Goal: Obtain resource: Download file/media

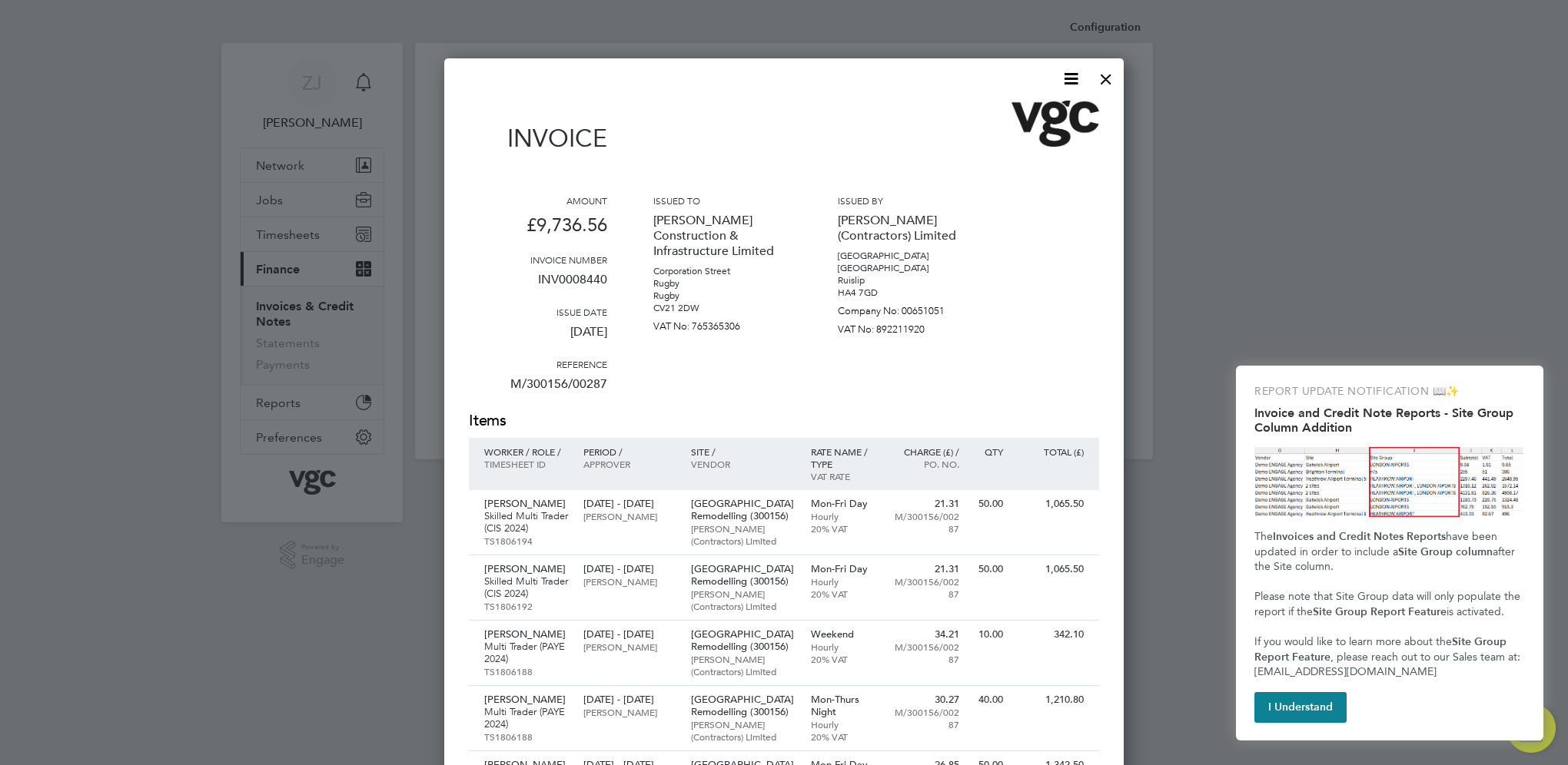
scroll to position [1256, 680]
click at [1065, 76] on icon at bounding box center [1070, 79] width 19 height 19
click at [1021, 112] on li "Download Invoice" at bounding box center [1024, 115] width 106 height 22
click at [1105, 79] on div at bounding box center [1106, 75] width 27 height 27
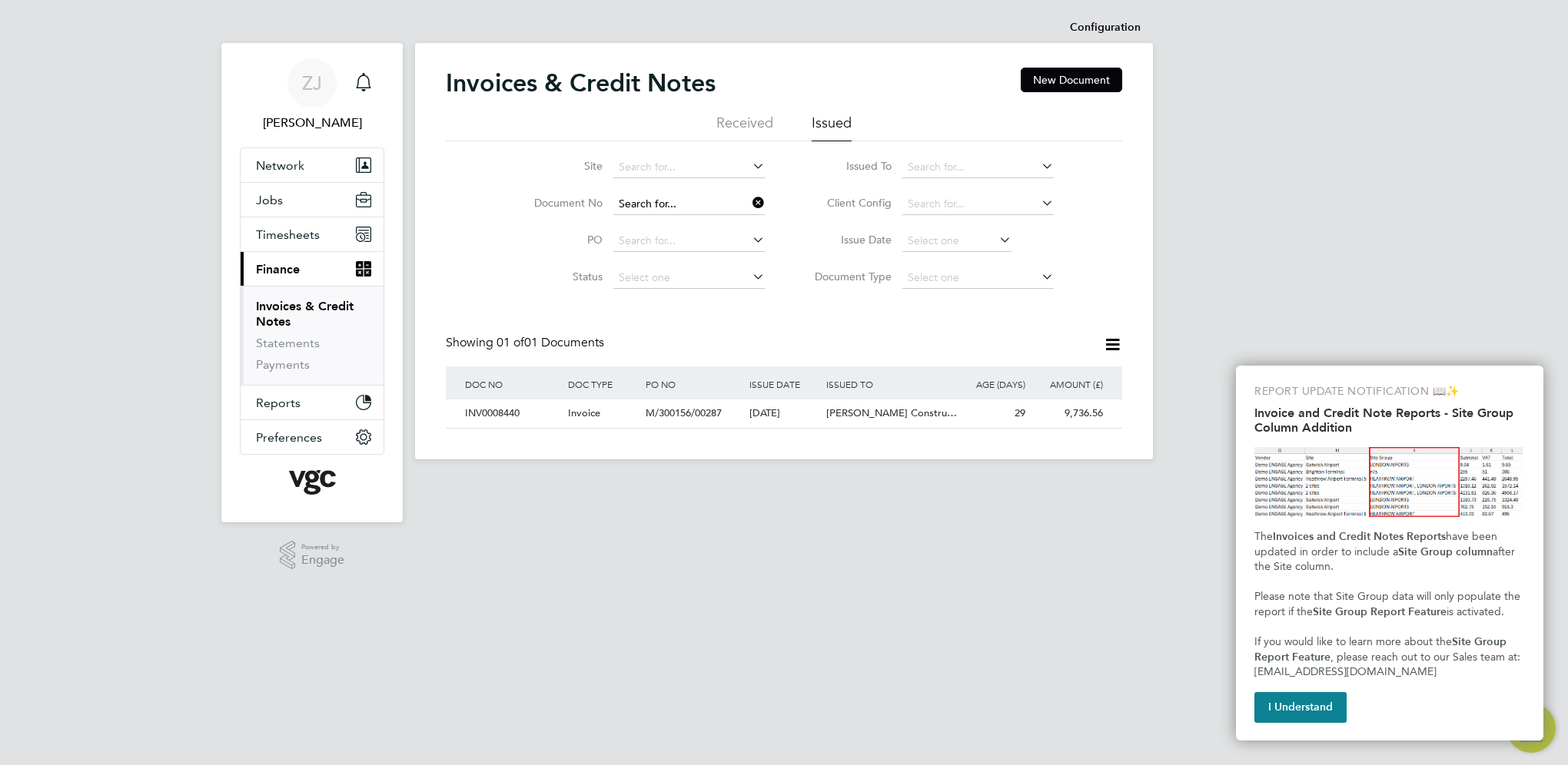
click at [697, 203] on input at bounding box center [688, 205] width 151 height 22
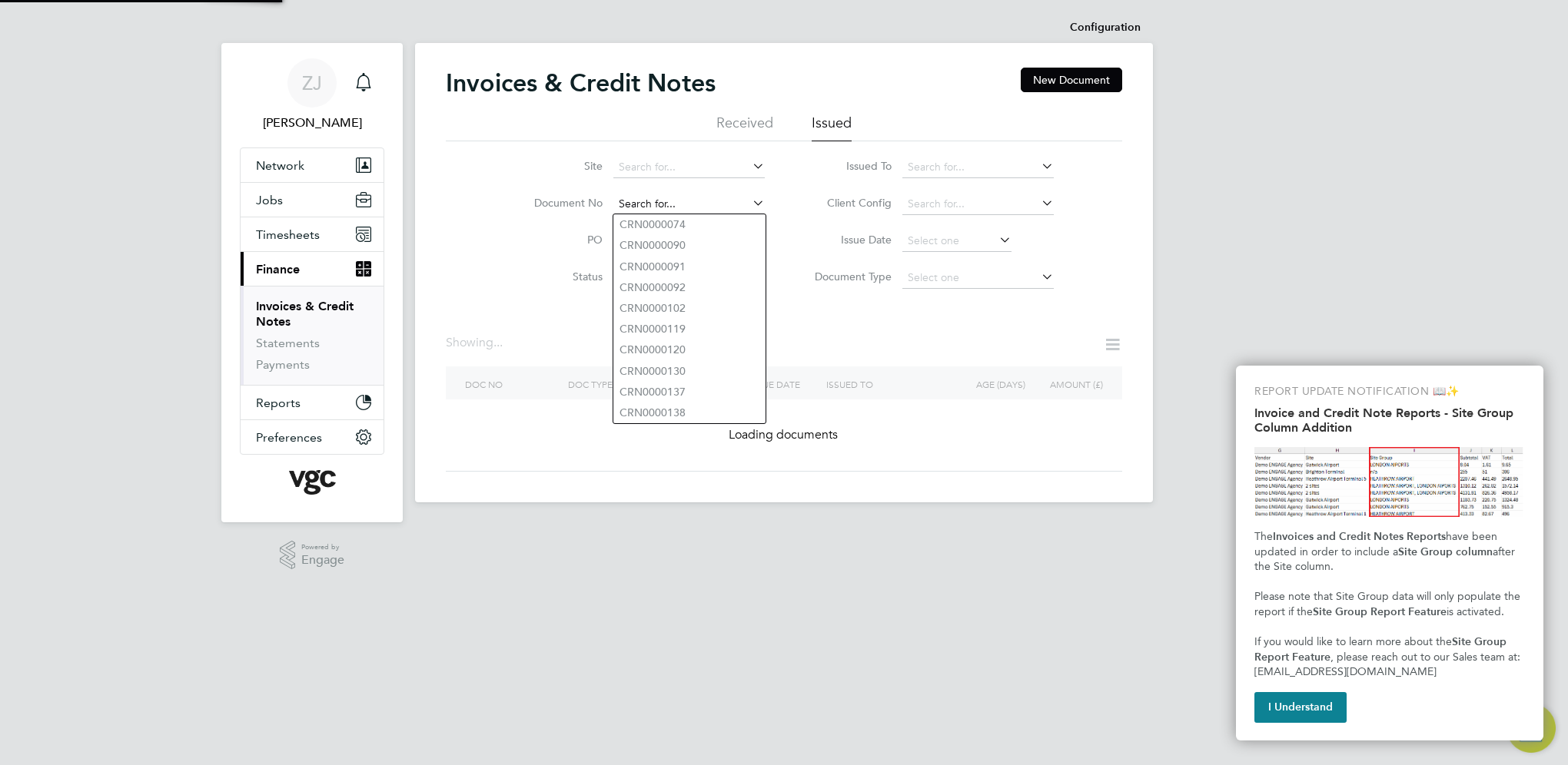
paste input "INV0008447"
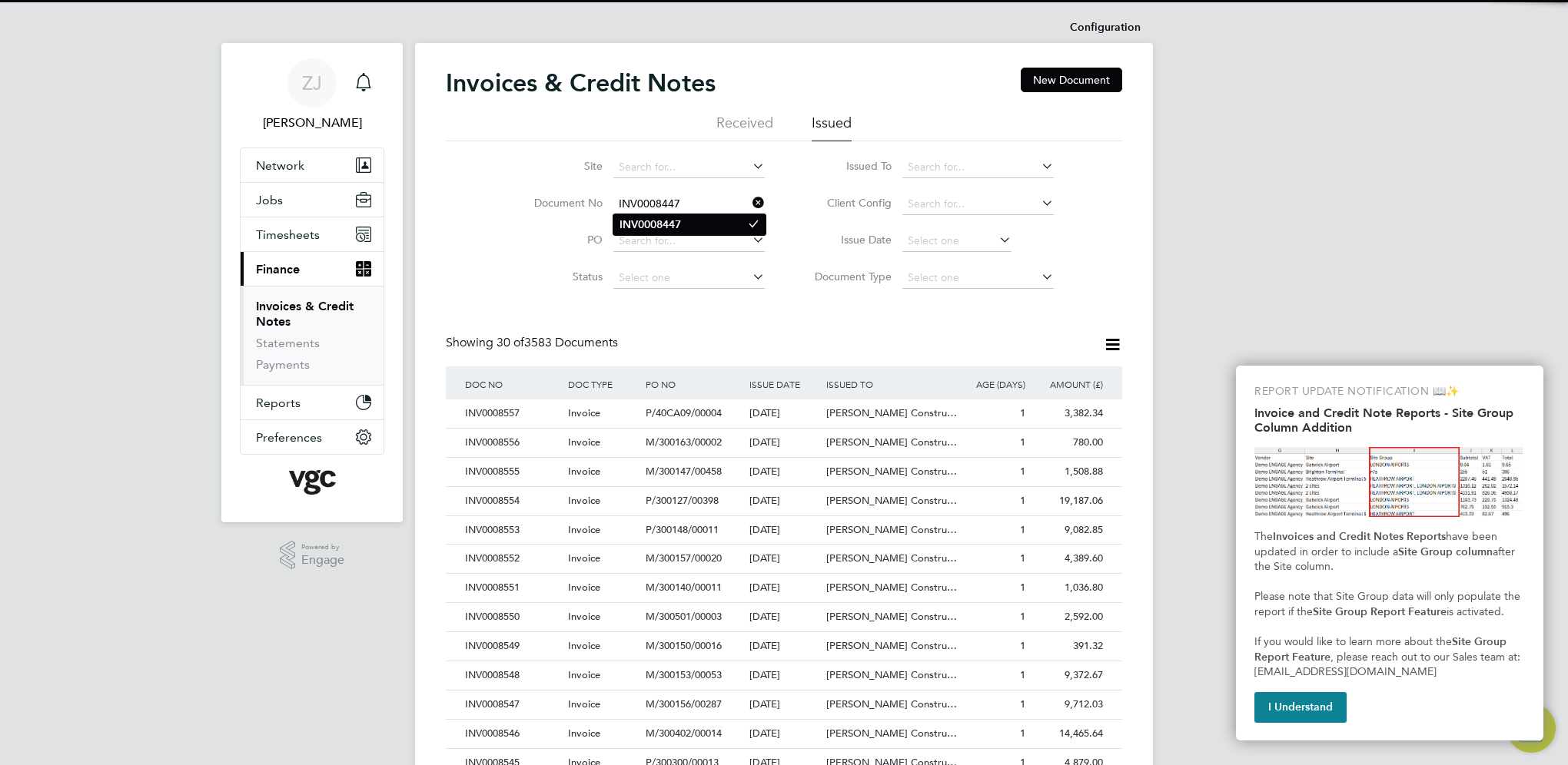
type input "INV0008447"
click at [651, 224] on b "INV0008447" at bounding box center [650, 224] width 61 height 13
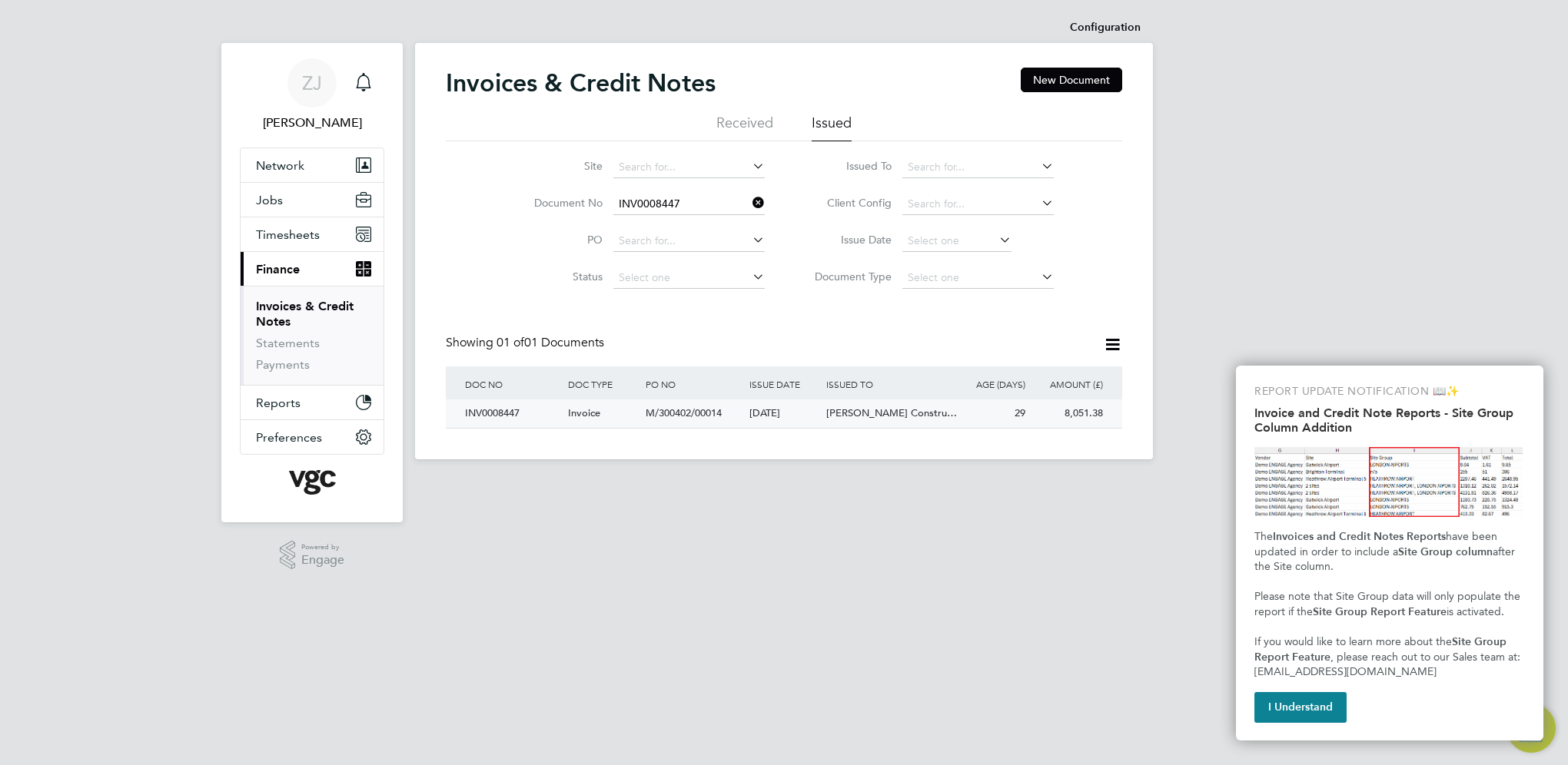
click at [501, 409] on div "INV0008447" at bounding box center [513, 414] width 103 height 28
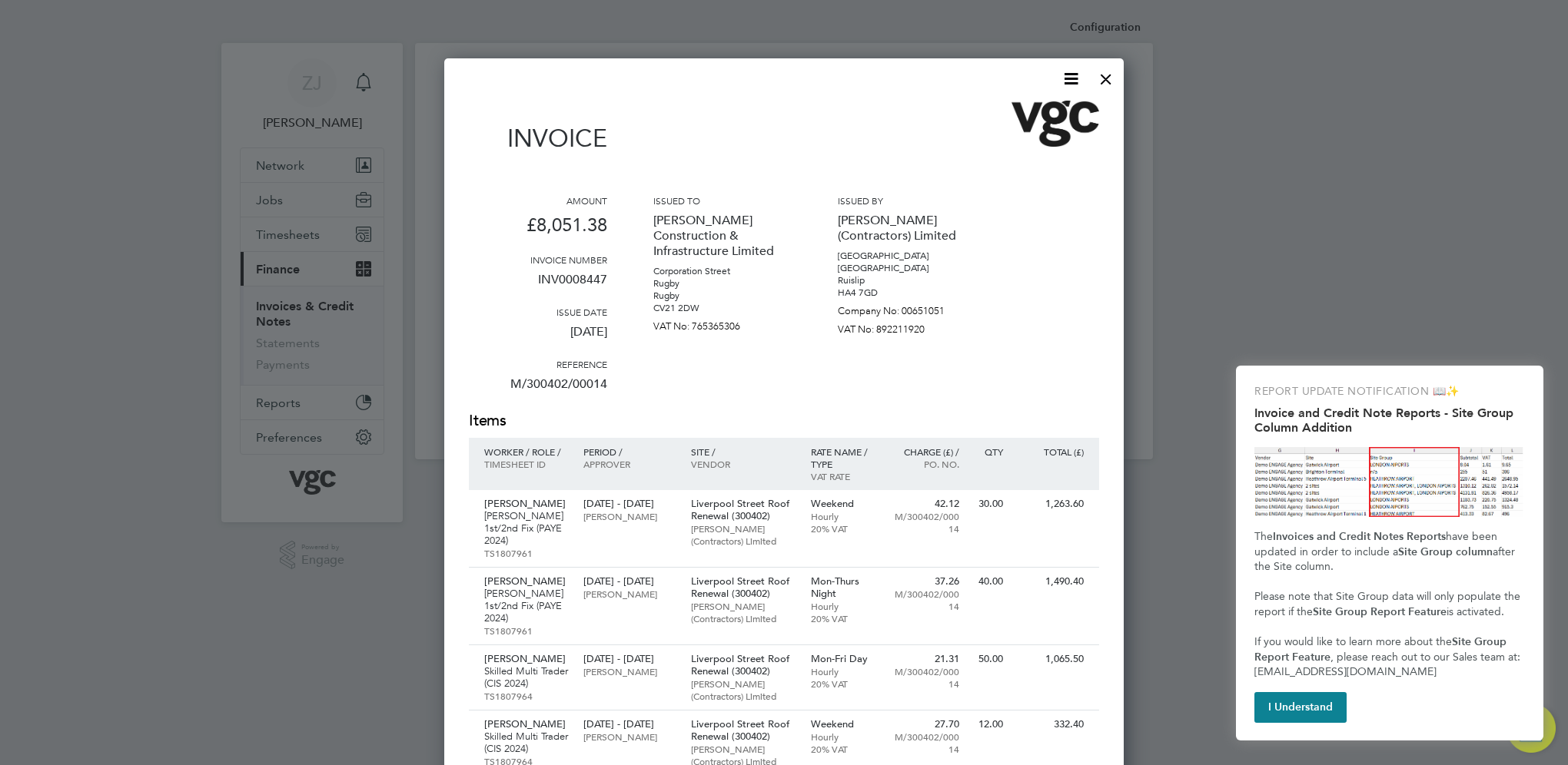
click at [1065, 78] on icon at bounding box center [1070, 79] width 19 height 19
click at [989, 113] on li "Download Invoice" at bounding box center [1024, 115] width 106 height 22
click at [1104, 77] on div at bounding box center [1106, 75] width 27 height 27
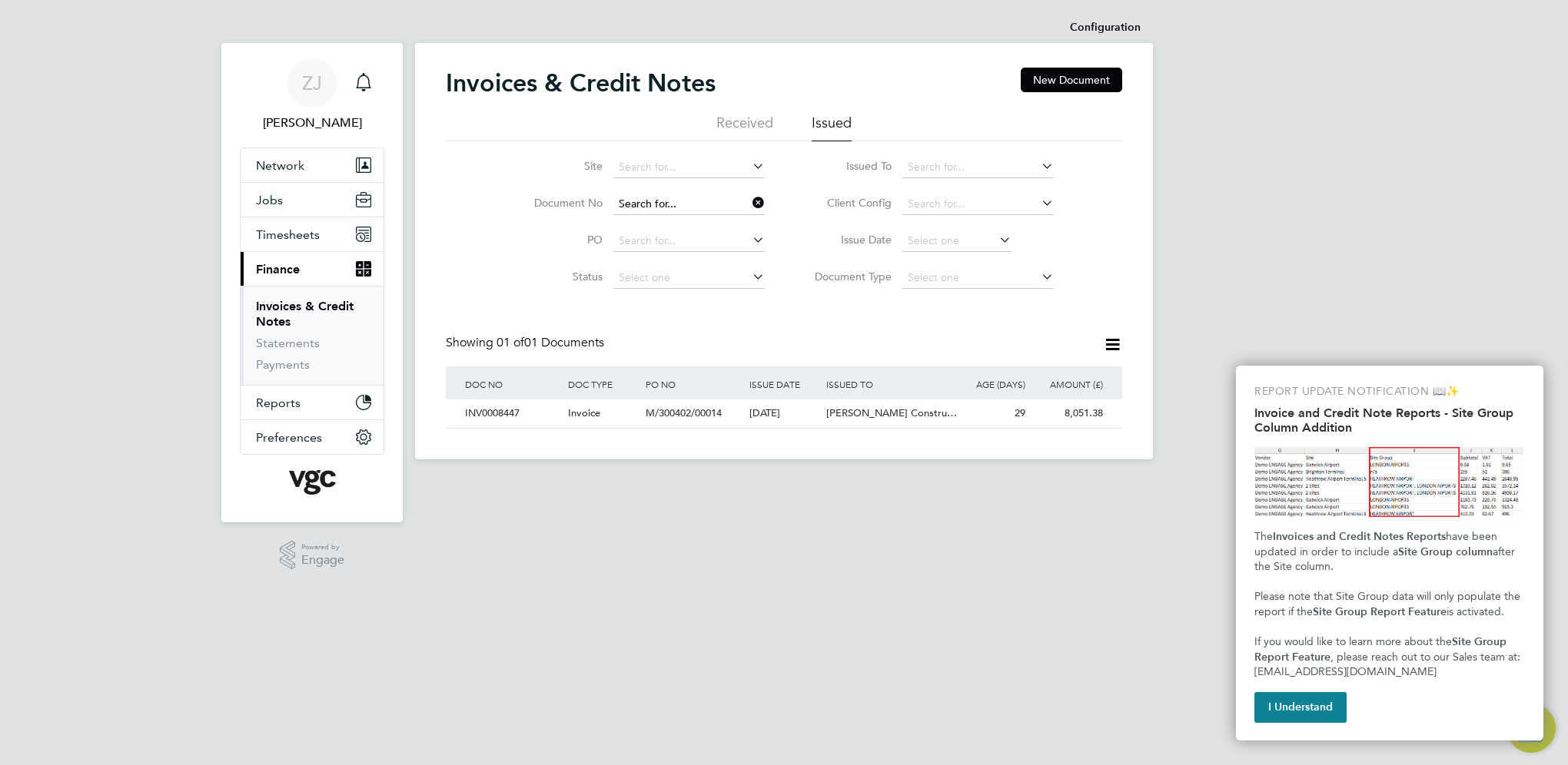
click at [686, 206] on input at bounding box center [688, 205] width 151 height 22
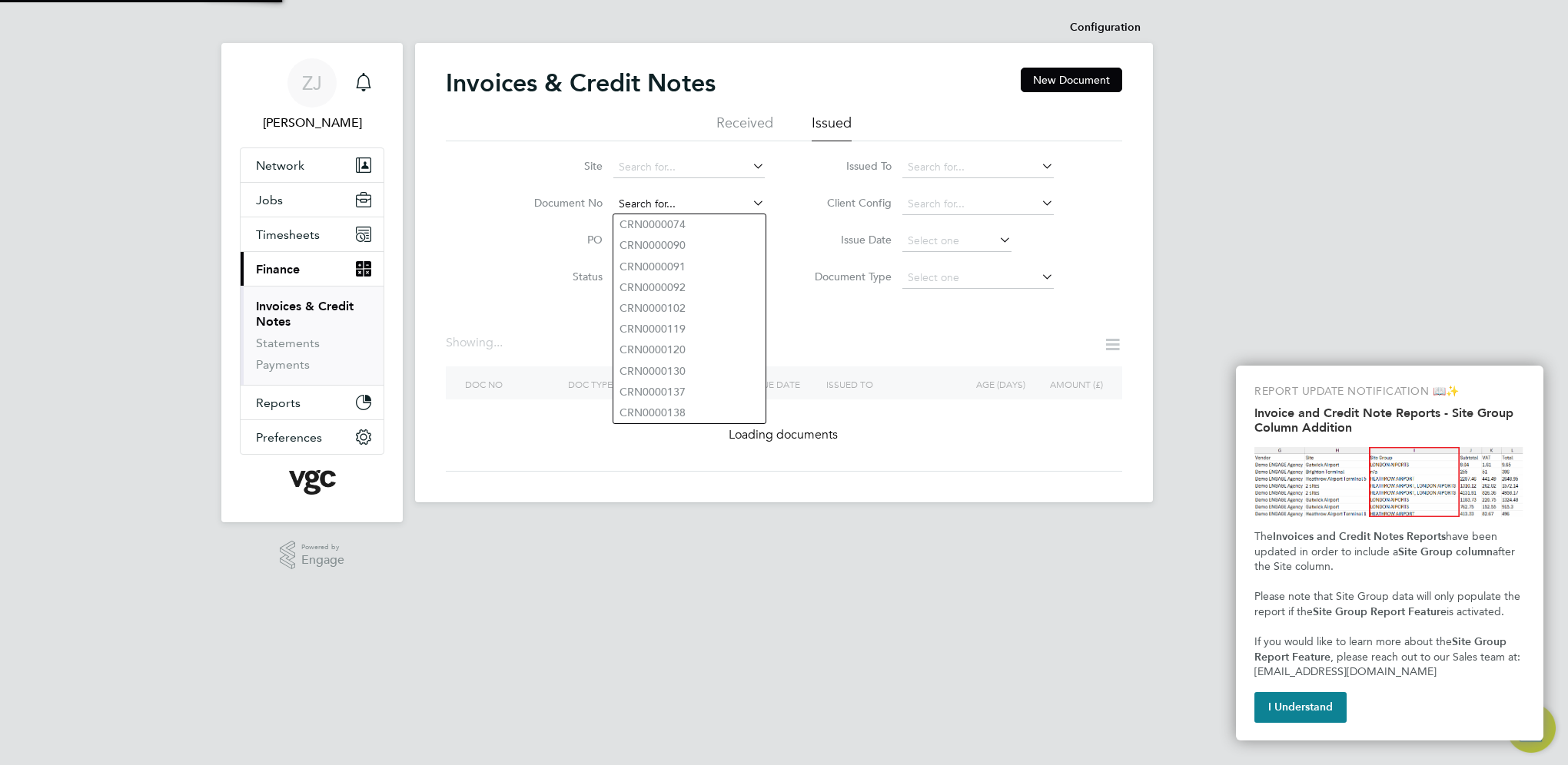
paste input "INV0008445"
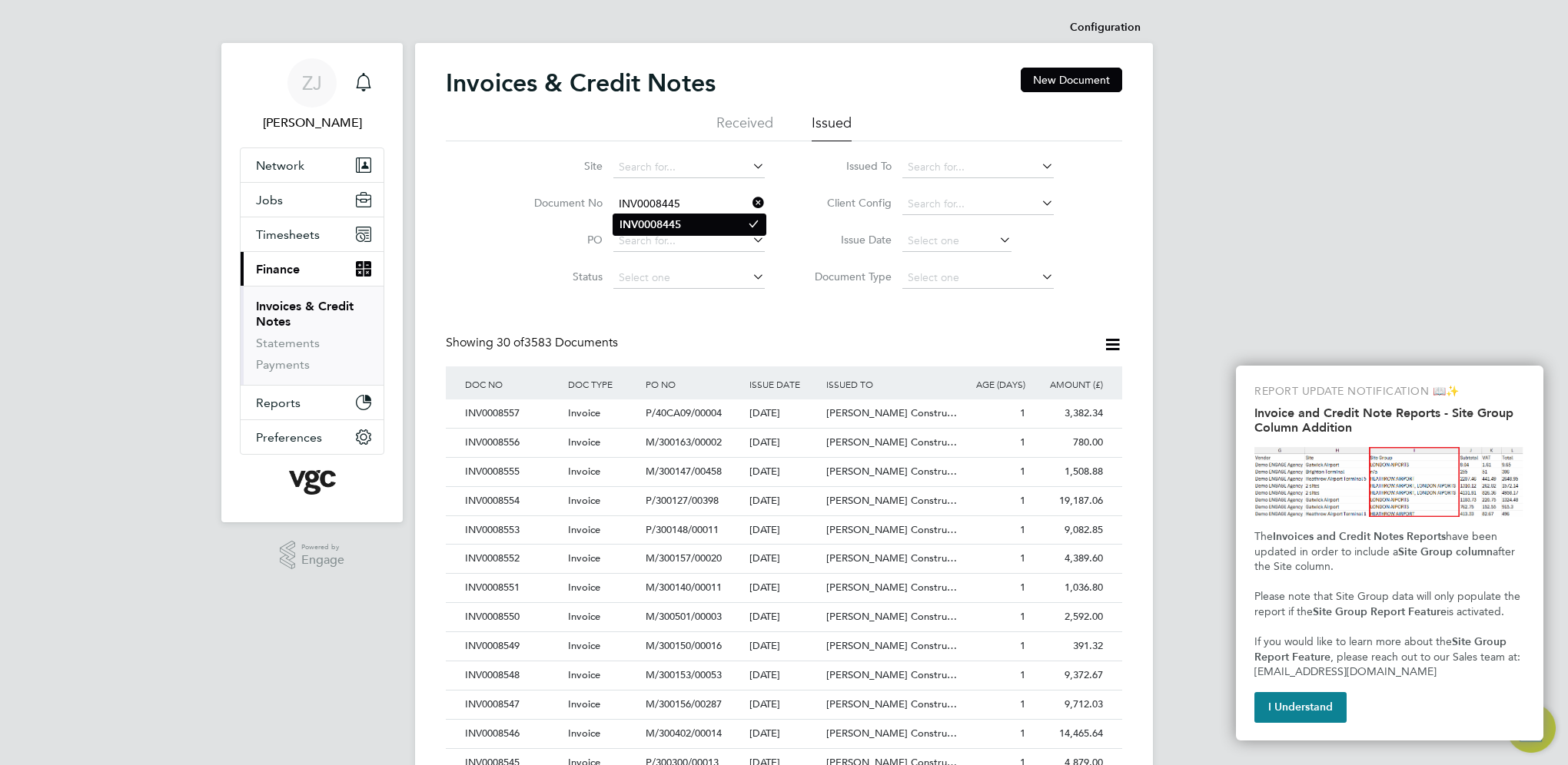
type input "INV0008445"
click at [633, 221] on b "INV0008445" at bounding box center [650, 224] width 61 height 13
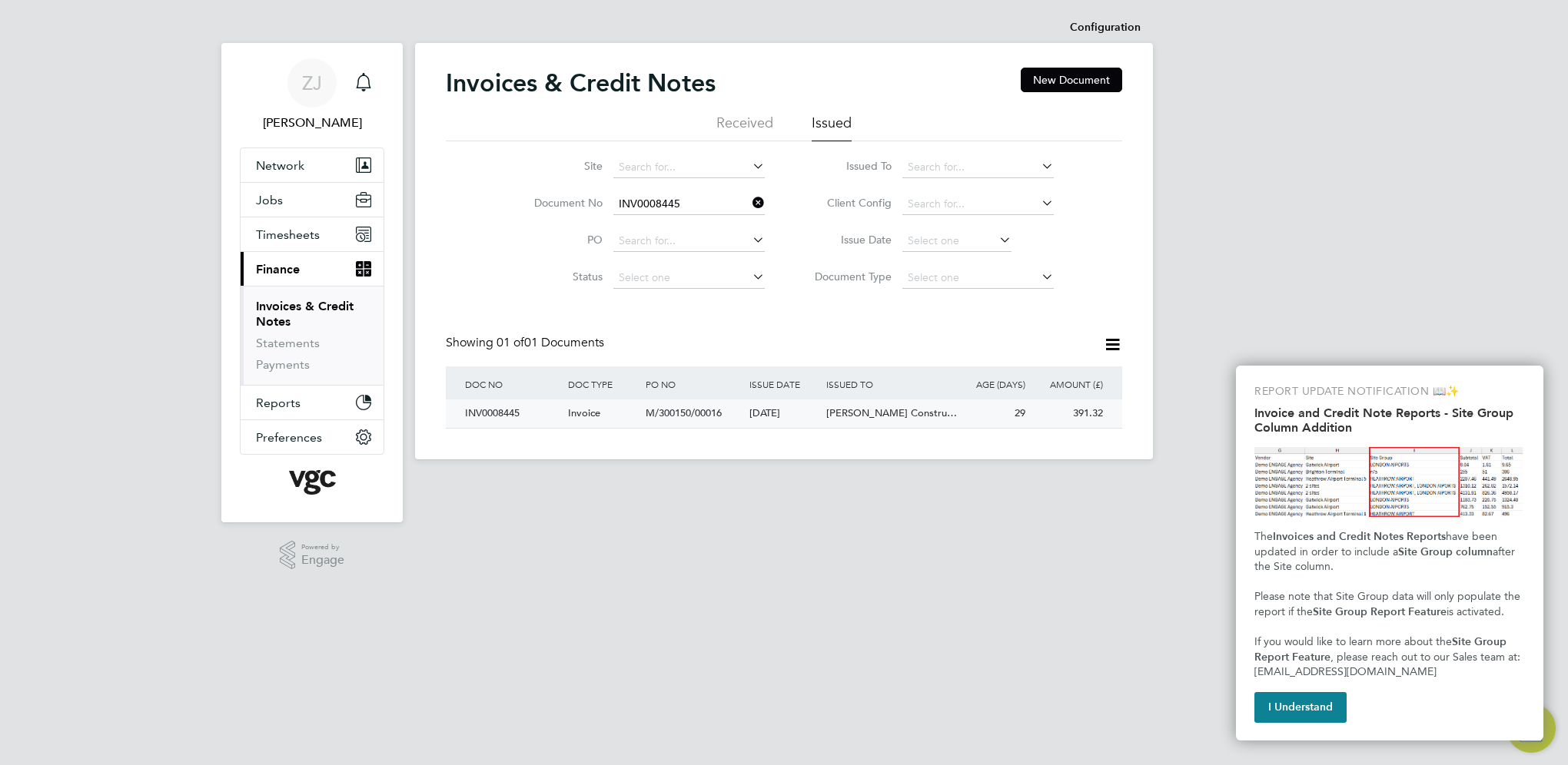
click at [492, 413] on div "INV0008445" at bounding box center [513, 414] width 103 height 28
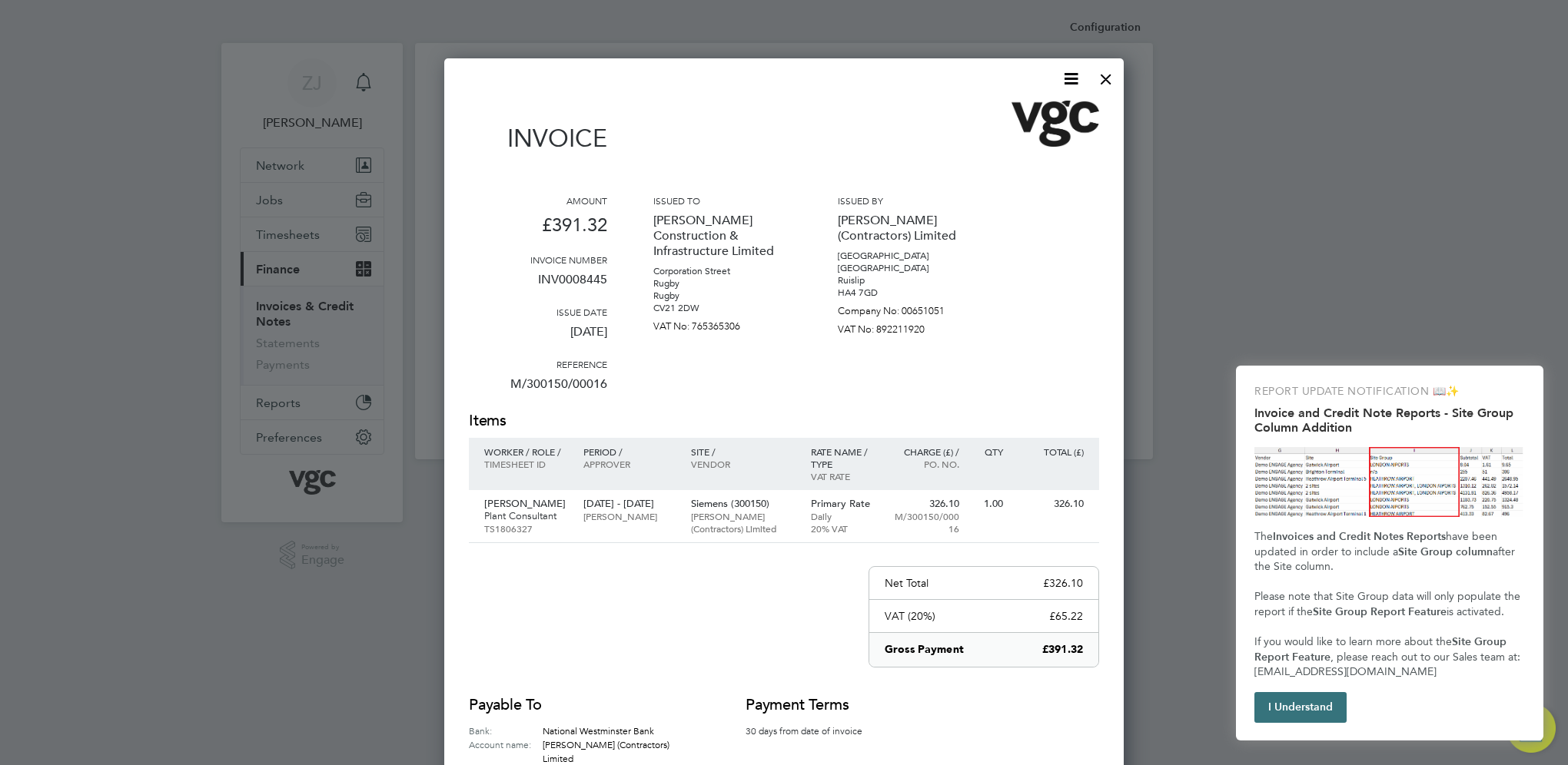
click at [1304, 709] on button "I Understand" at bounding box center [1300, 707] width 92 height 31
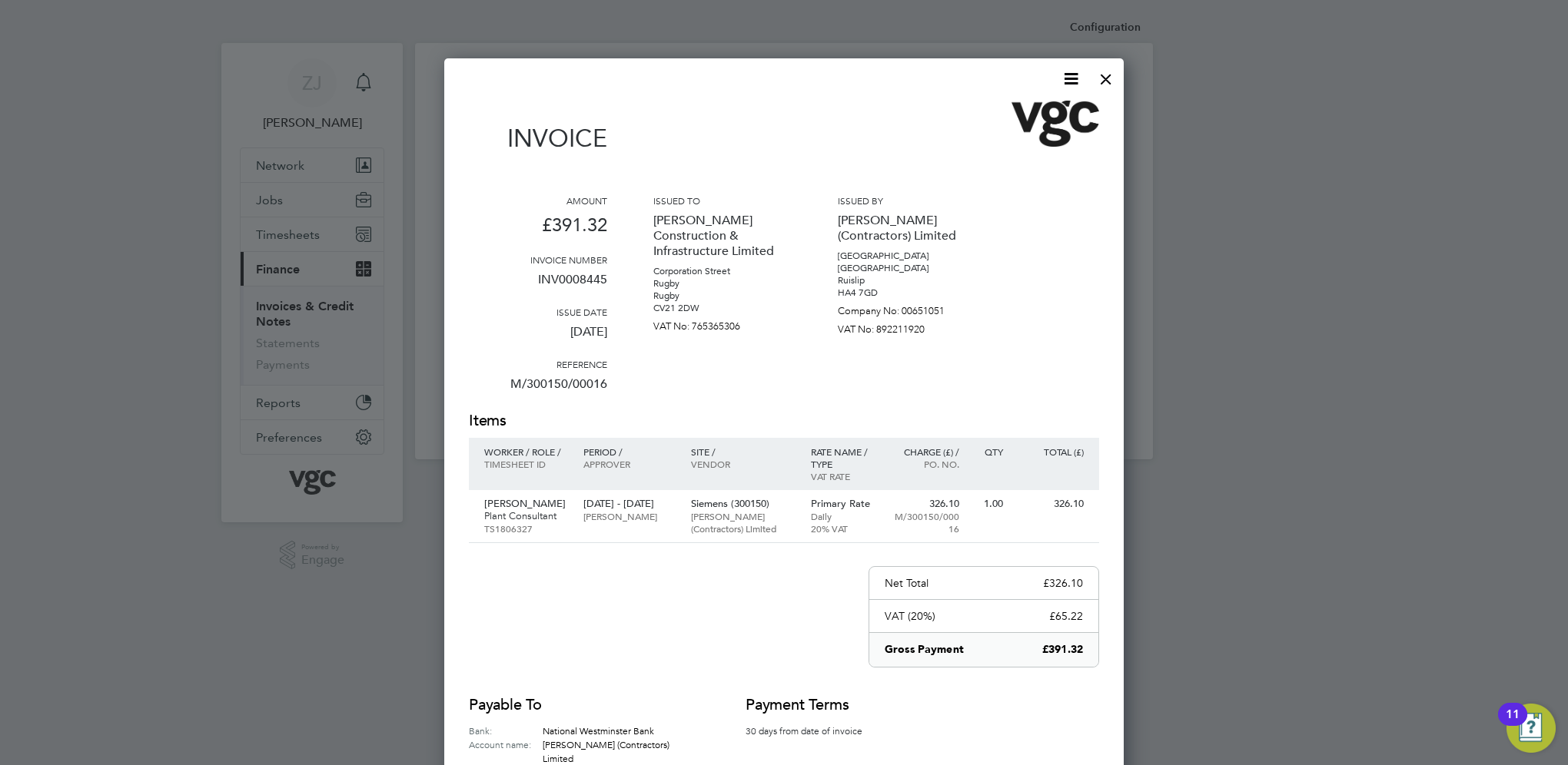
click at [1066, 74] on icon at bounding box center [1070, 79] width 19 height 19
click at [983, 114] on li "Download Invoice" at bounding box center [1024, 115] width 106 height 22
click at [1107, 84] on div at bounding box center [1106, 75] width 27 height 27
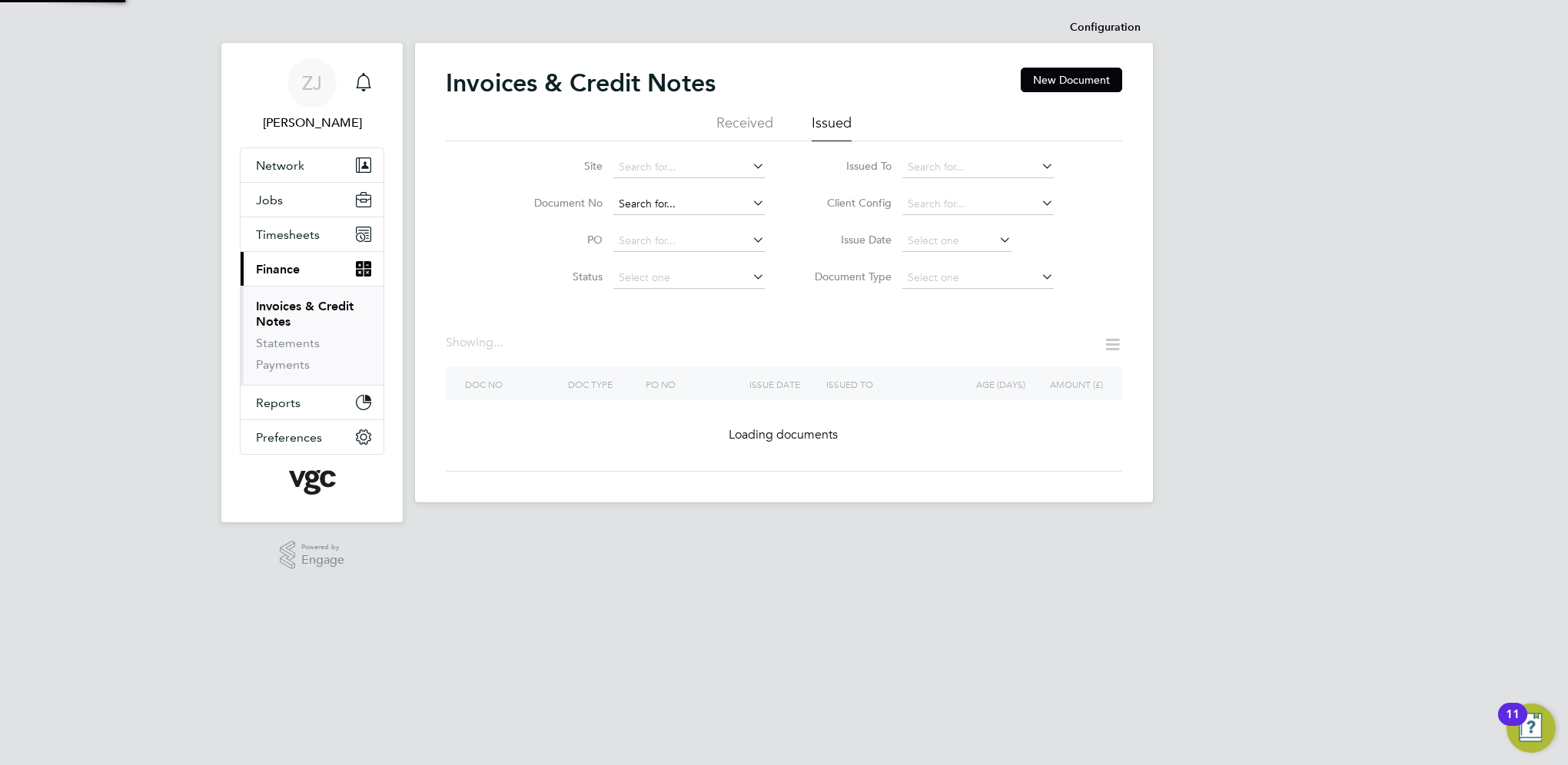
click at [692, 203] on input at bounding box center [688, 205] width 151 height 22
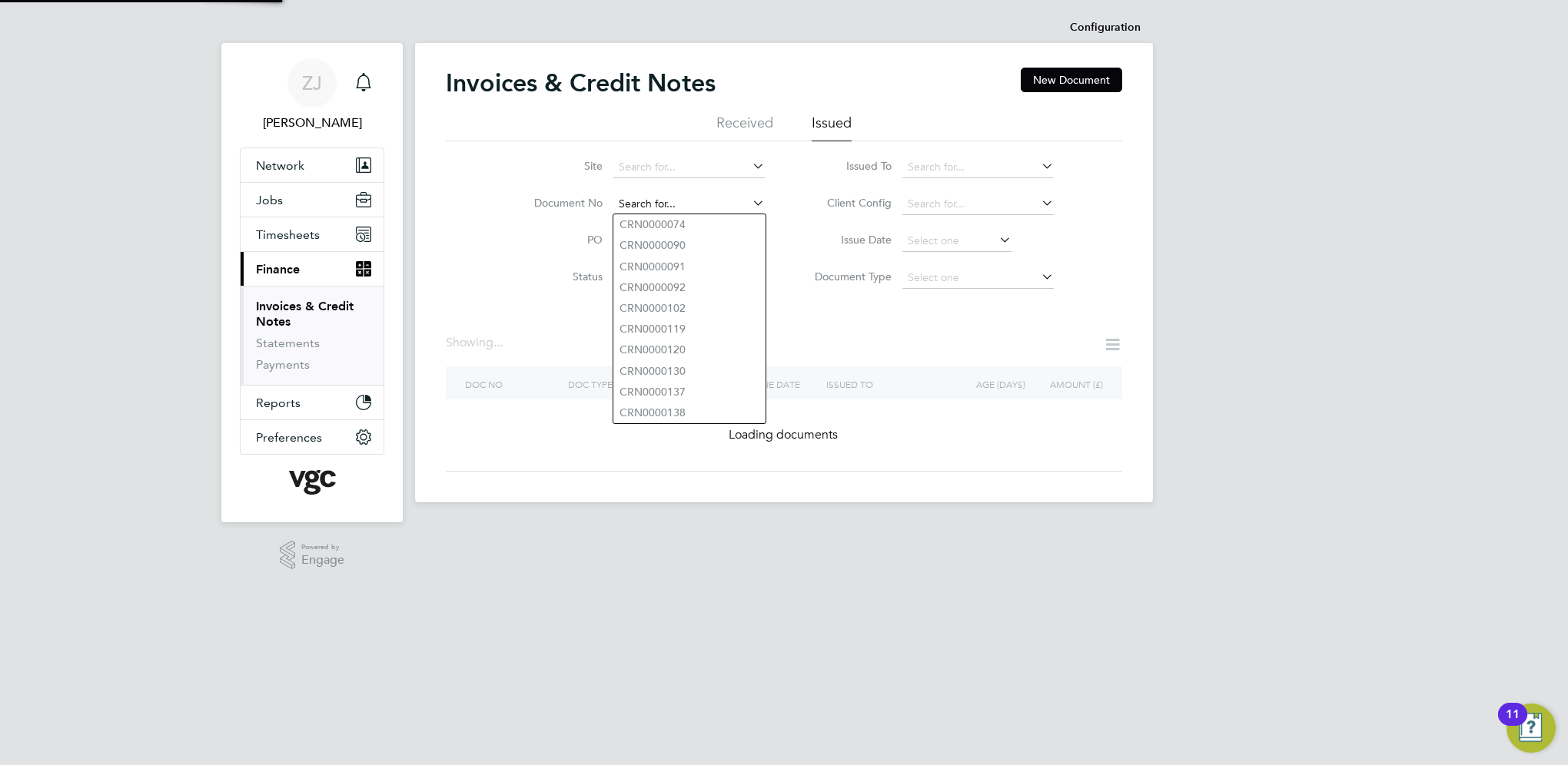
paste input "INV0008439"
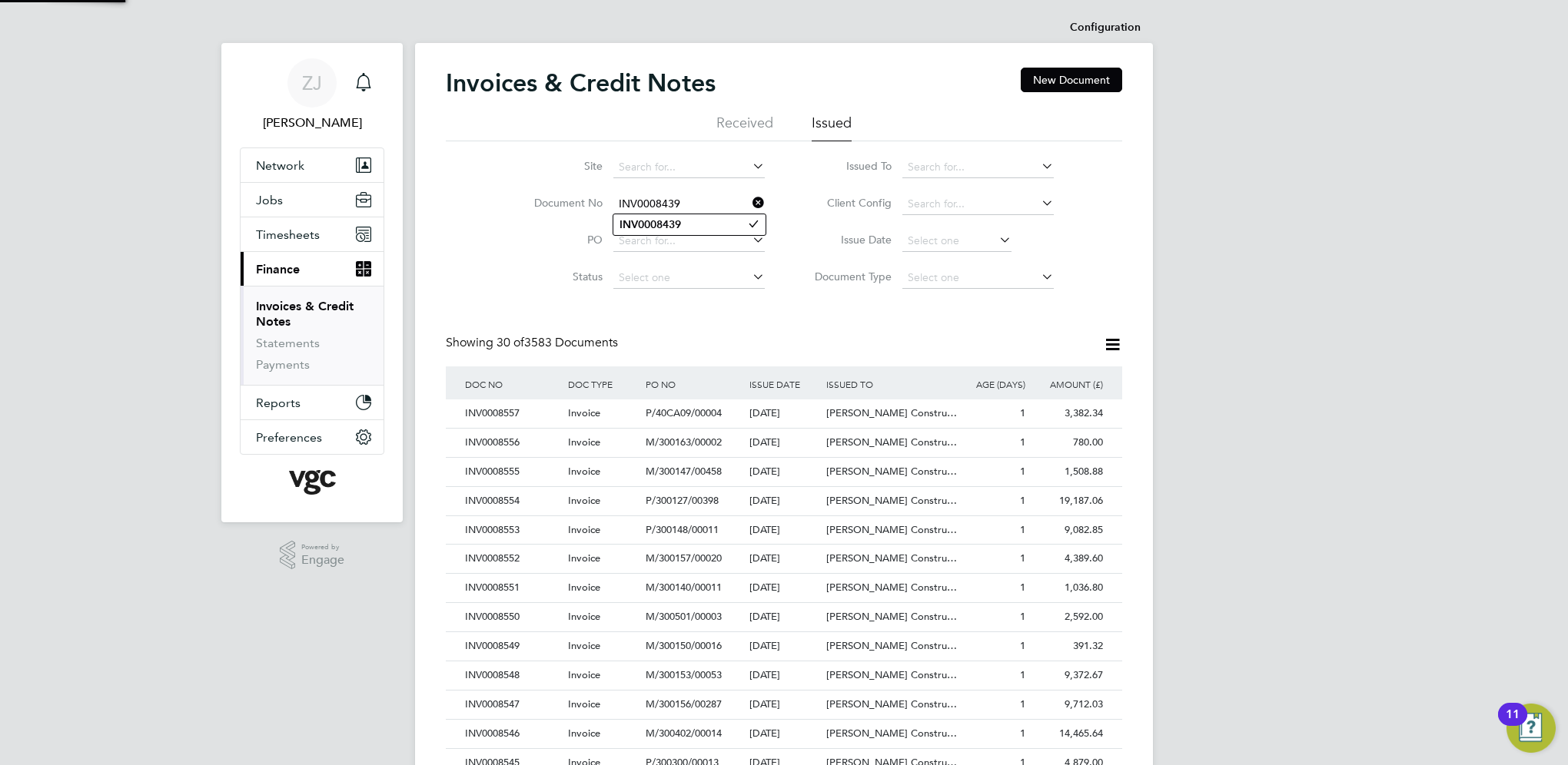
scroll to position [29, 104]
type input "INV0008439"
click at [673, 222] on b "INV0008439" at bounding box center [650, 224] width 61 height 13
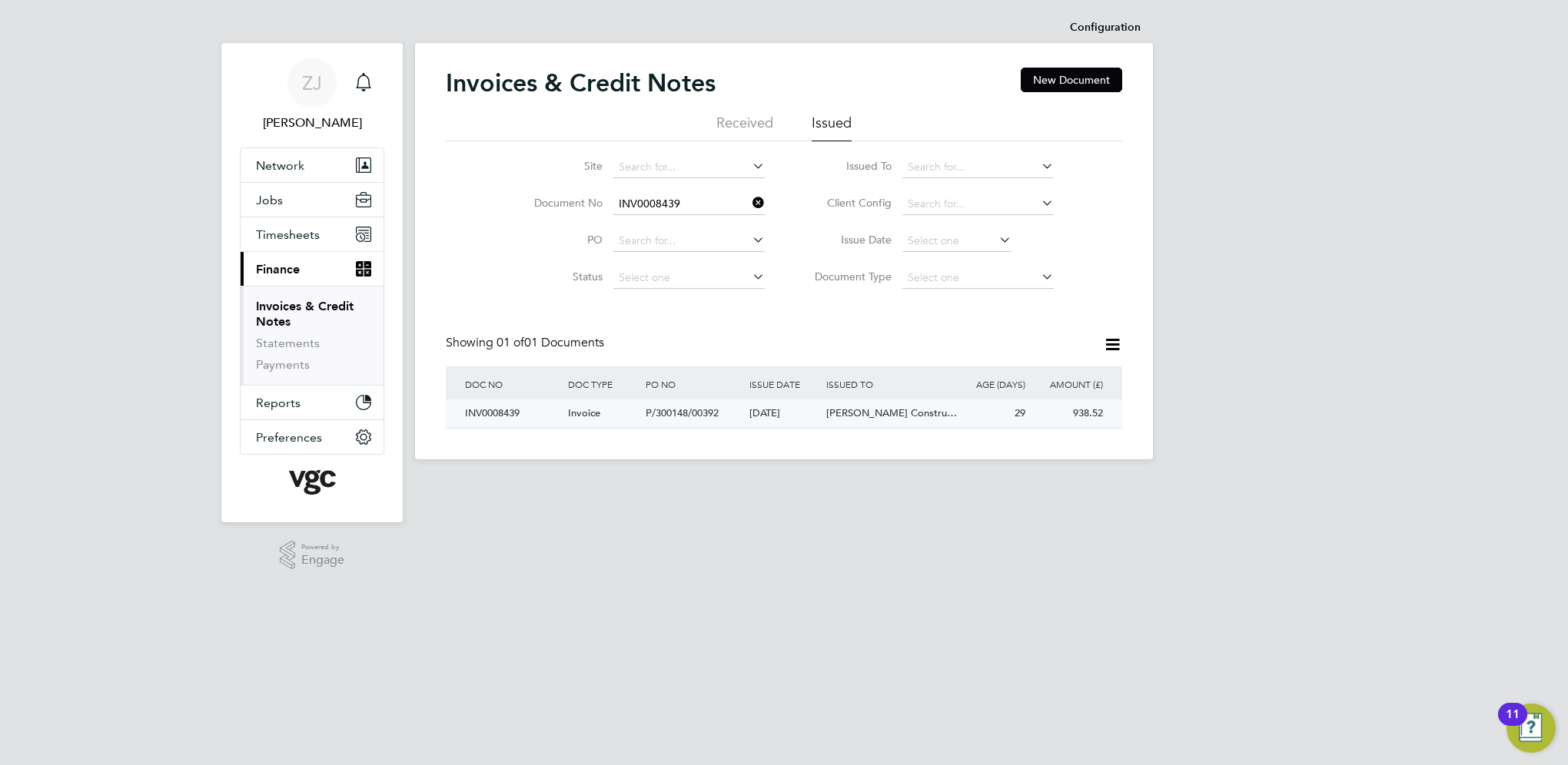
click at [489, 414] on div "INV0008439" at bounding box center [513, 414] width 103 height 28
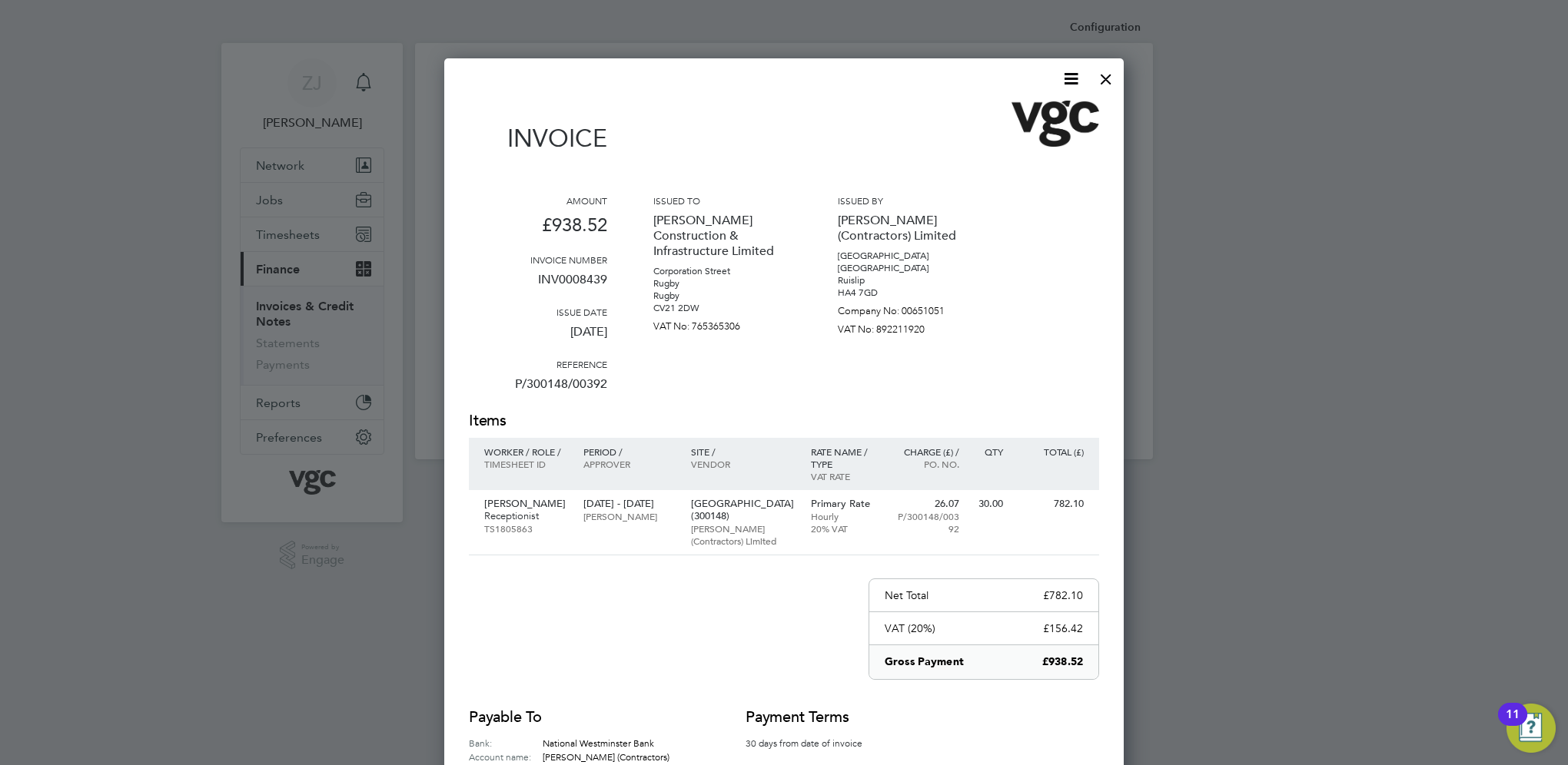
click at [1066, 77] on icon at bounding box center [1070, 79] width 19 height 19
click at [1015, 113] on li "Download Invoice" at bounding box center [1024, 115] width 106 height 22
click at [1099, 77] on div at bounding box center [1106, 75] width 27 height 27
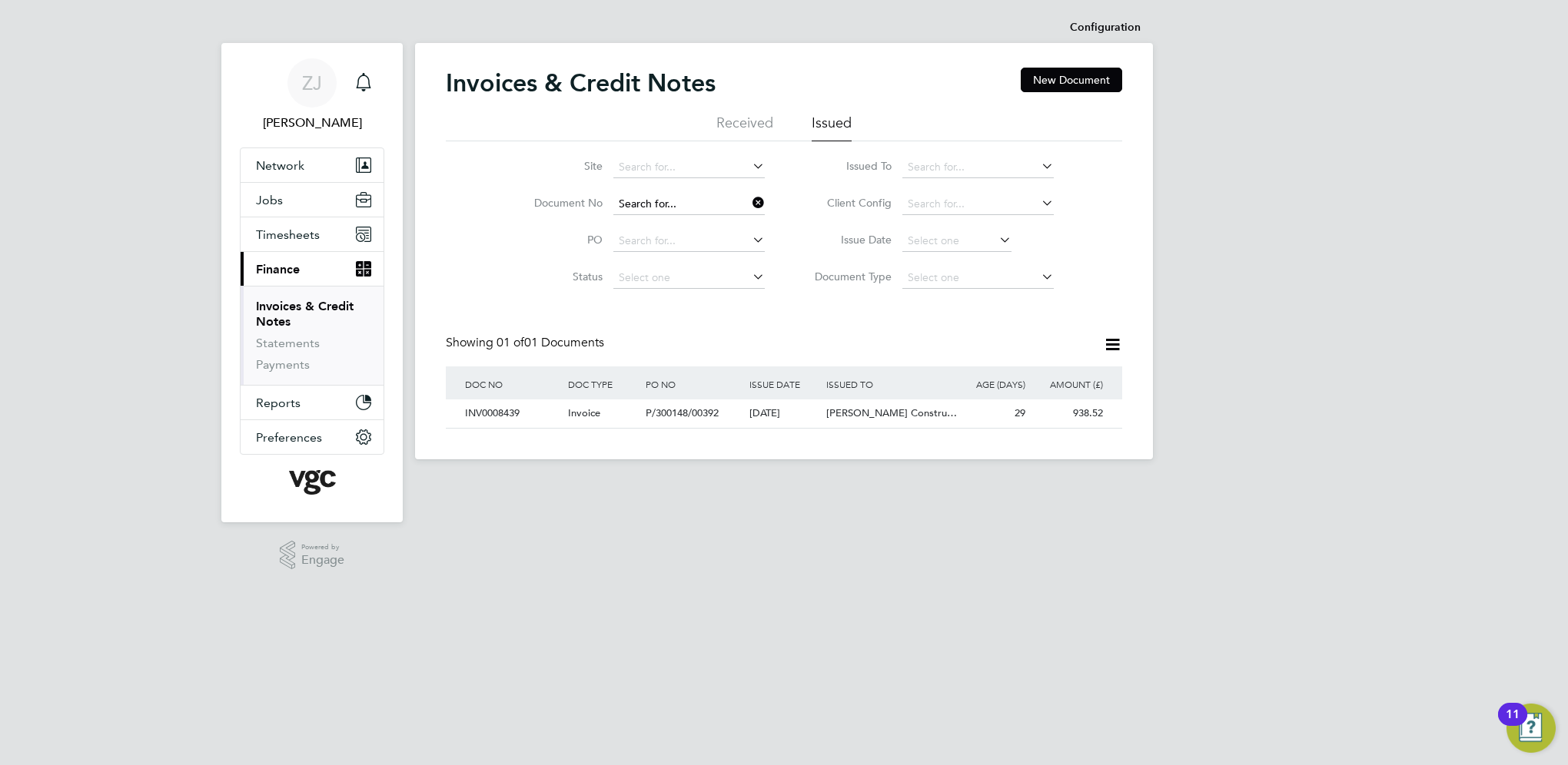
click at [694, 203] on input at bounding box center [688, 205] width 151 height 22
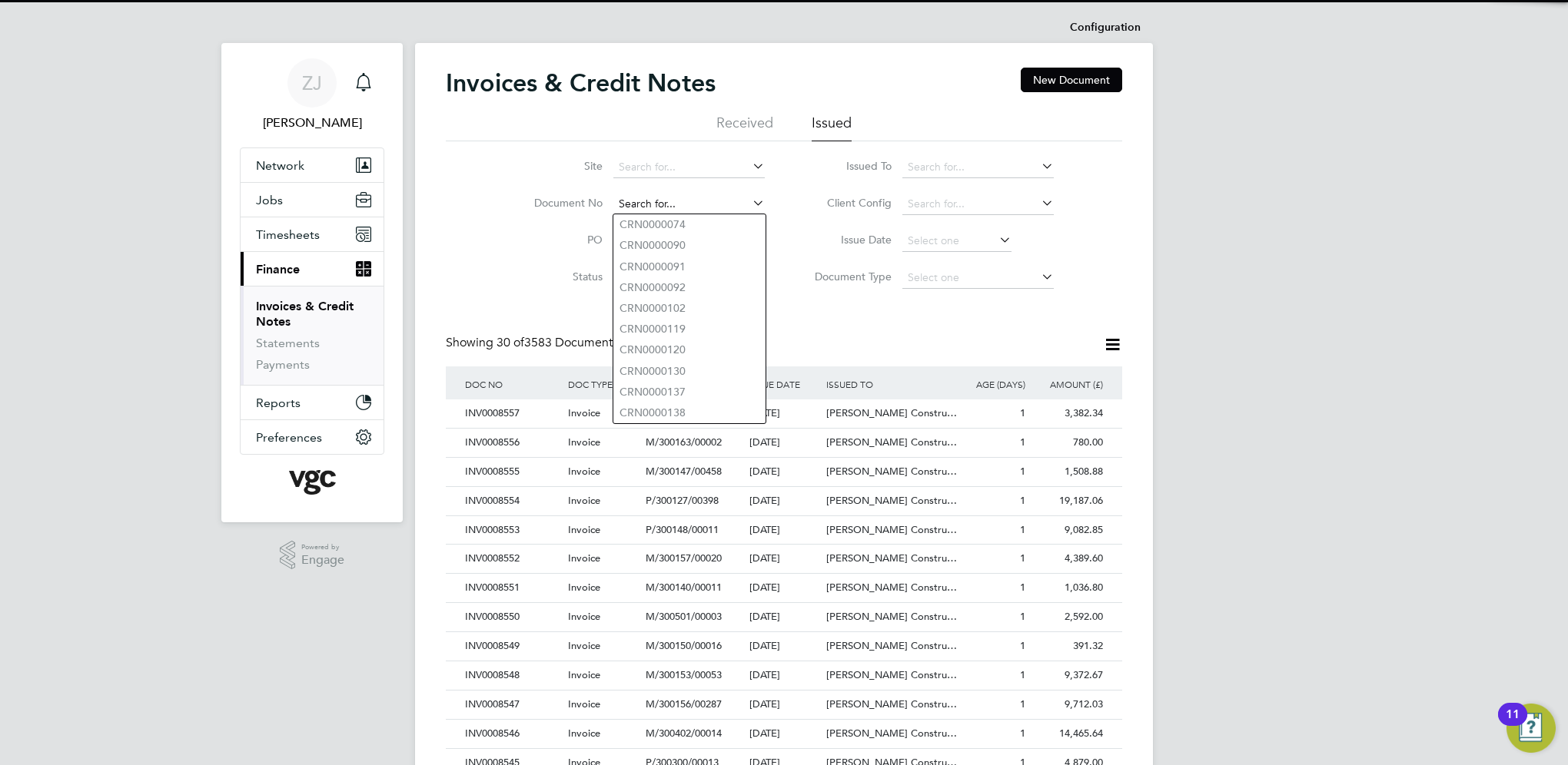
paste input "INV0008444"
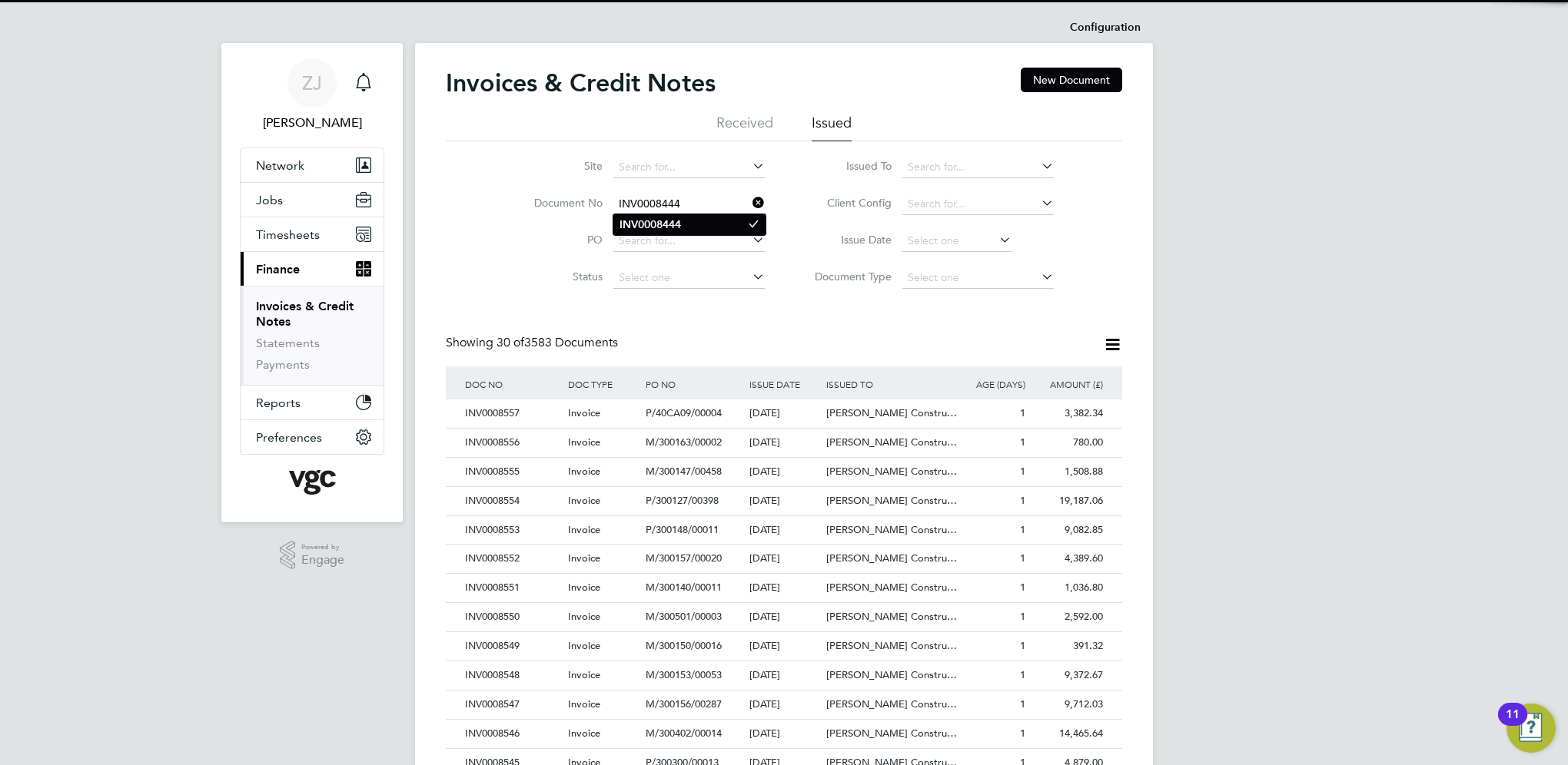
type input "INV0008444"
click at [650, 222] on b "INV0008444" at bounding box center [650, 224] width 61 height 13
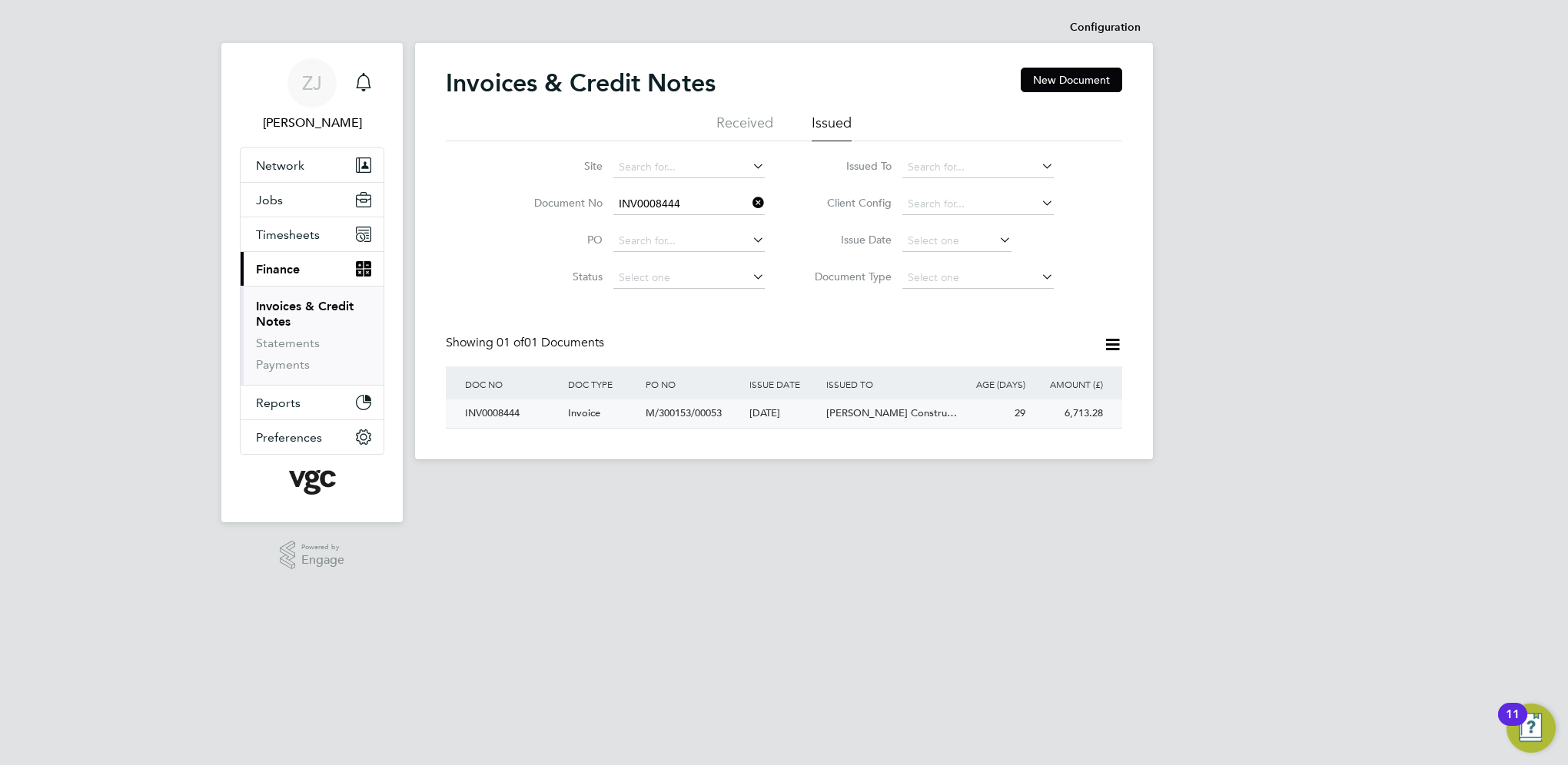
click at [495, 417] on div "INV0008444" at bounding box center [513, 414] width 103 height 28
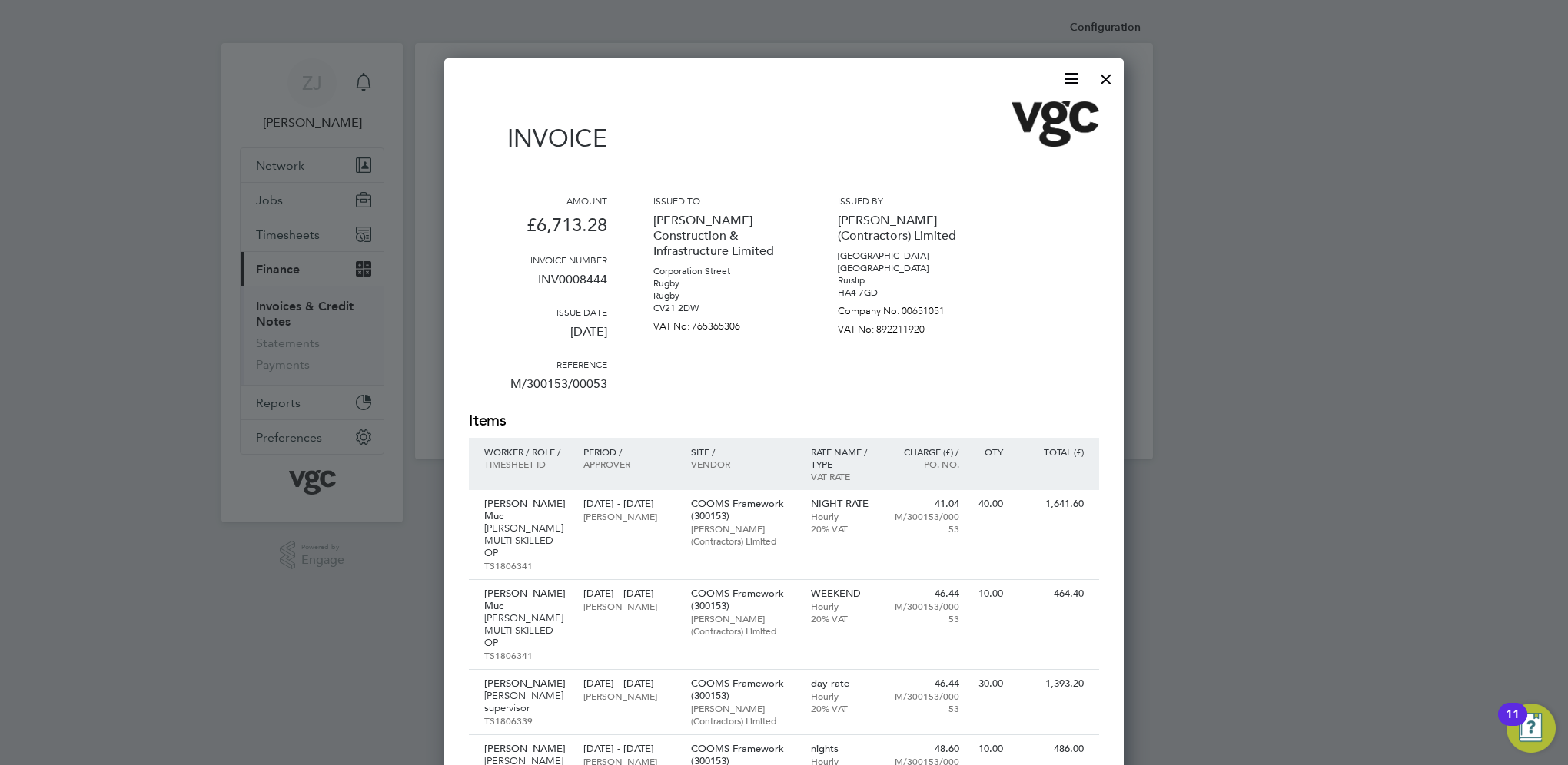
click at [1071, 83] on icon at bounding box center [1070, 79] width 19 height 19
click at [994, 108] on li "Download Invoice" at bounding box center [1024, 115] width 106 height 22
click at [1100, 74] on div at bounding box center [1106, 75] width 27 height 27
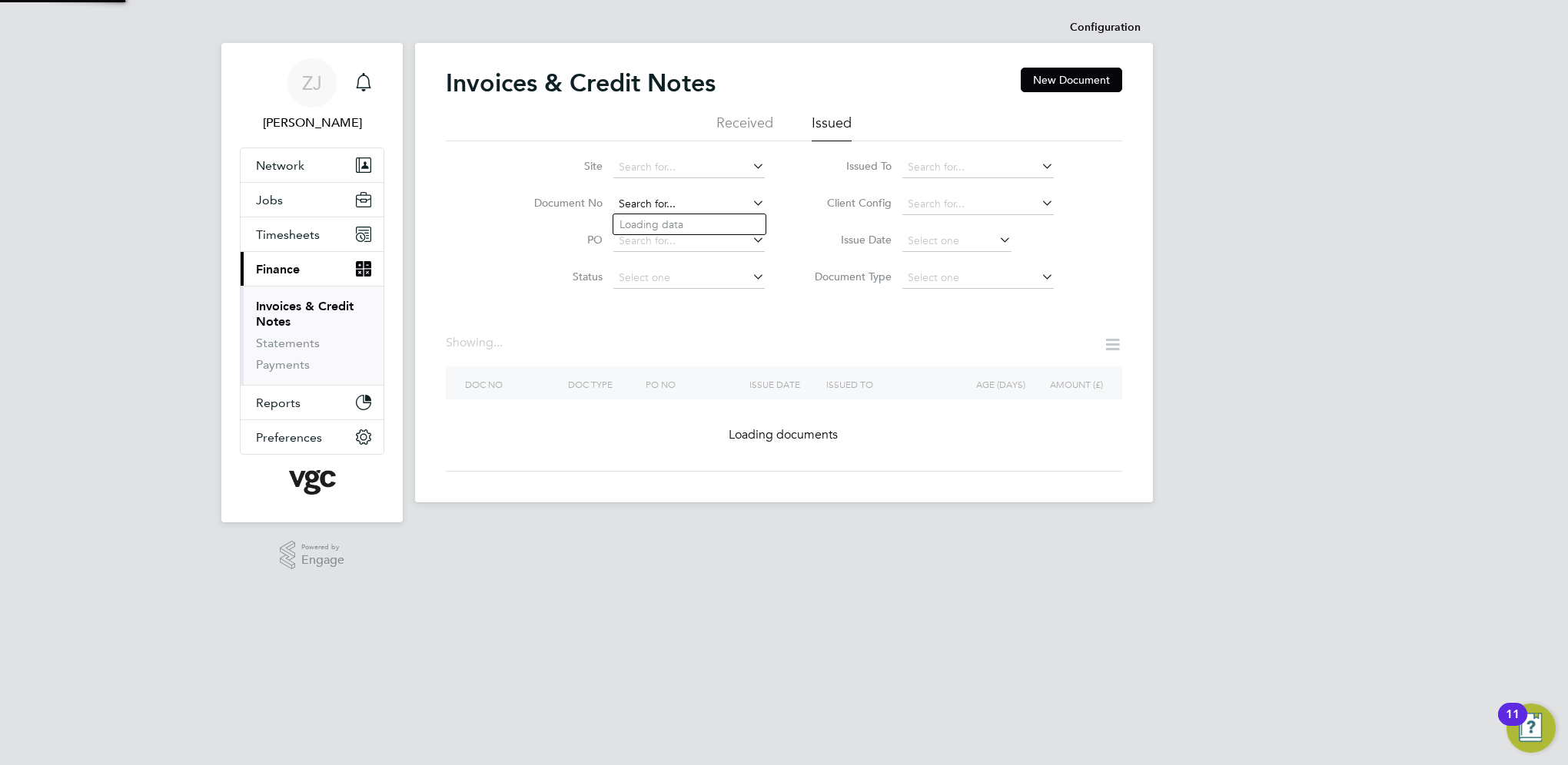
click at [688, 206] on input at bounding box center [688, 205] width 151 height 22
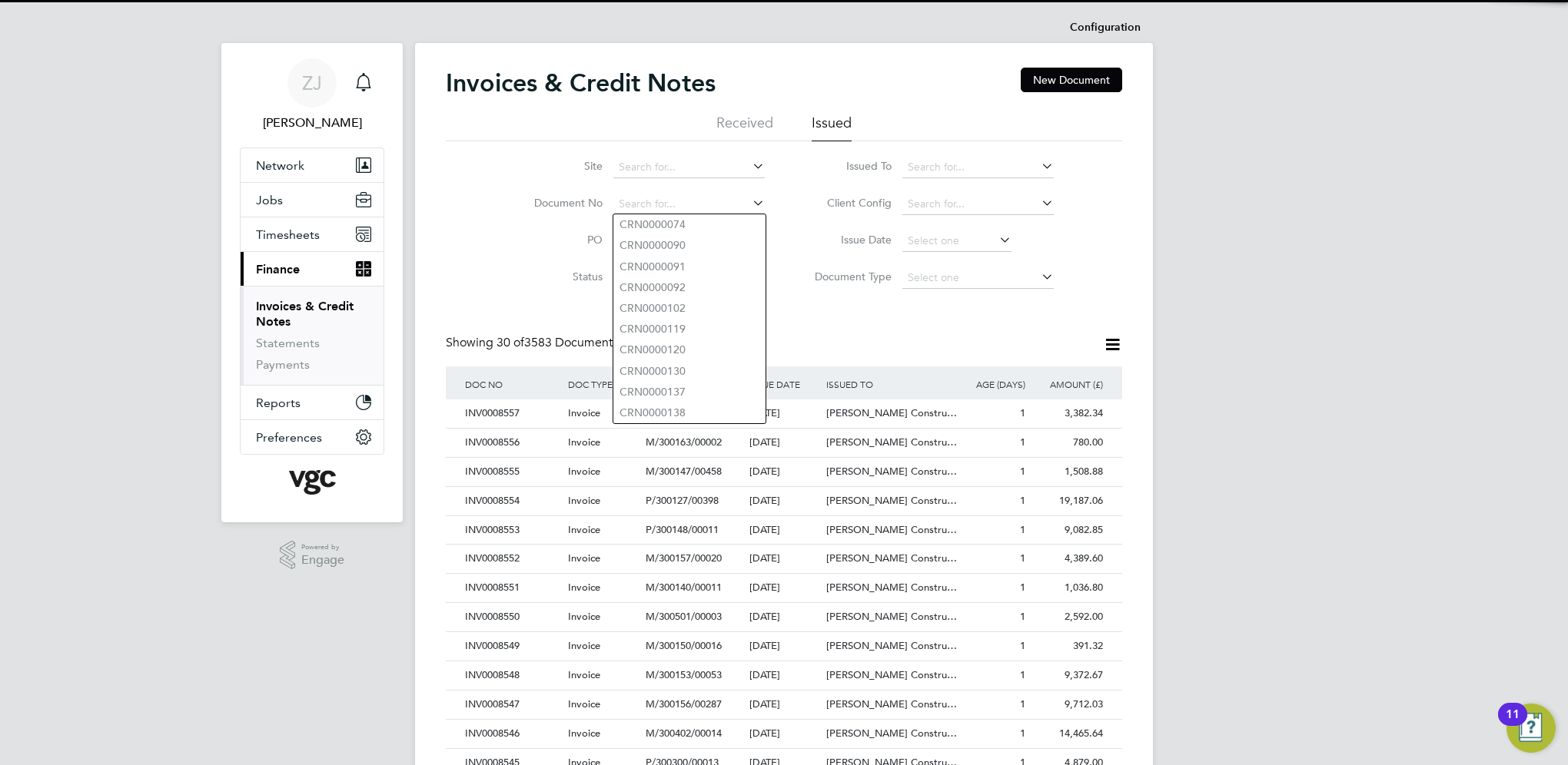
paste input "INV0008448"
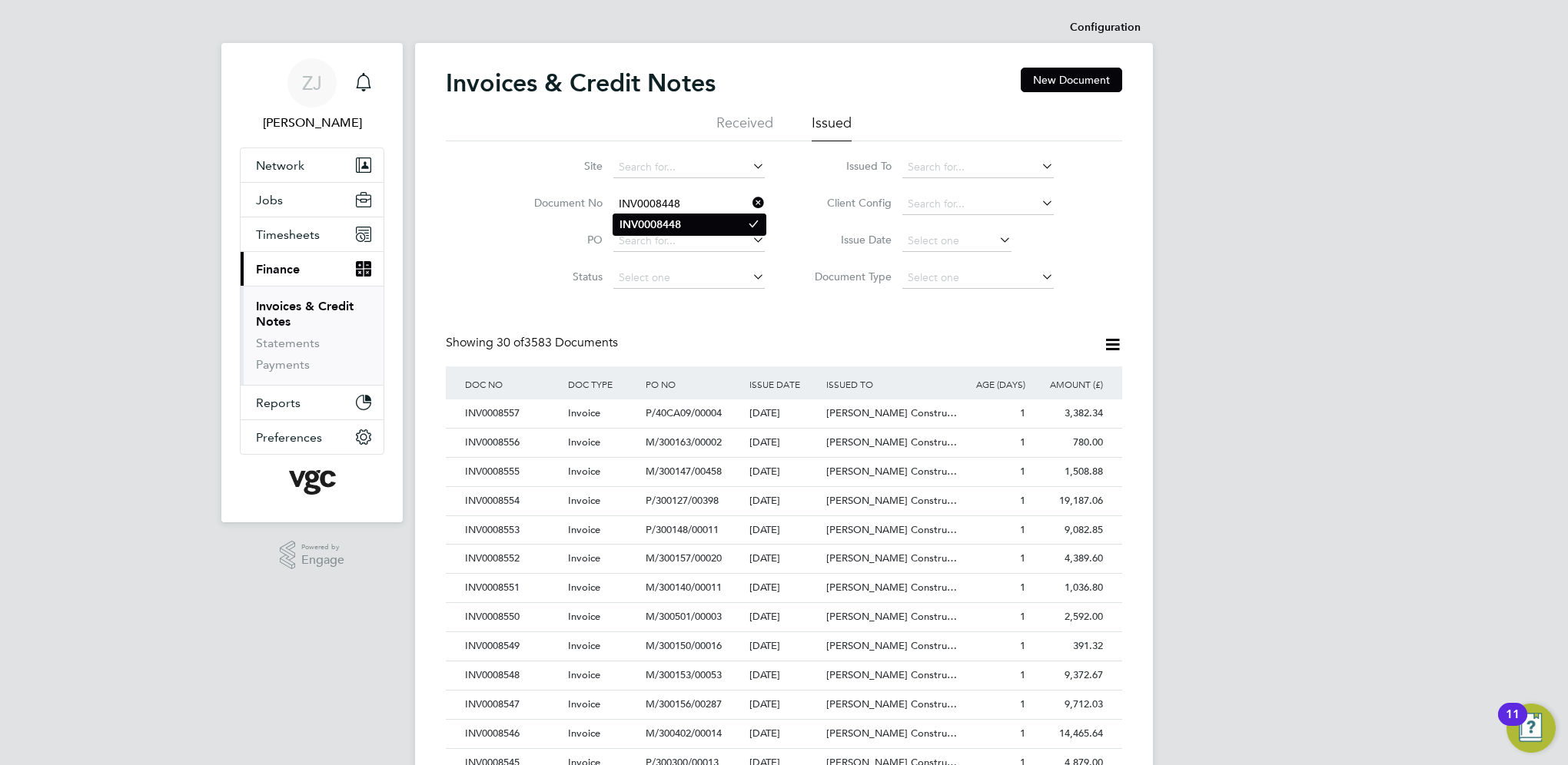
type input "INV0008448"
click at [652, 224] on b "INV0008448" at bounding box center [650, 224] width 61 height 13
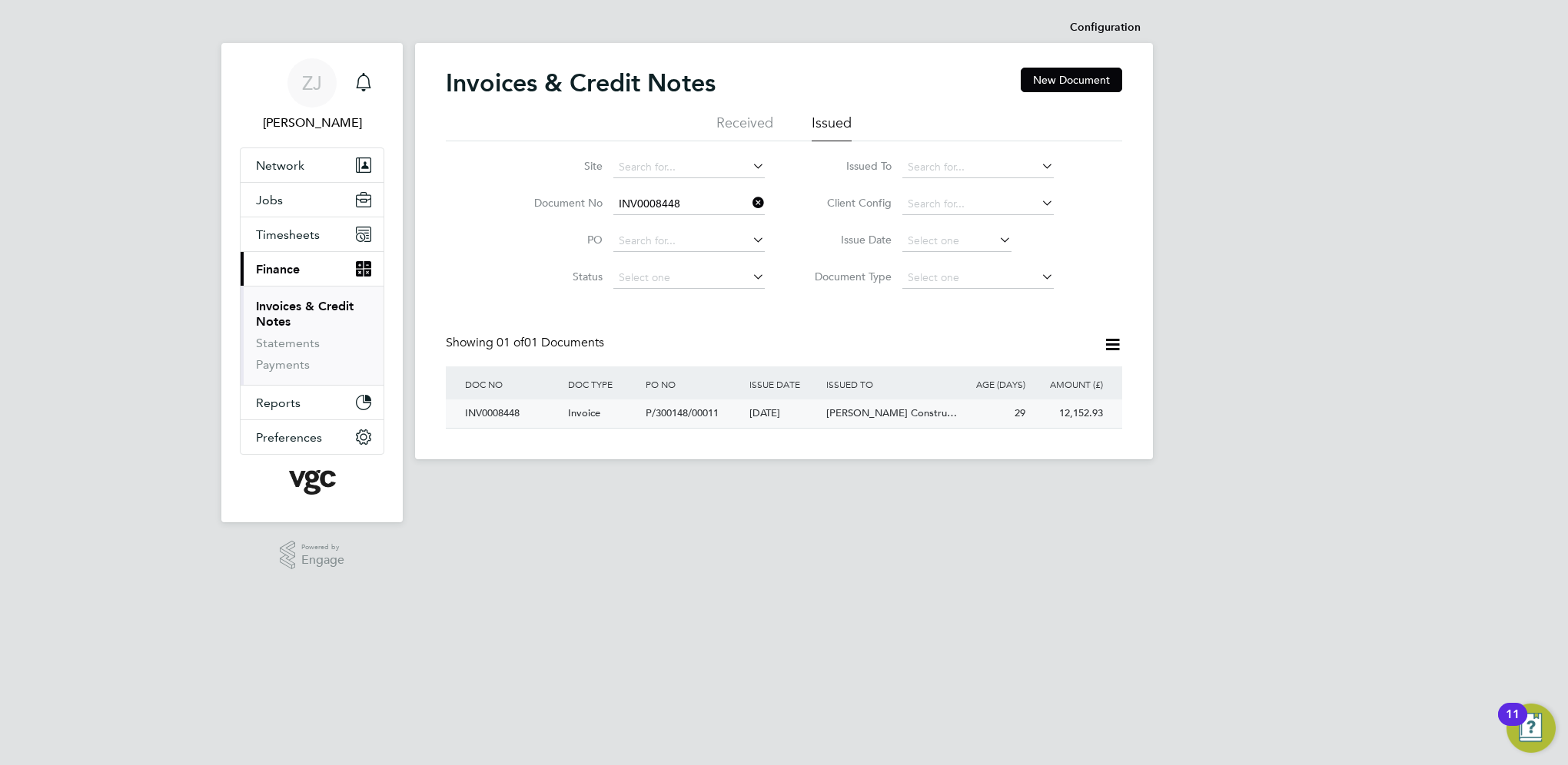
click at [486, 415] on div "INV0008448" at bounding box center [513, 414] width 103 height 28
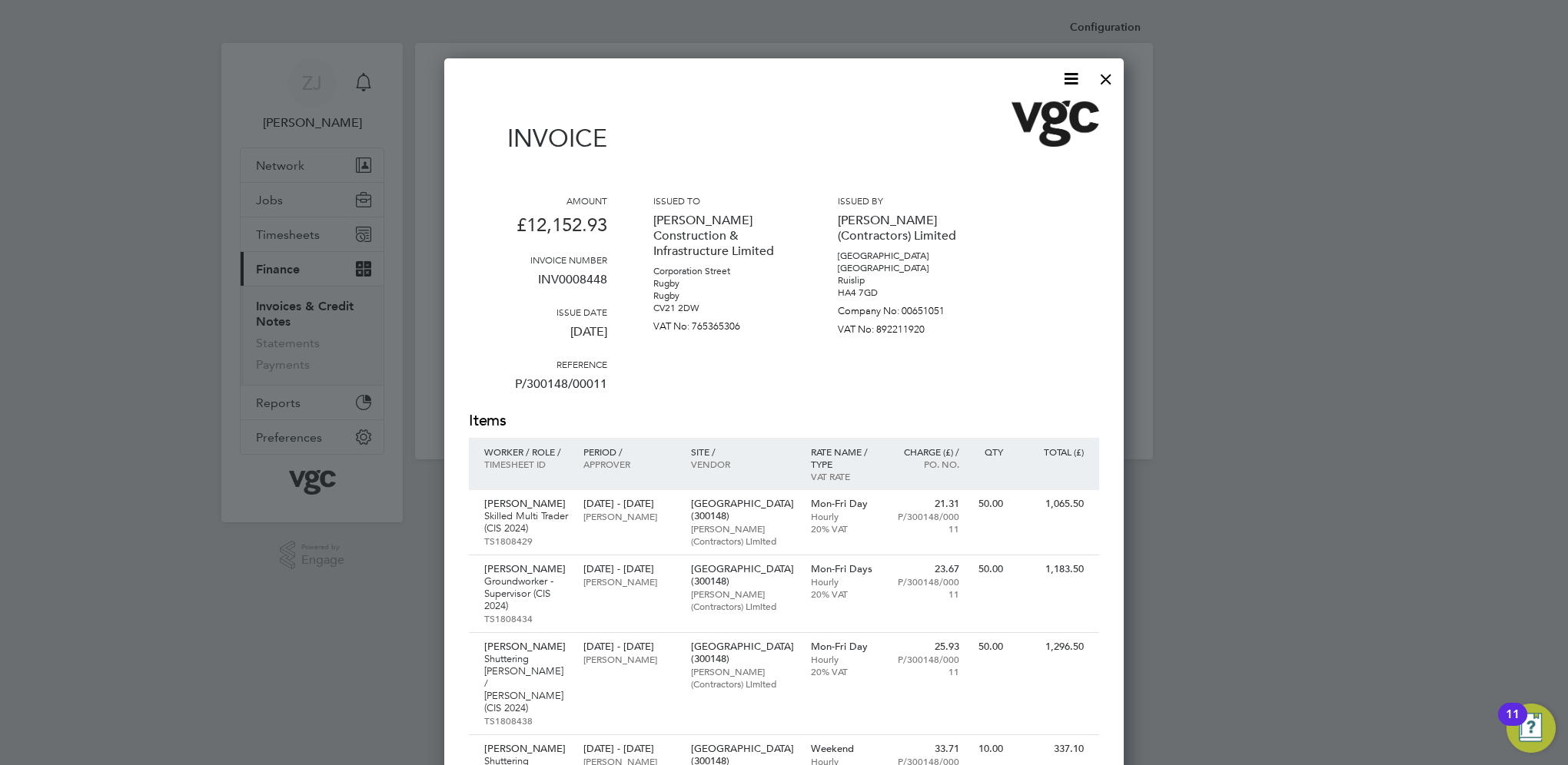
click at [1071, 80] on icon at bounding box center [1070, 79] width 19 height 19
click at [1023, 117] on li "Download Invoice" at bounding box center [1024, 115] width 106 height 22
click at [1100, 78] on div at bounding box center [1106, 75] width 27 height 27
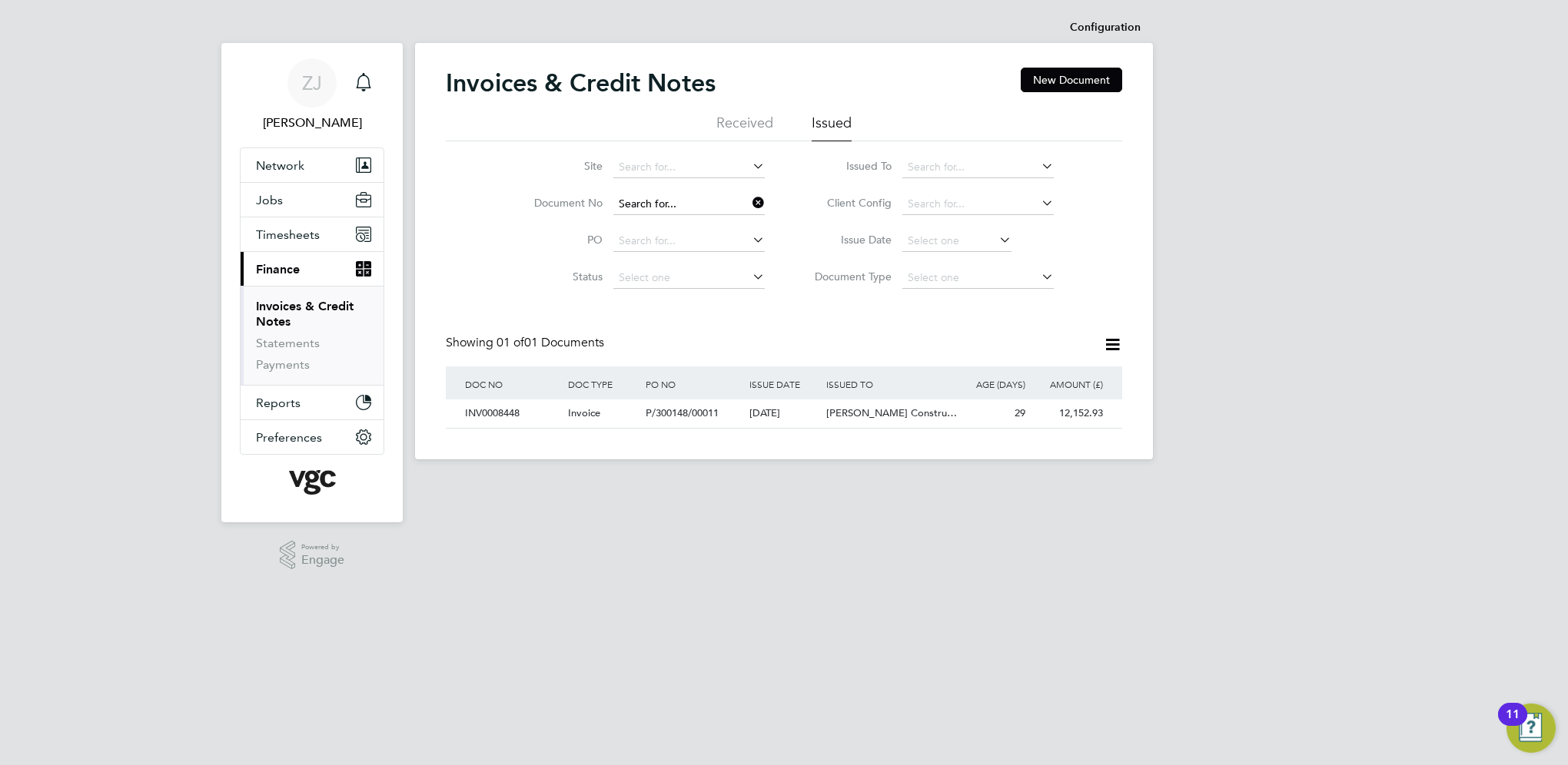
click at [688, 205] on input at bounding box center [688, 205] width 151 height 22
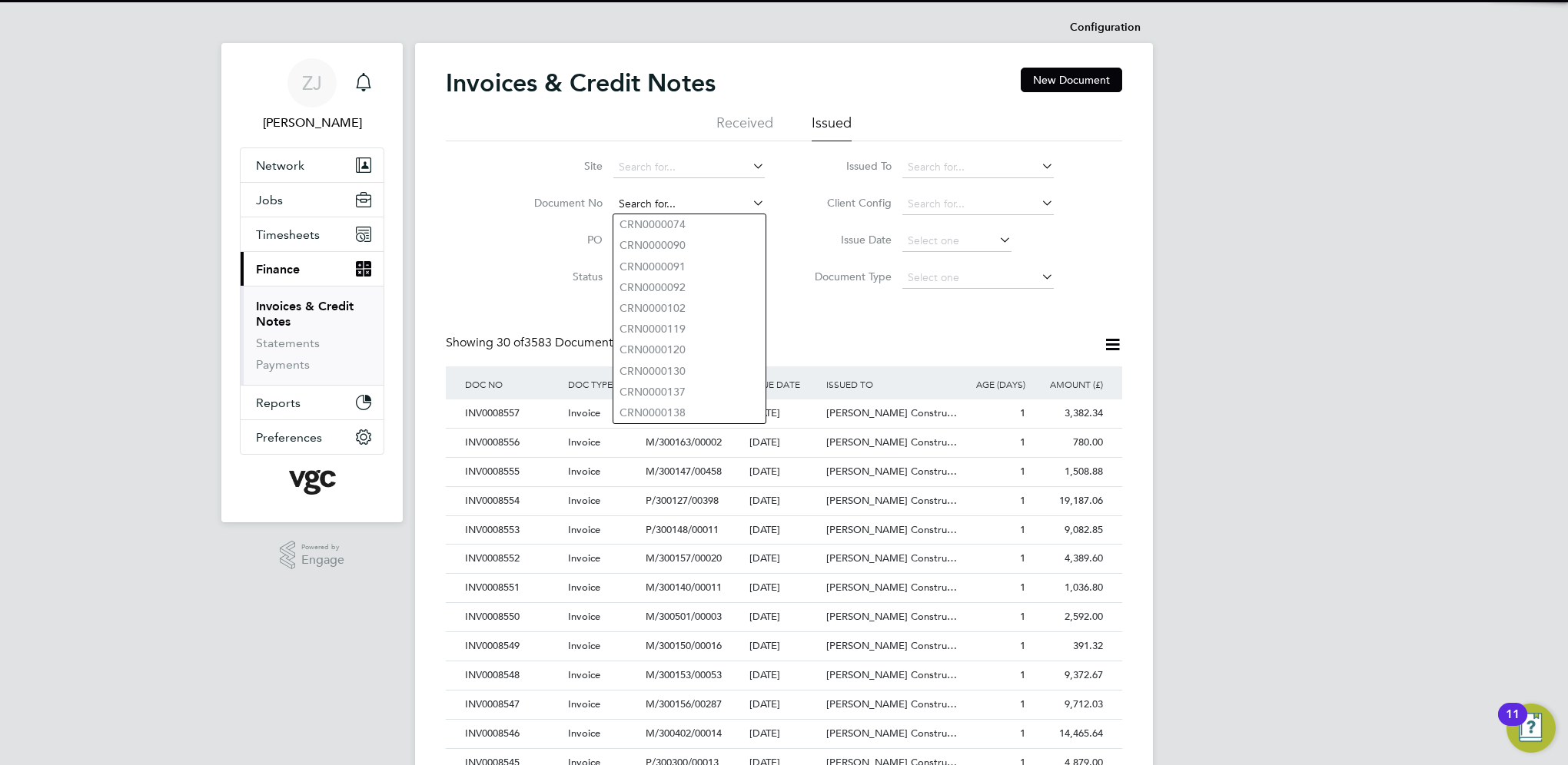
paste input "INV0008450"
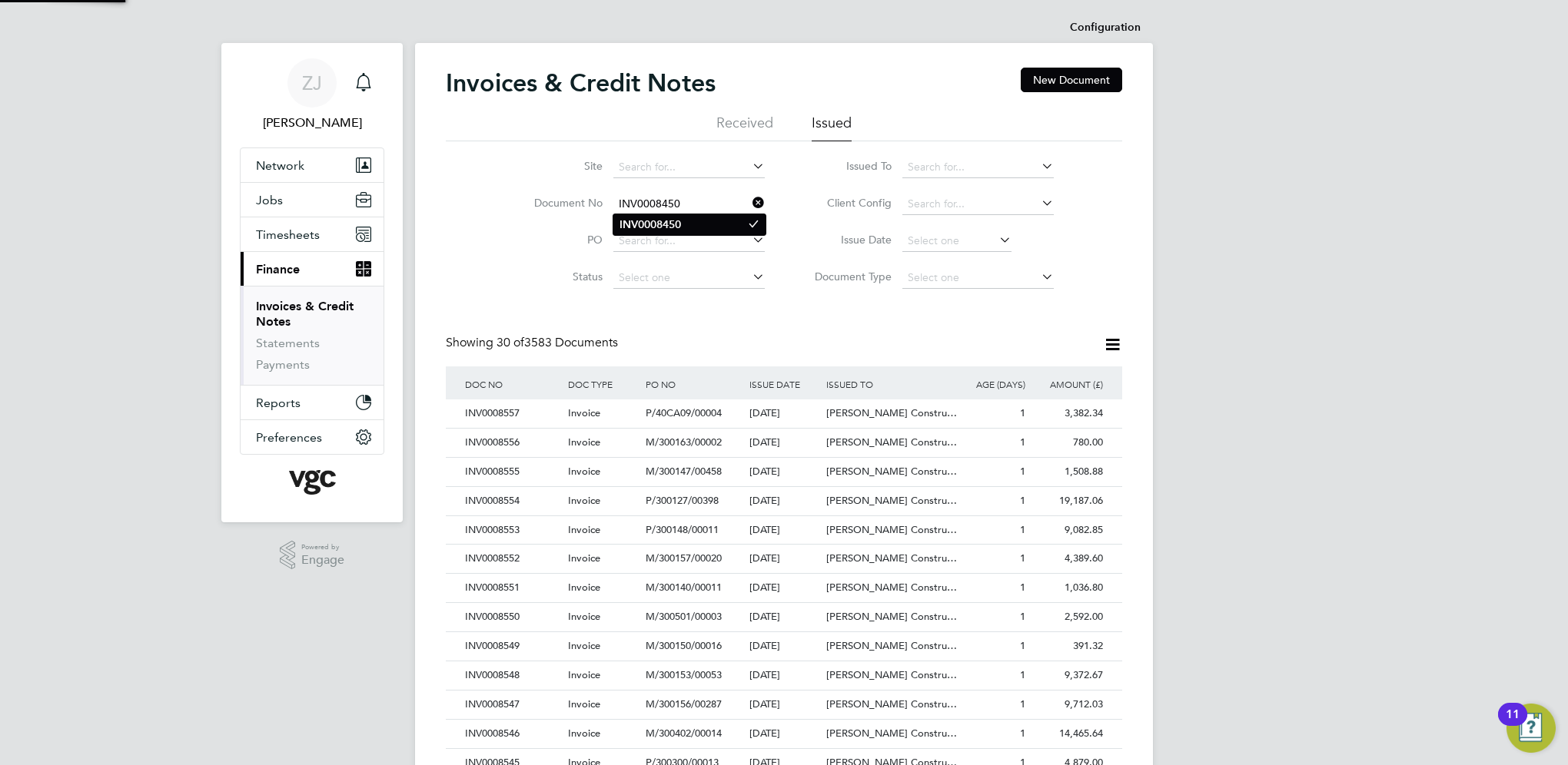
type input "INV0008450"
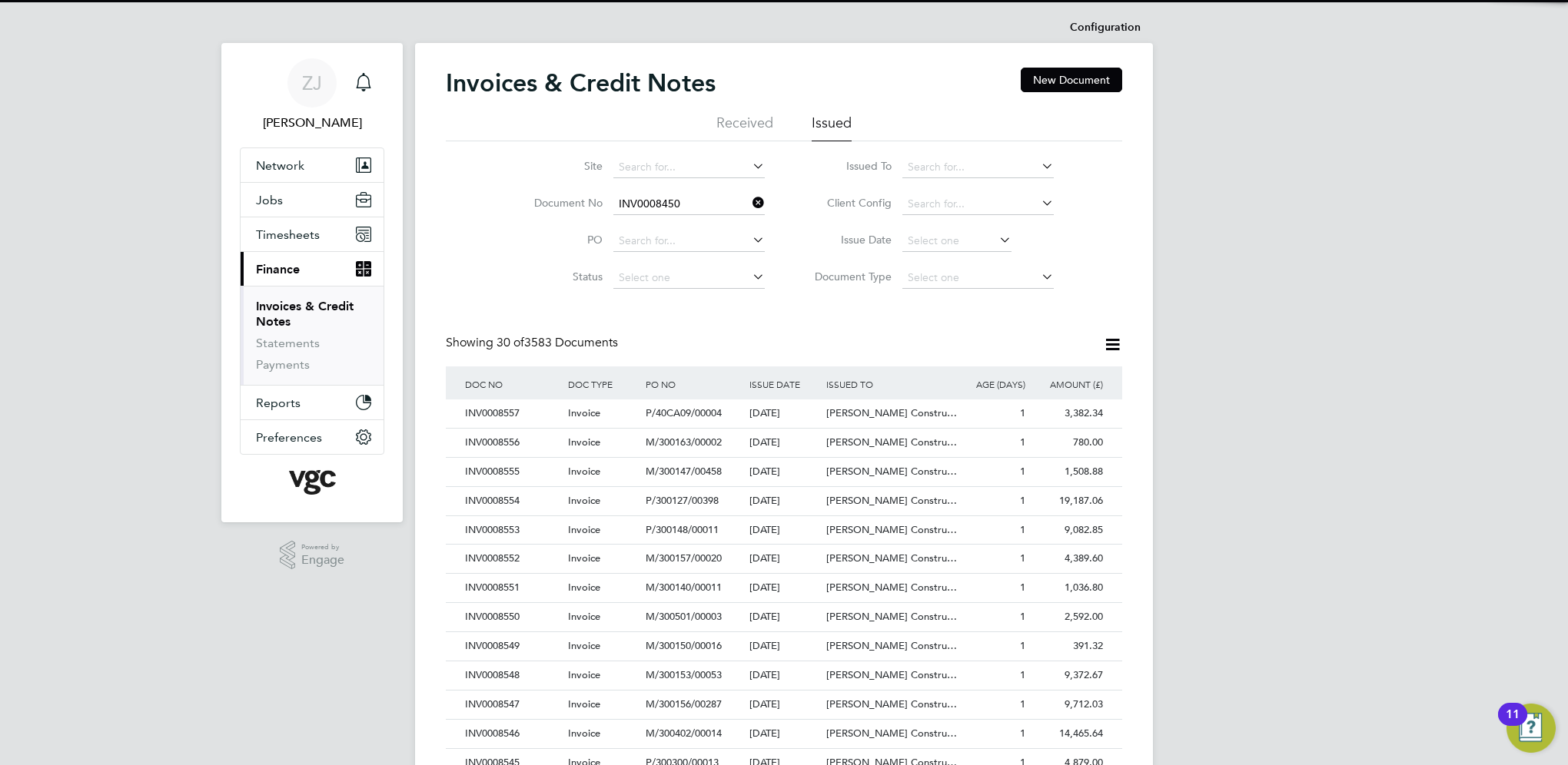
click at [646, 223] on b "INV0008450" at bounding box center [650, 224] width 61 height 13
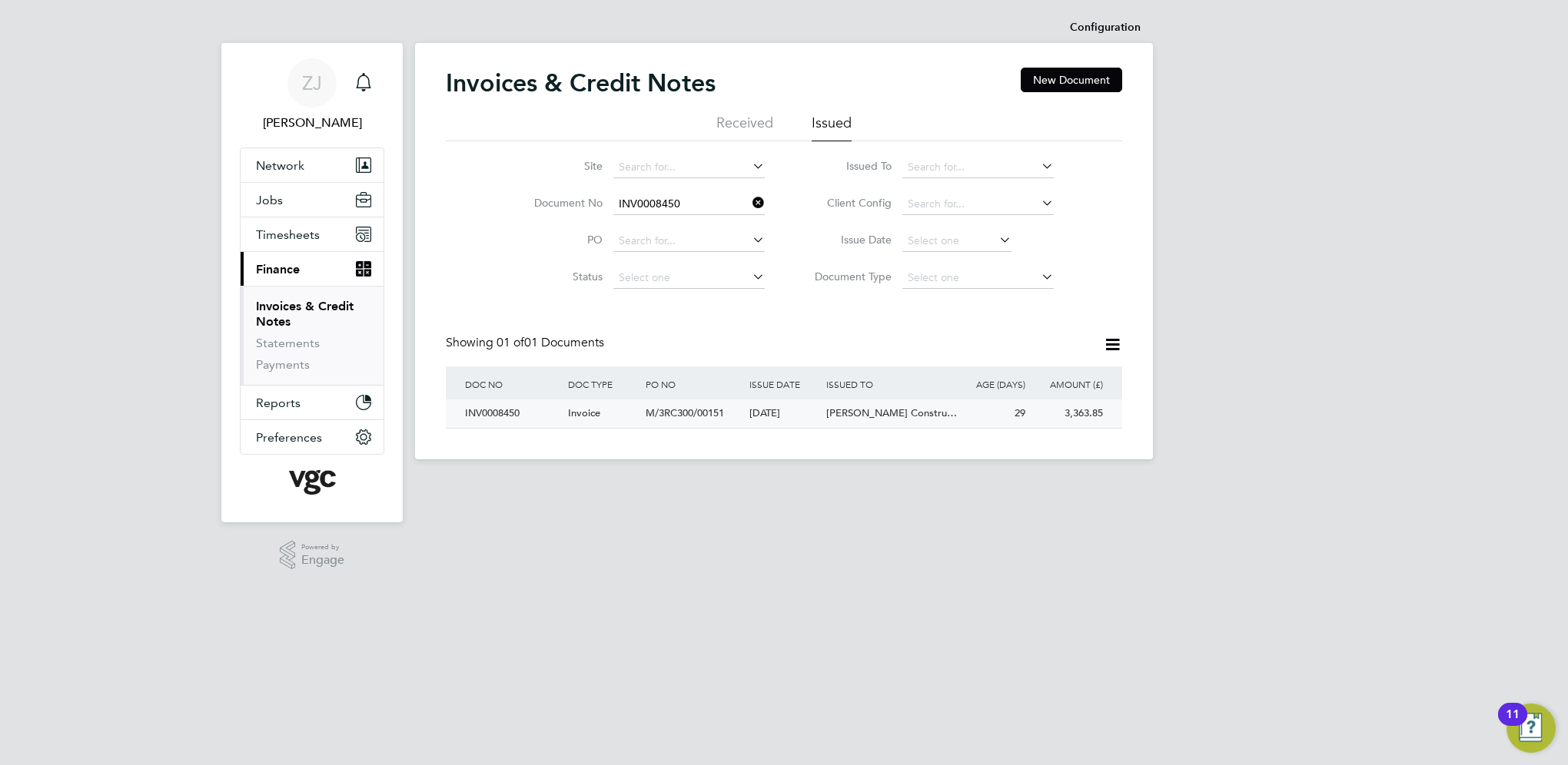
click at [486, 412] on div "INV0008450" at bounding box center [513, 414] width 103 height 28
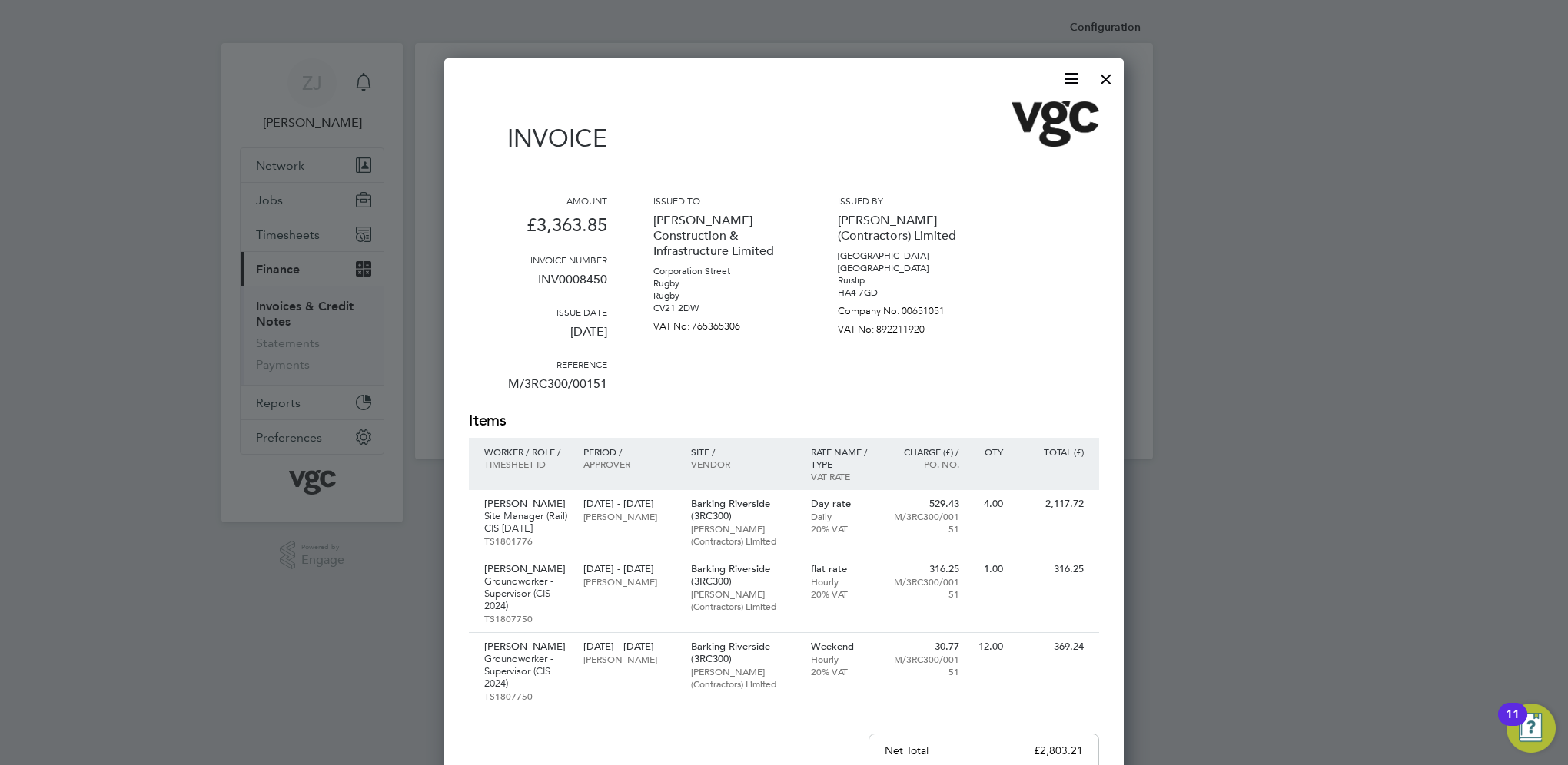
click at [1065, 75] on icon at bounding box center [1070, 79] width 19 height 19
click at [1003, 108] on li "Download Invoice" at bounding box center [1024, 115] width 106 height 22
click at [1103, 79] on div at bounding box center [1106, 75] width 27 height 27
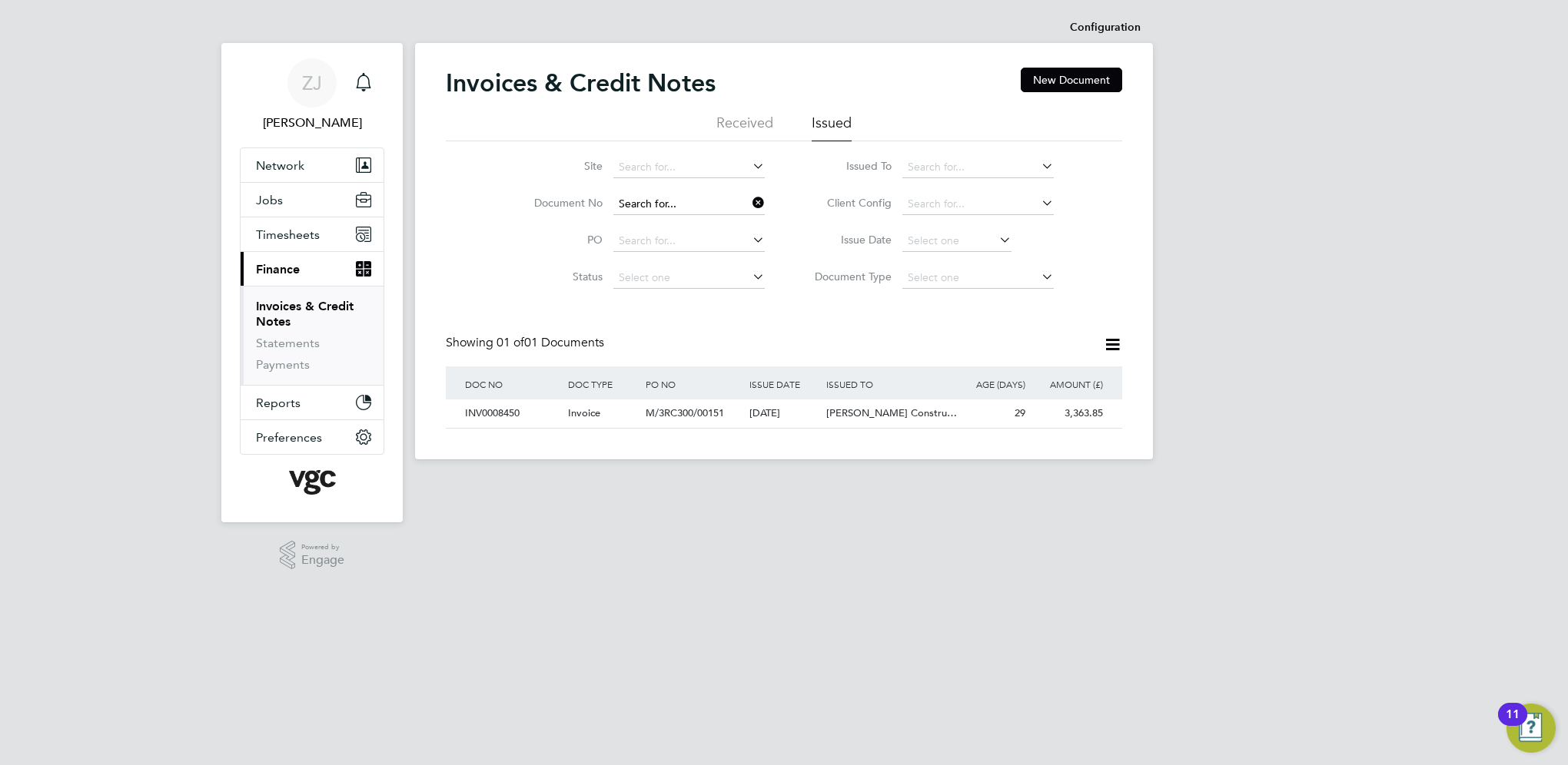
click at [697, 200] on input at bounding box center [688, 205] width 151 height 22
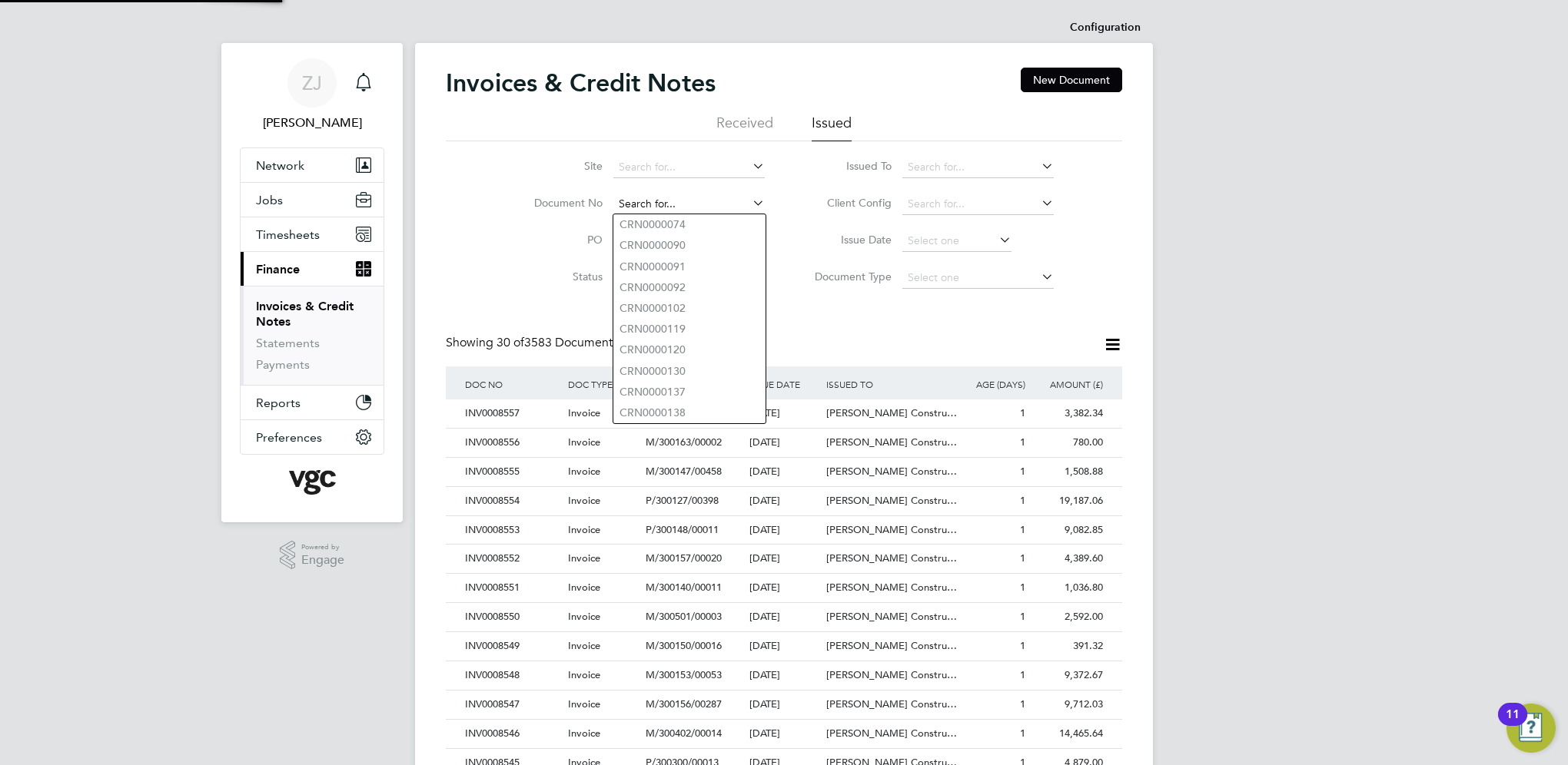
scroll to position [29, 104]
paste input "INV0008441"
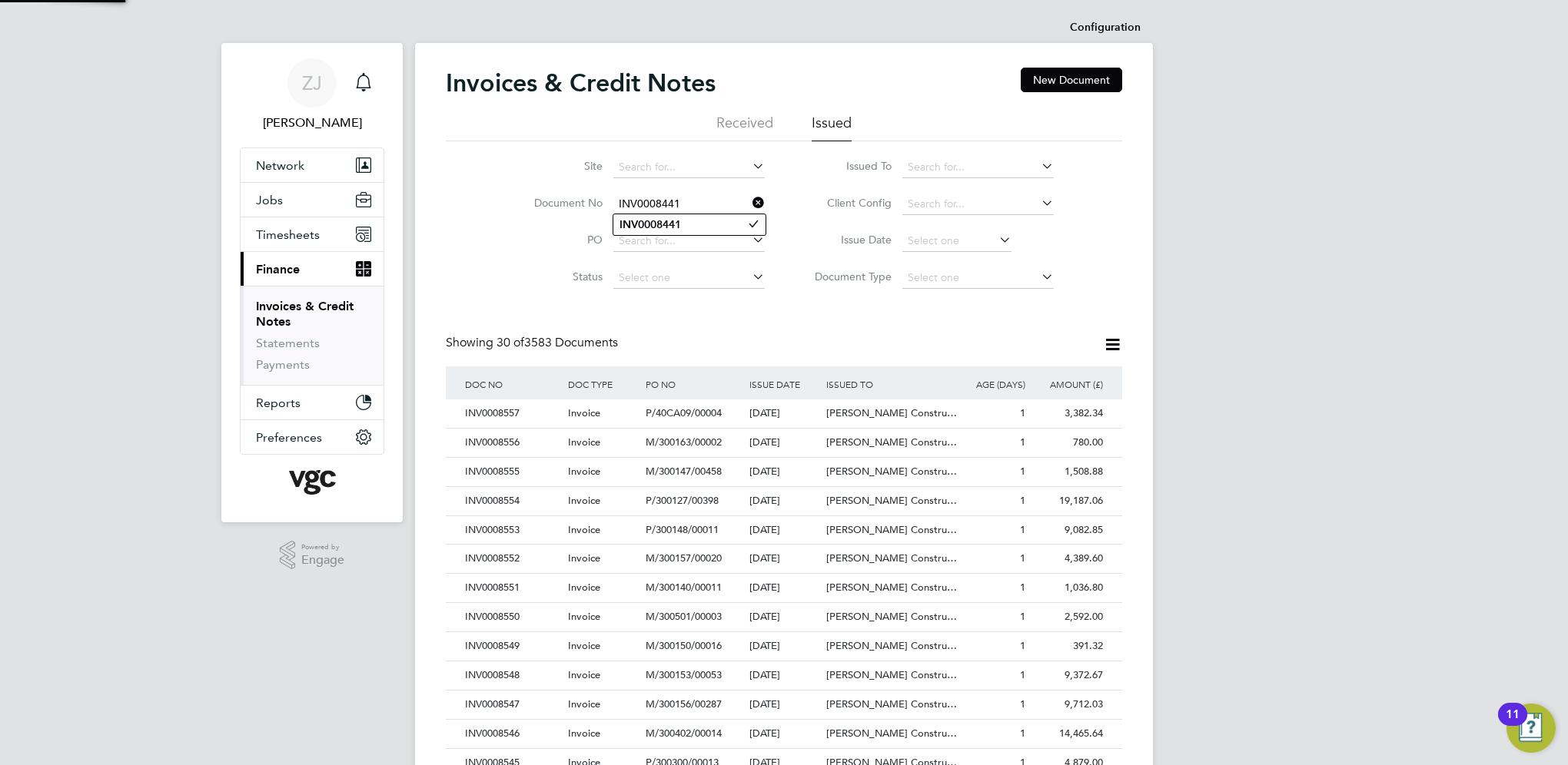
type input "INV0008441"
click at [657, 222] on b "INV0008441" at bounding box center [650, 224] width 61 height 13
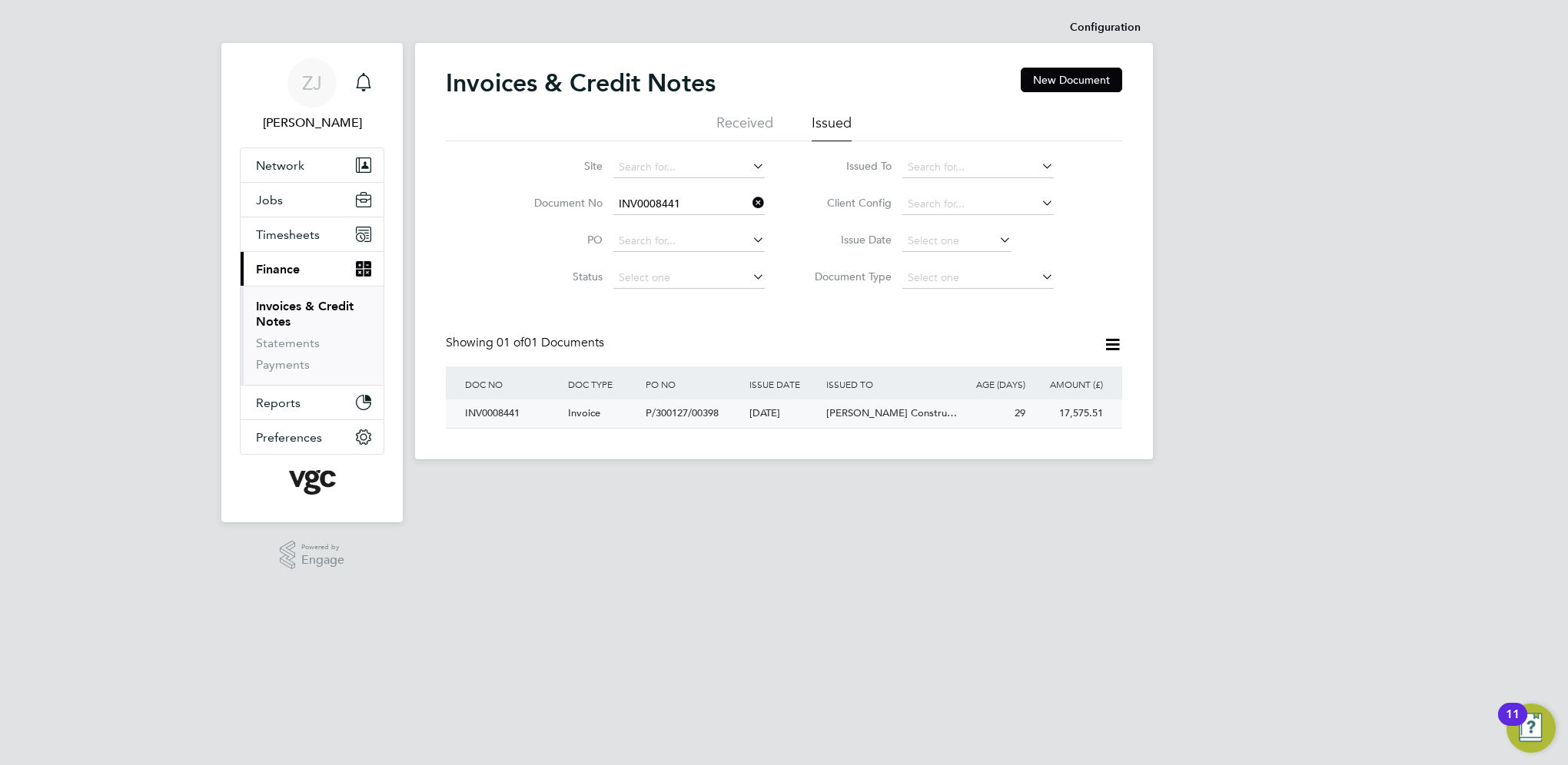
click at [488, 411] on div "INV0008441" at bounding box center [513, 414] width 103 height 28
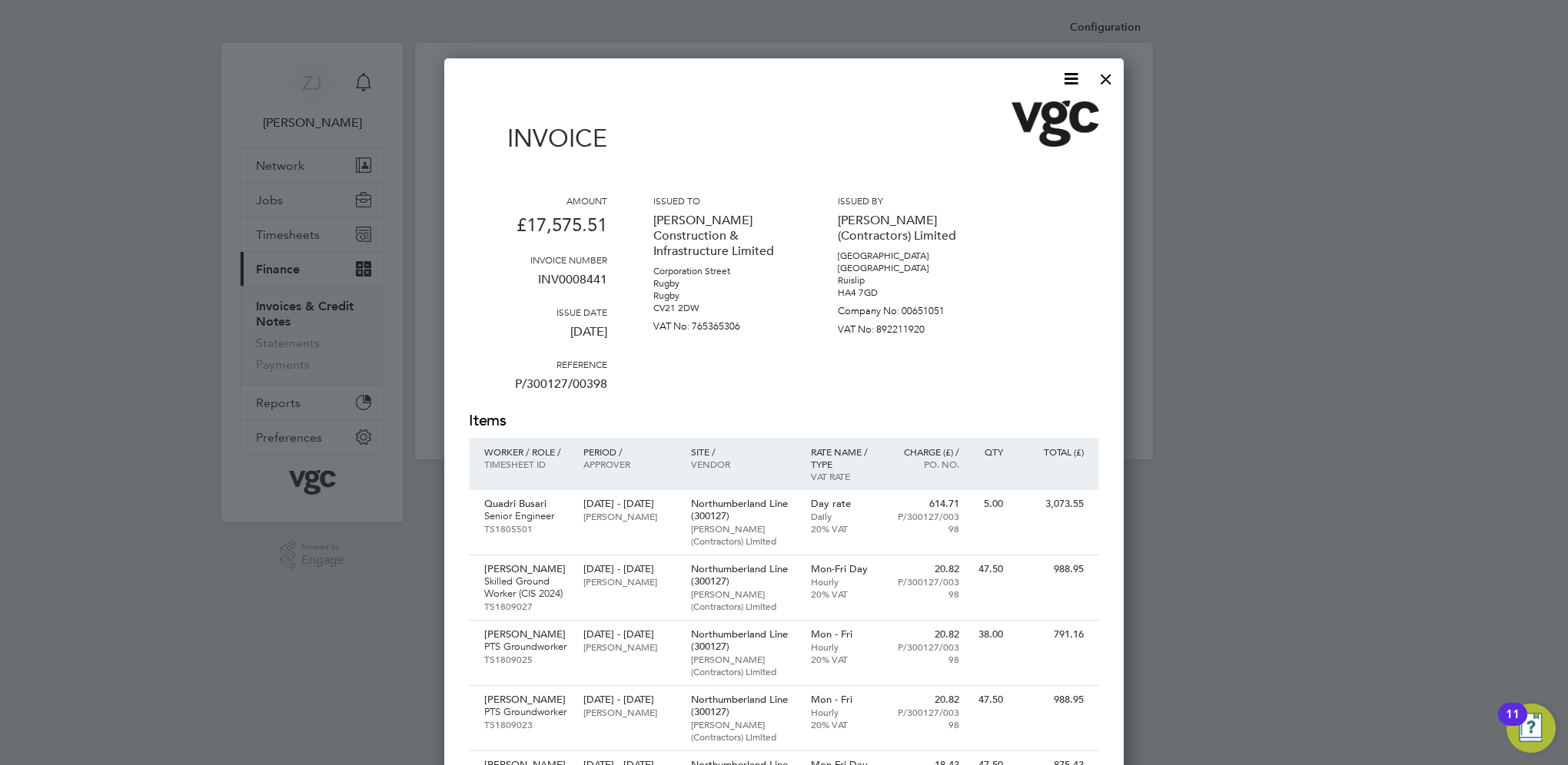
click at [1066, 76] on icon at bounding box center [1070, 79] width 19 height 19
click at [1002, 115] on li "Download Invoice" at bounding box center [1024, 115] width 106 height 22
click at [1104, 79] on div at bounding box center [1106, 75] width 27 height 27
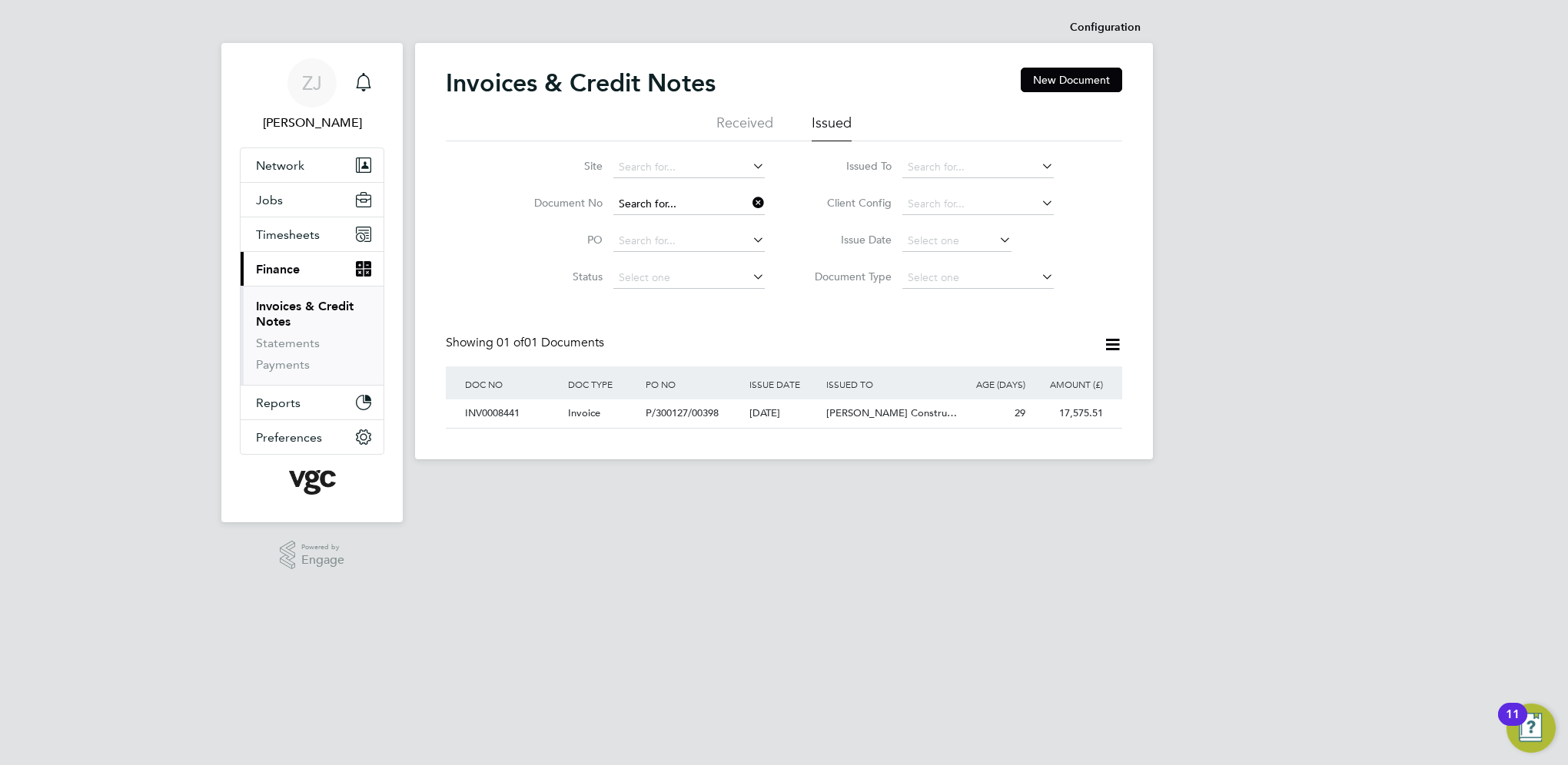
click at [683, 206] on input at bounding box center [688, 205] width 151 height 22
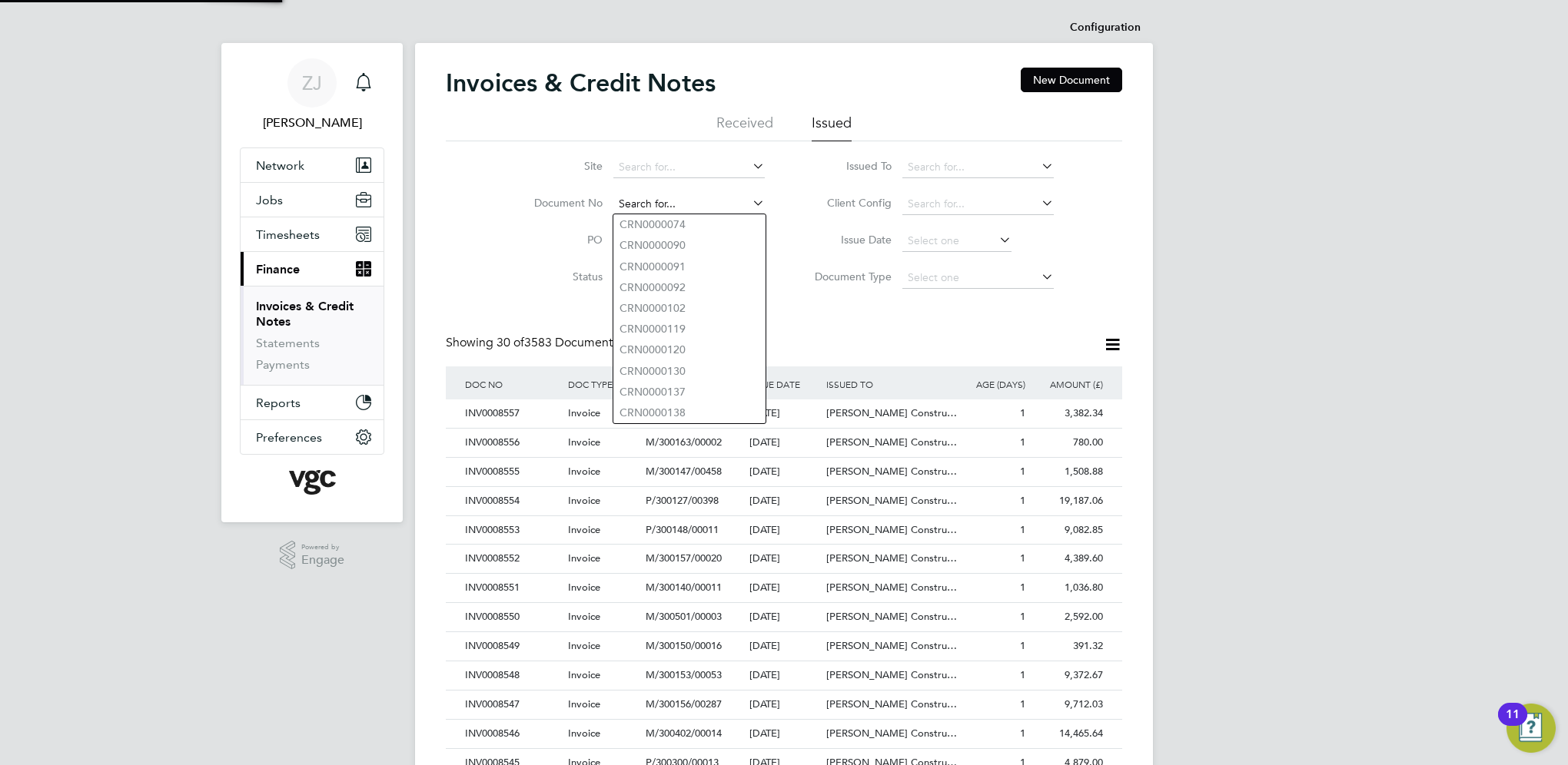
paste input "INV0008454"
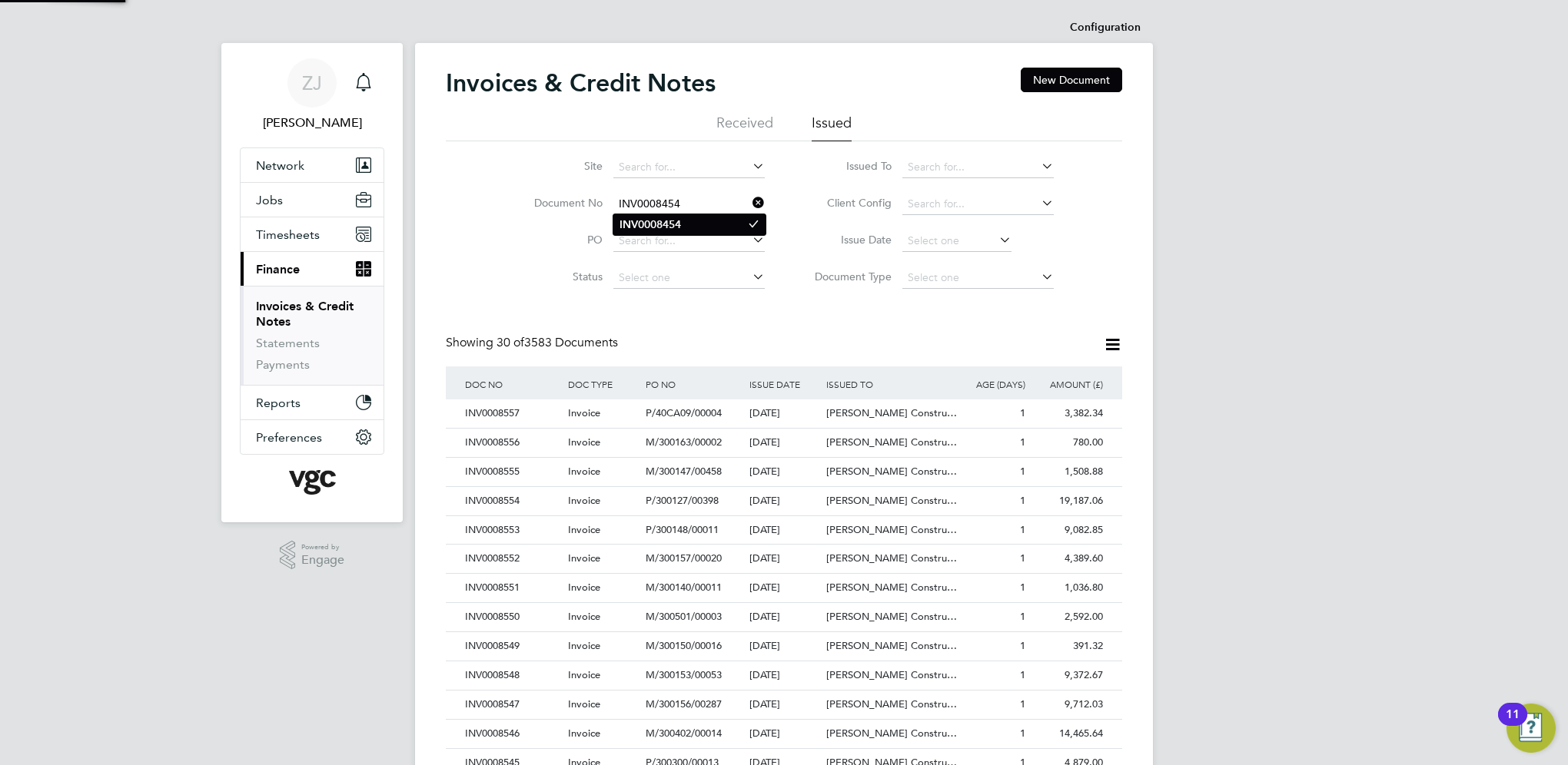
type input "INV0008454"
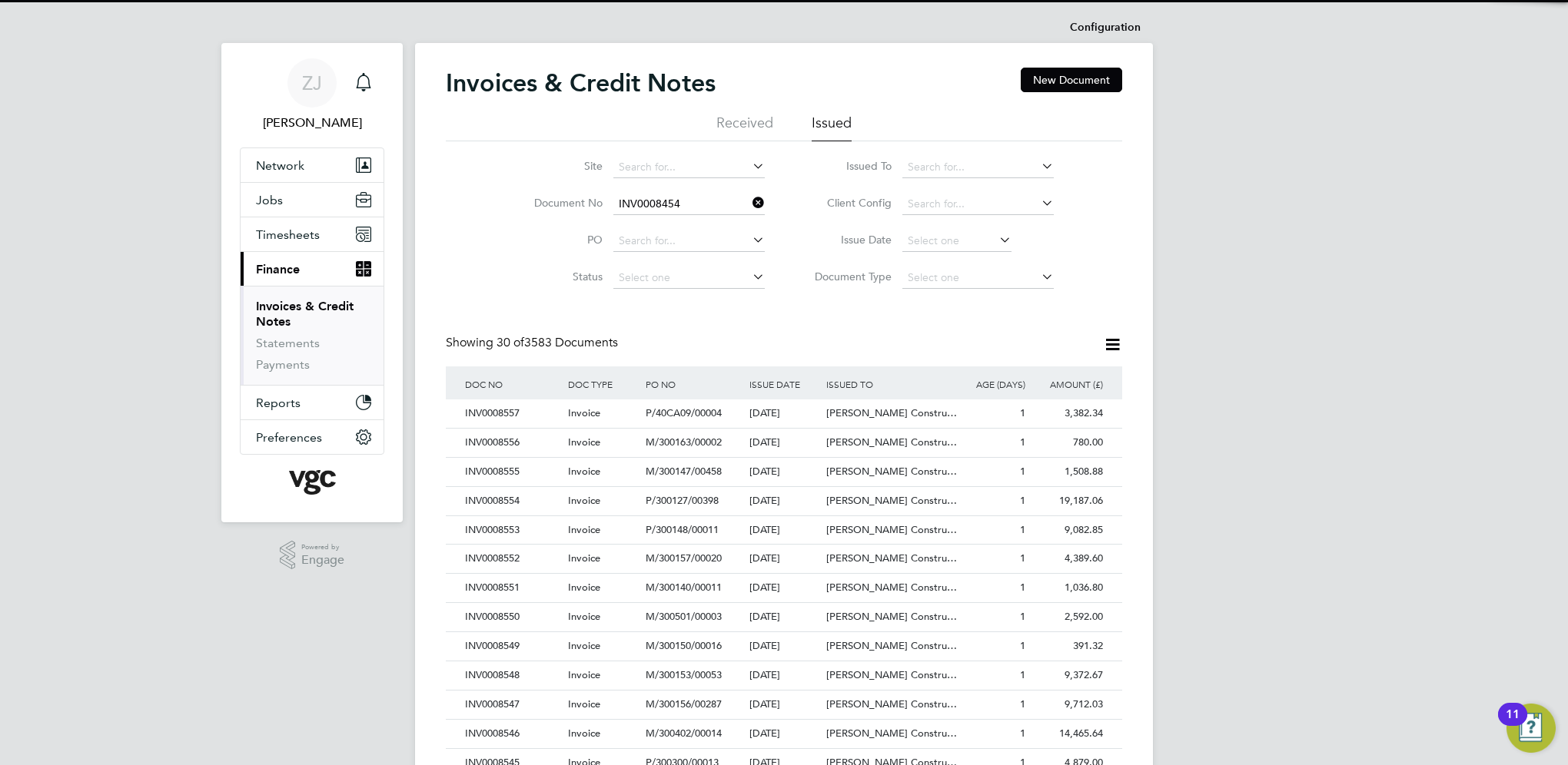
click at [639, 222] on b "INV0008454" at bounding box center [650, 224] width 61 height 13
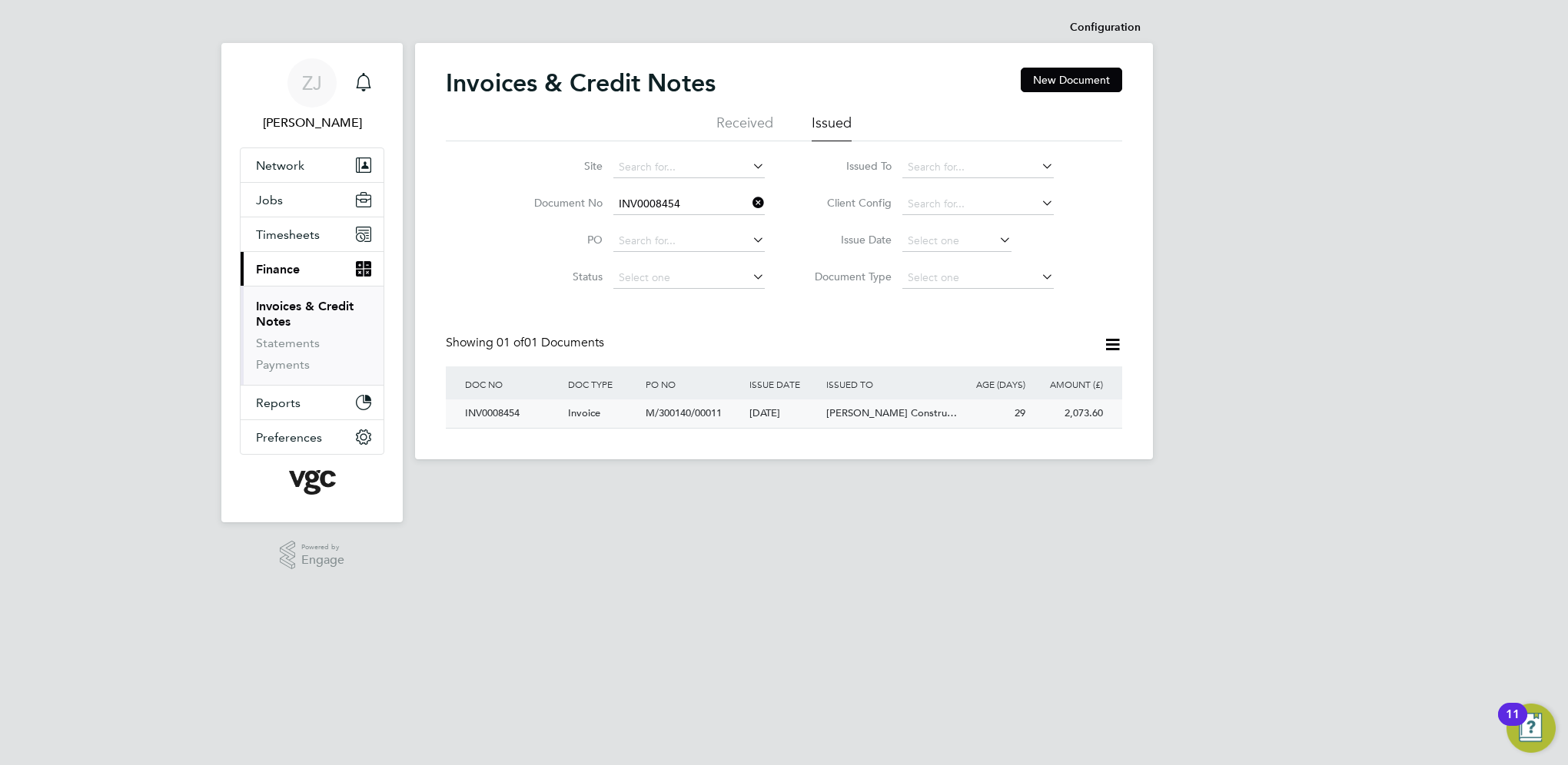
click at [505, 410] on div "INV0008454" at bounding box center [513, 414] width 103 height 28
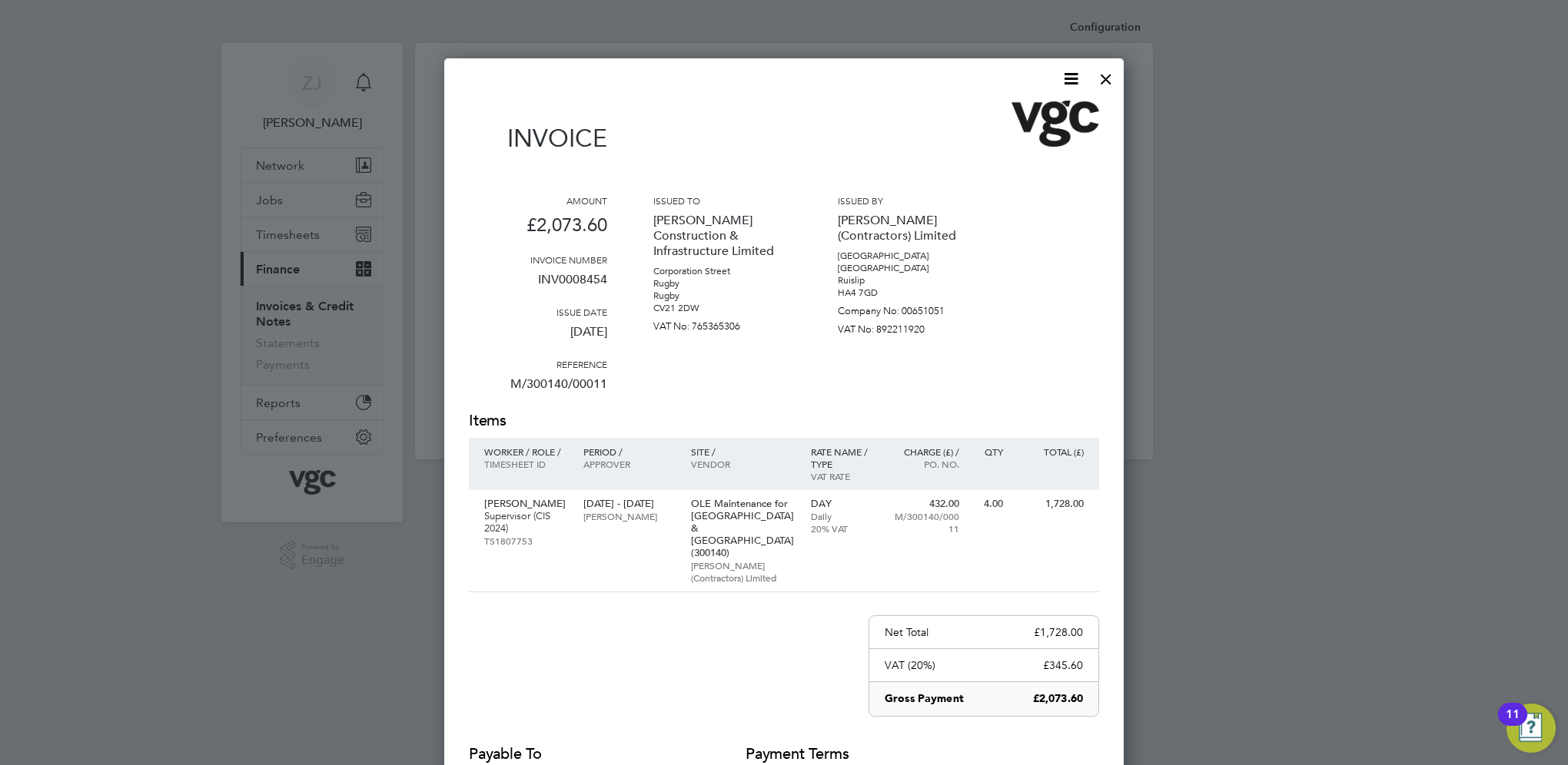
click at [1074, 74] on icon at bounding box center [1070, 79] width 19 height 19
click at [1015, 112] on li "Download Invoice" at bounding box center [1024, 115] width 106 height 22
click at [1108, 81] on div at bounding box center [1106, 75] width 27 height 27
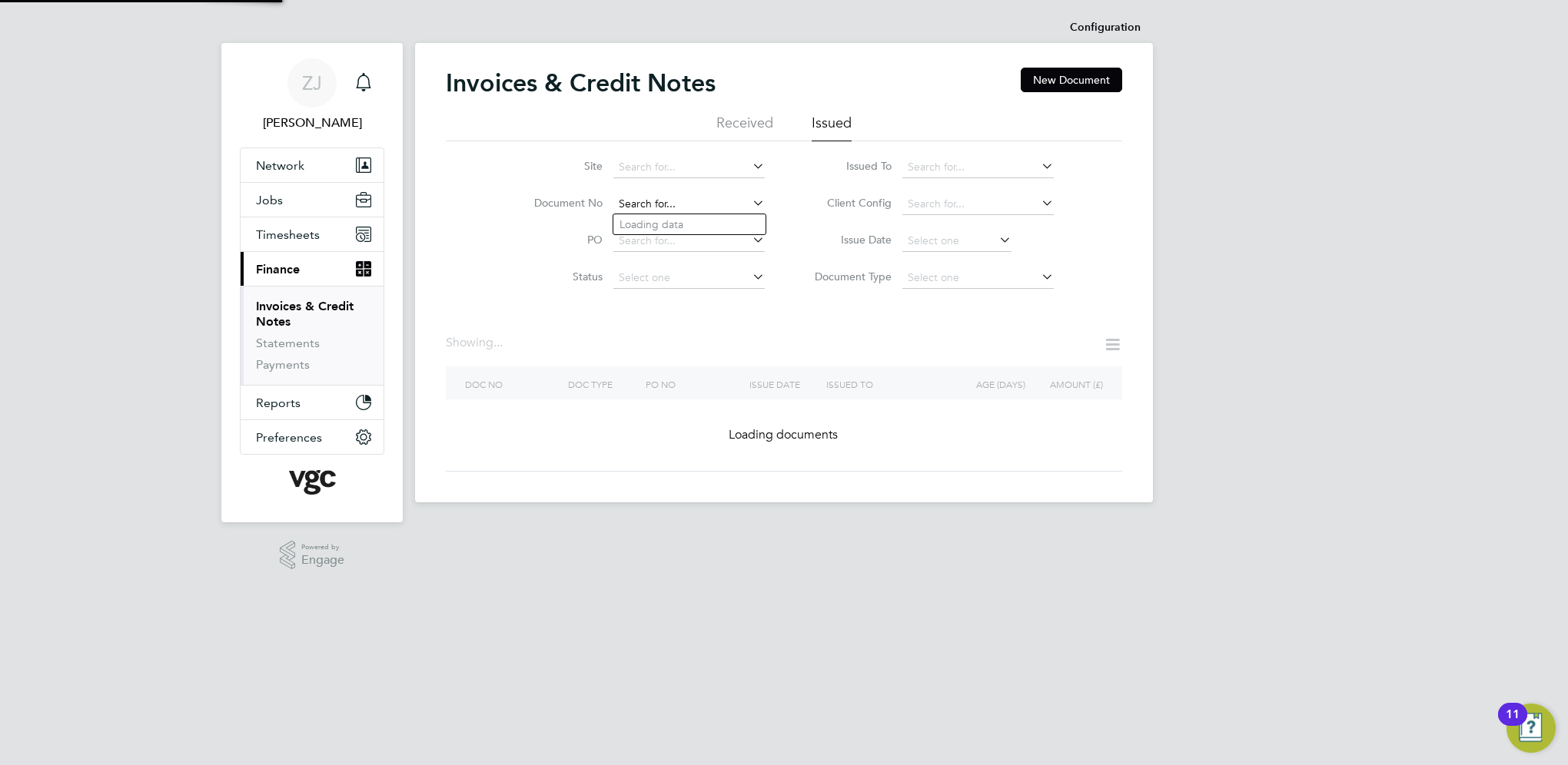
click at [690, 199] on input at bounding box center [688, 205] width 151 height 22
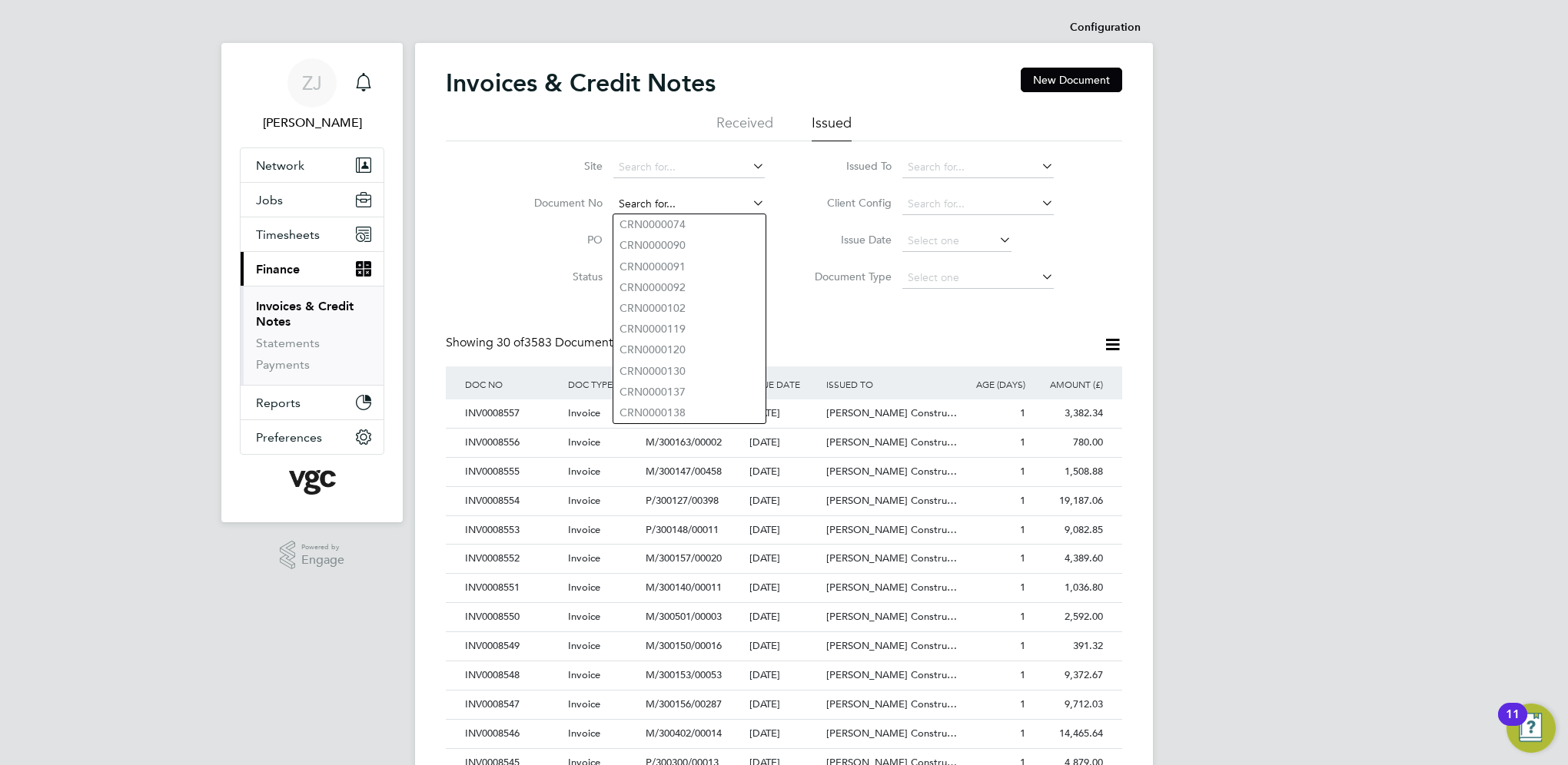
paste input "INV0008449"
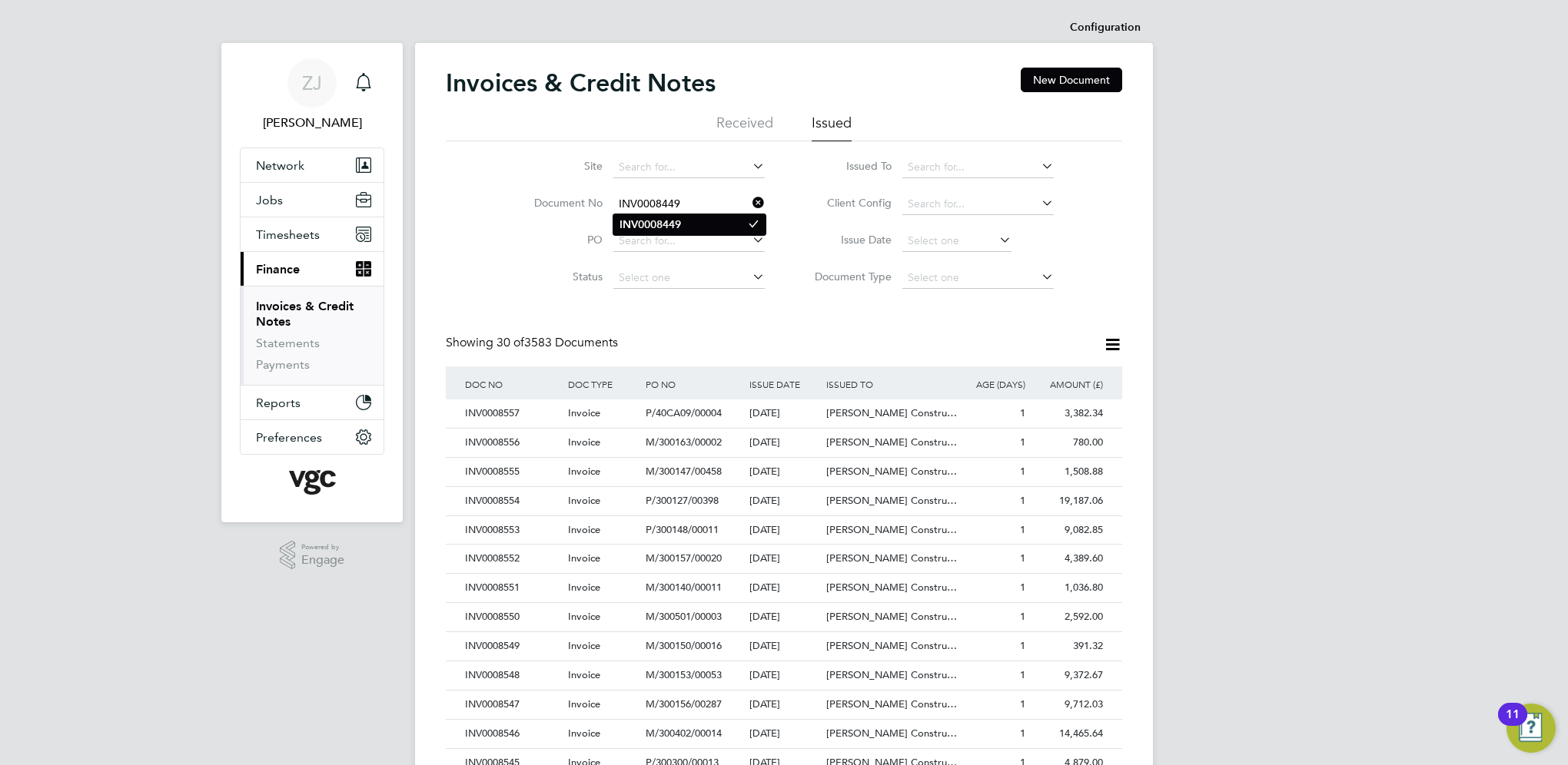
type input "INV0008449"
click at [645, 223] on b "INV0008449" at bounding box center [650, 224] width 61 height 13
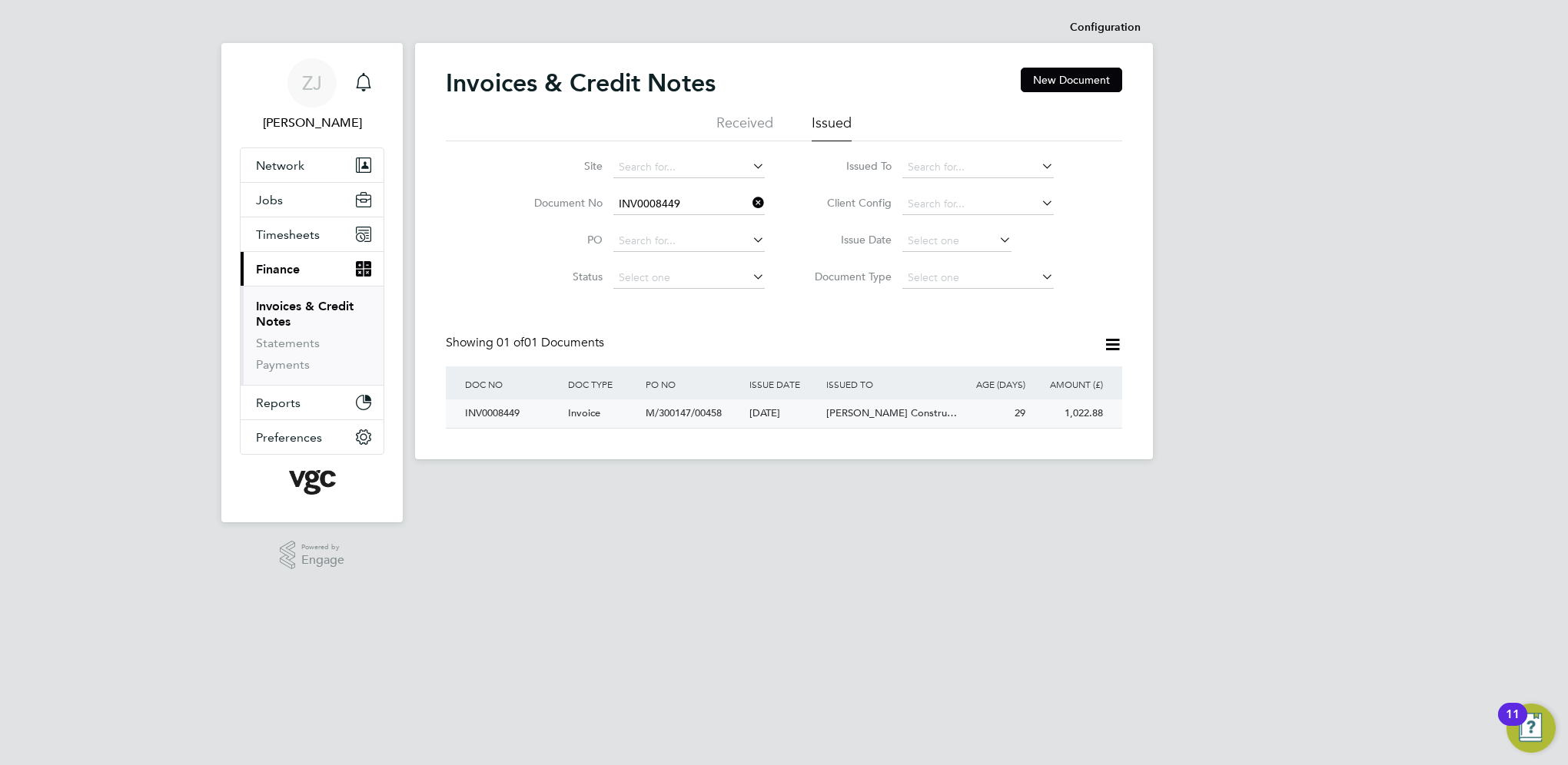
click at [501, 413] on div "INV0008449" at bounding box center [513, 414] width 103 height 28
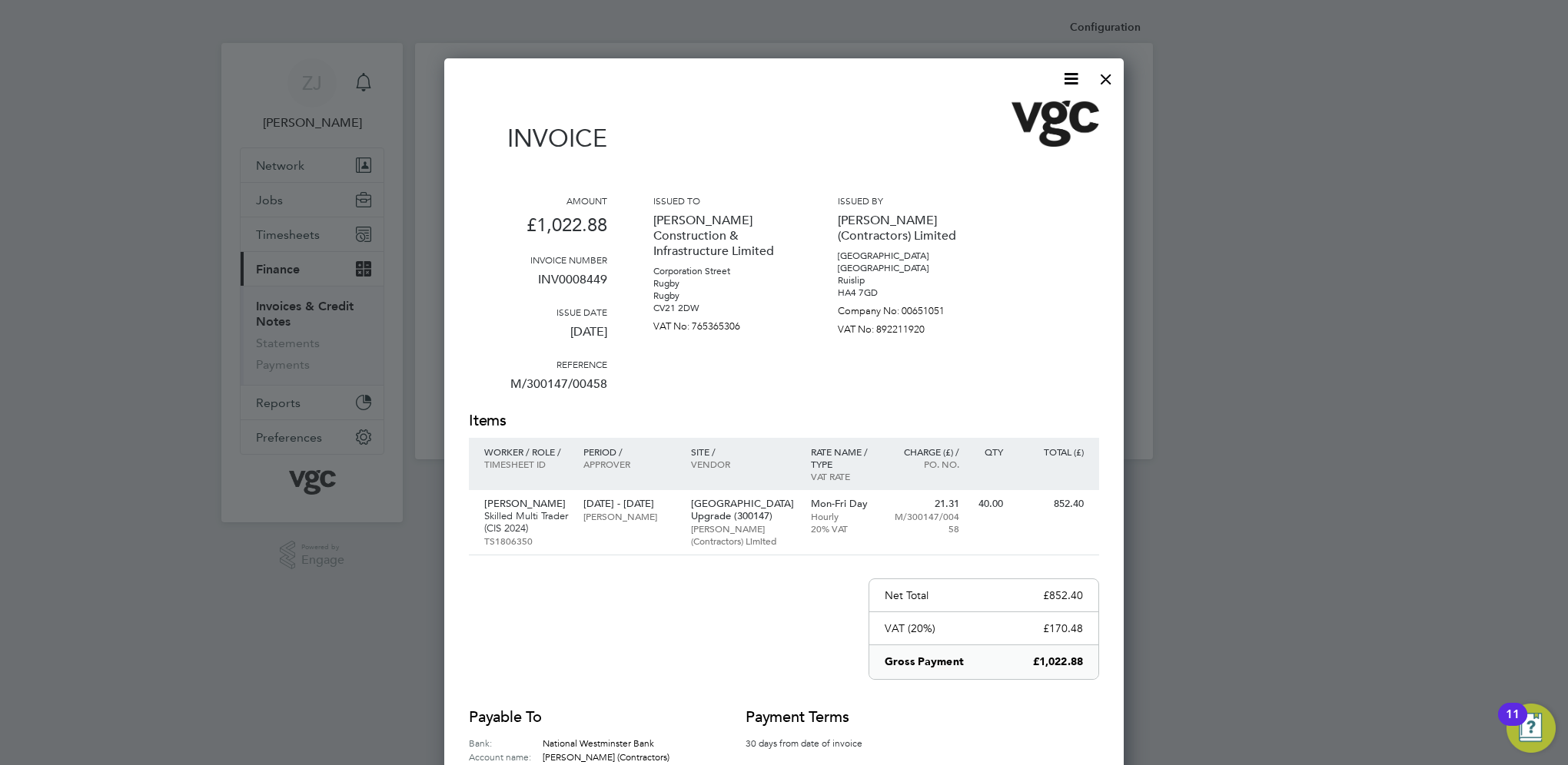
click at [1066, 80] on icon at bounding box center [1070, 79] width 19 height 19
click at [1014, 104] on li "Download Invoice" at bounding box center [1024, 115] width 106 height 22
click at [1104, 80] on div at bounding box center [1106, 75] width 27 height 27
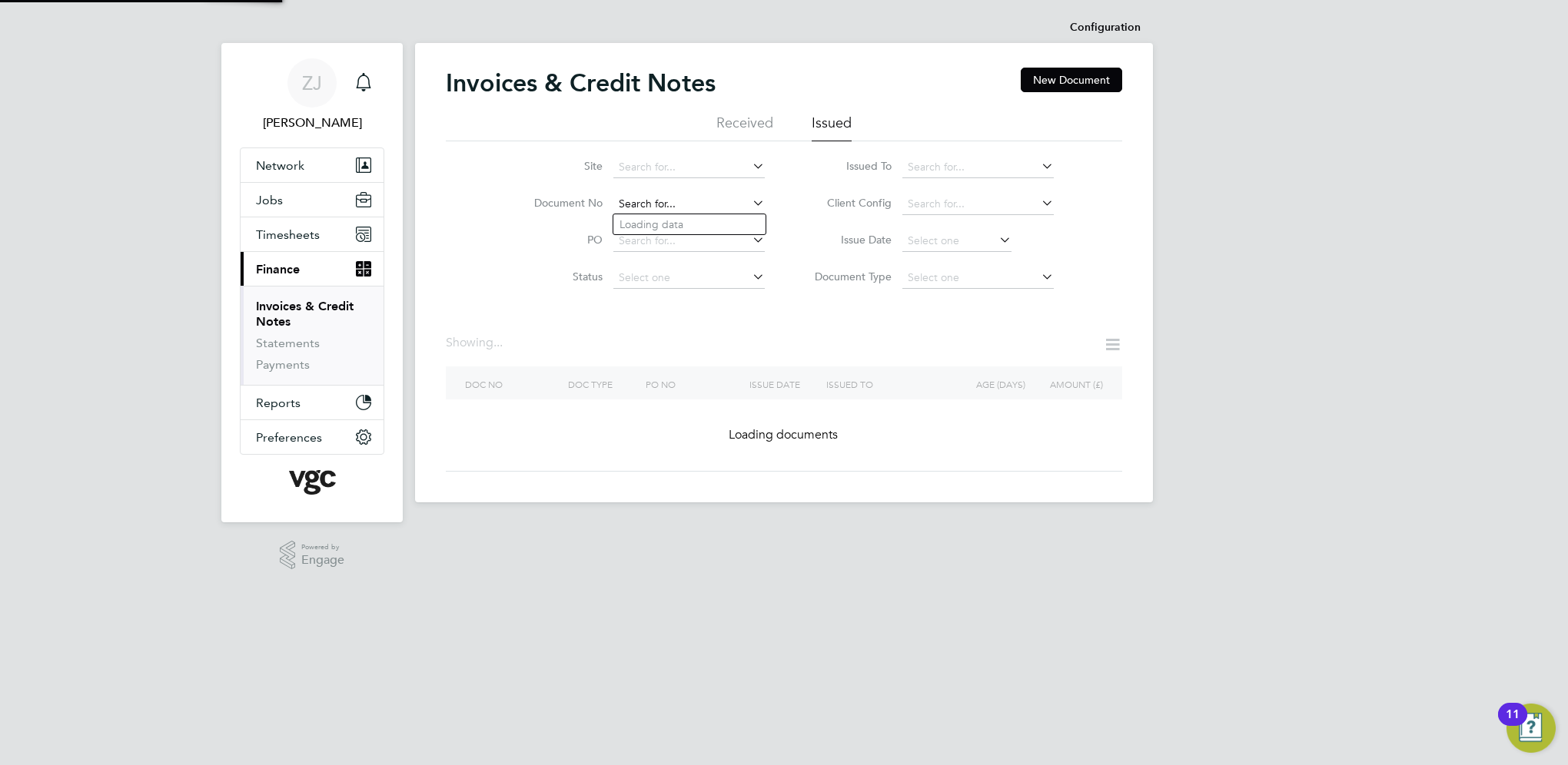
click at [683, 203] on input at bounding box center [688, 205] width 151 height 22
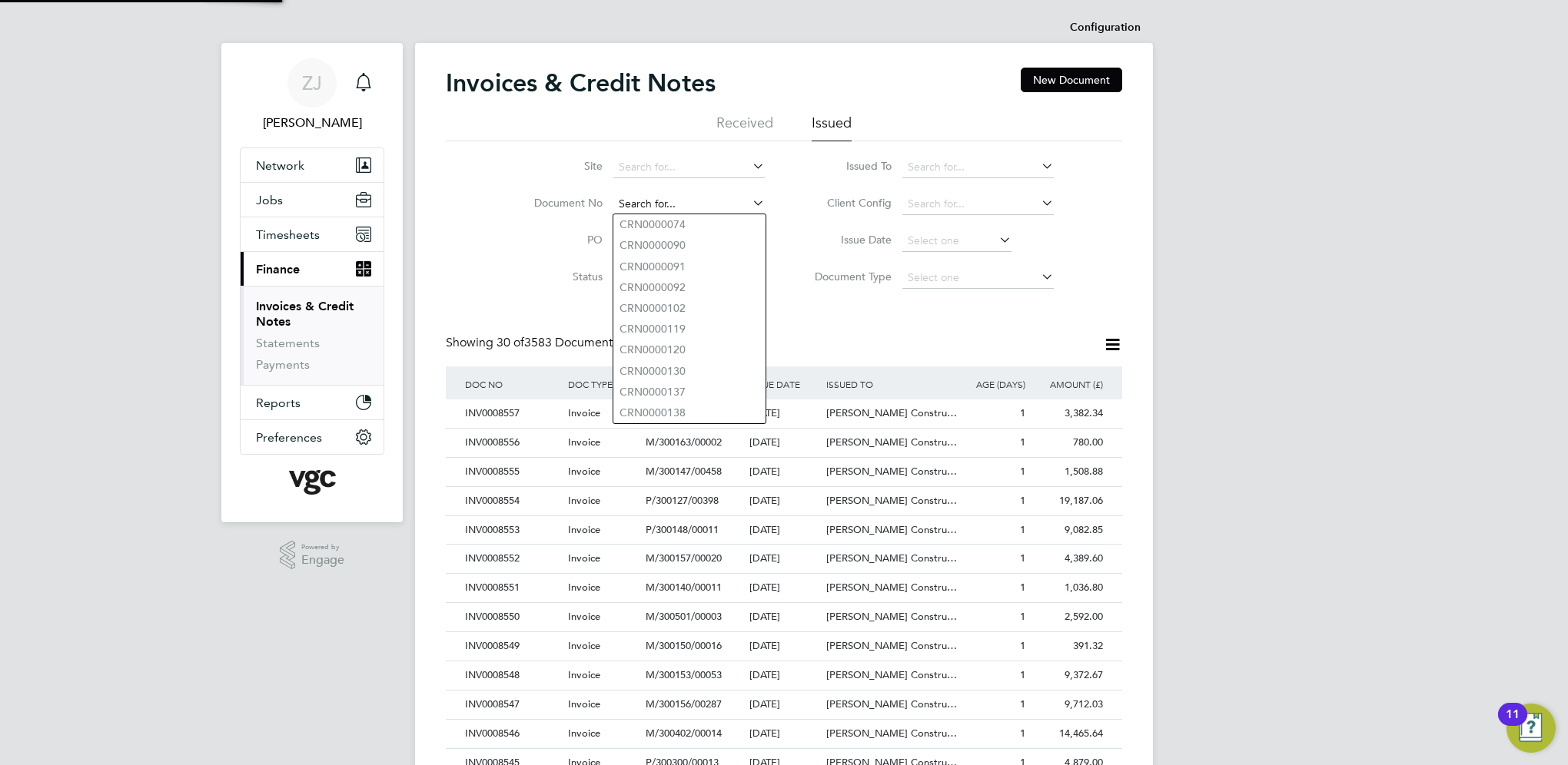
scroll to position [29, 104]
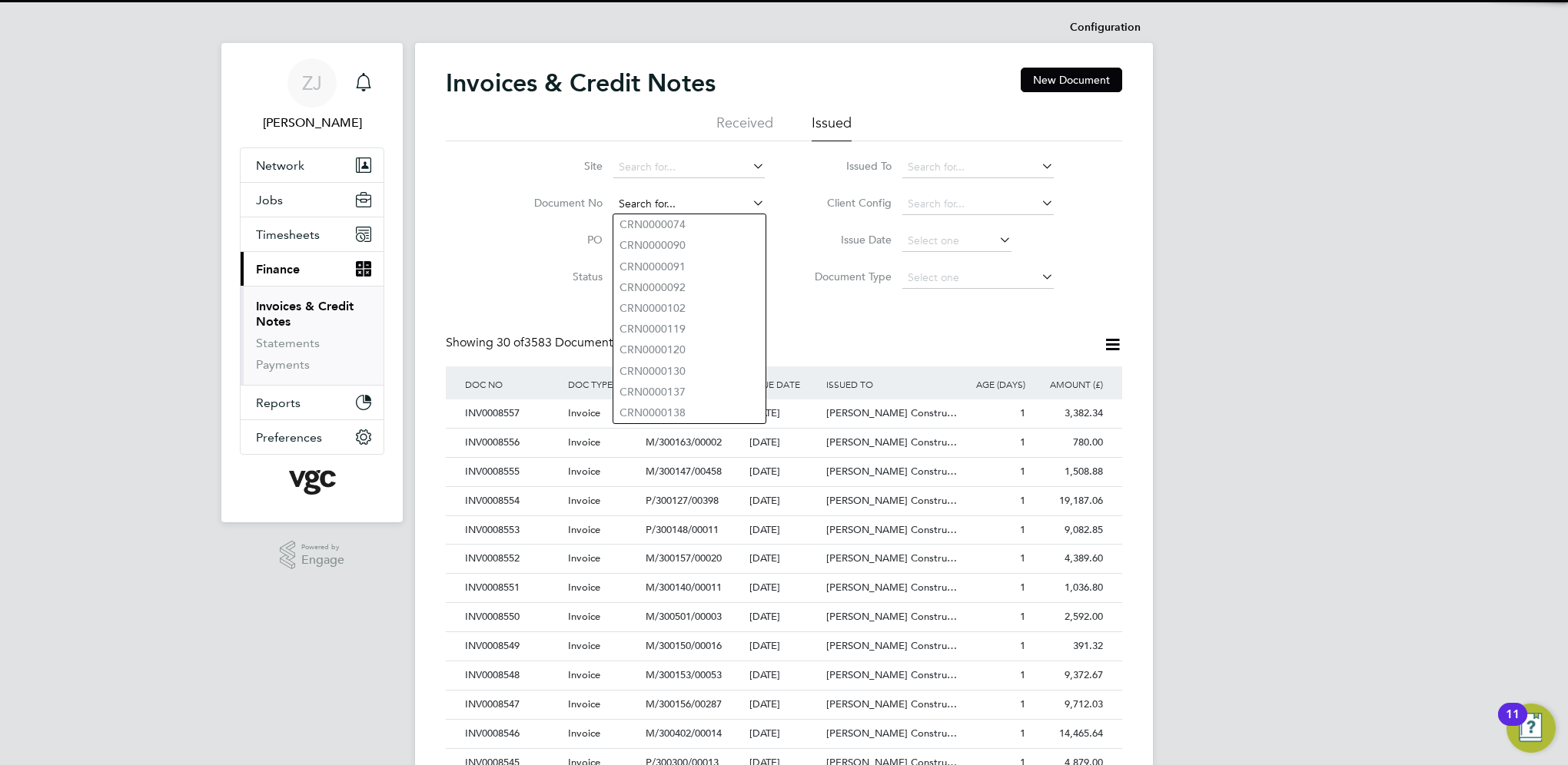
paste input "INV0008453"
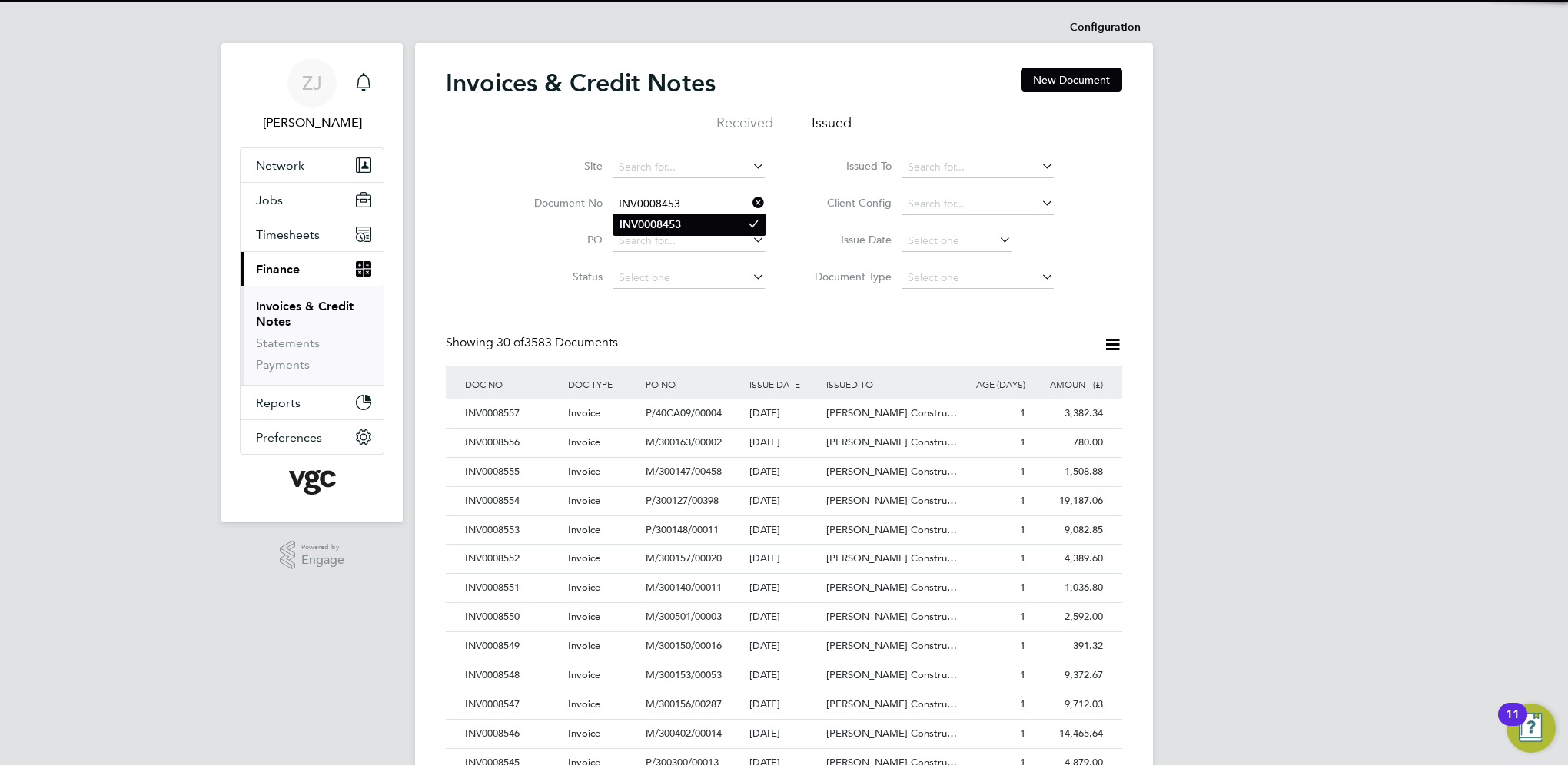
type input "INV0008453"
click at [652, 229] on b "INV0008453" at bounding box center [650, 224] width 61 height 13
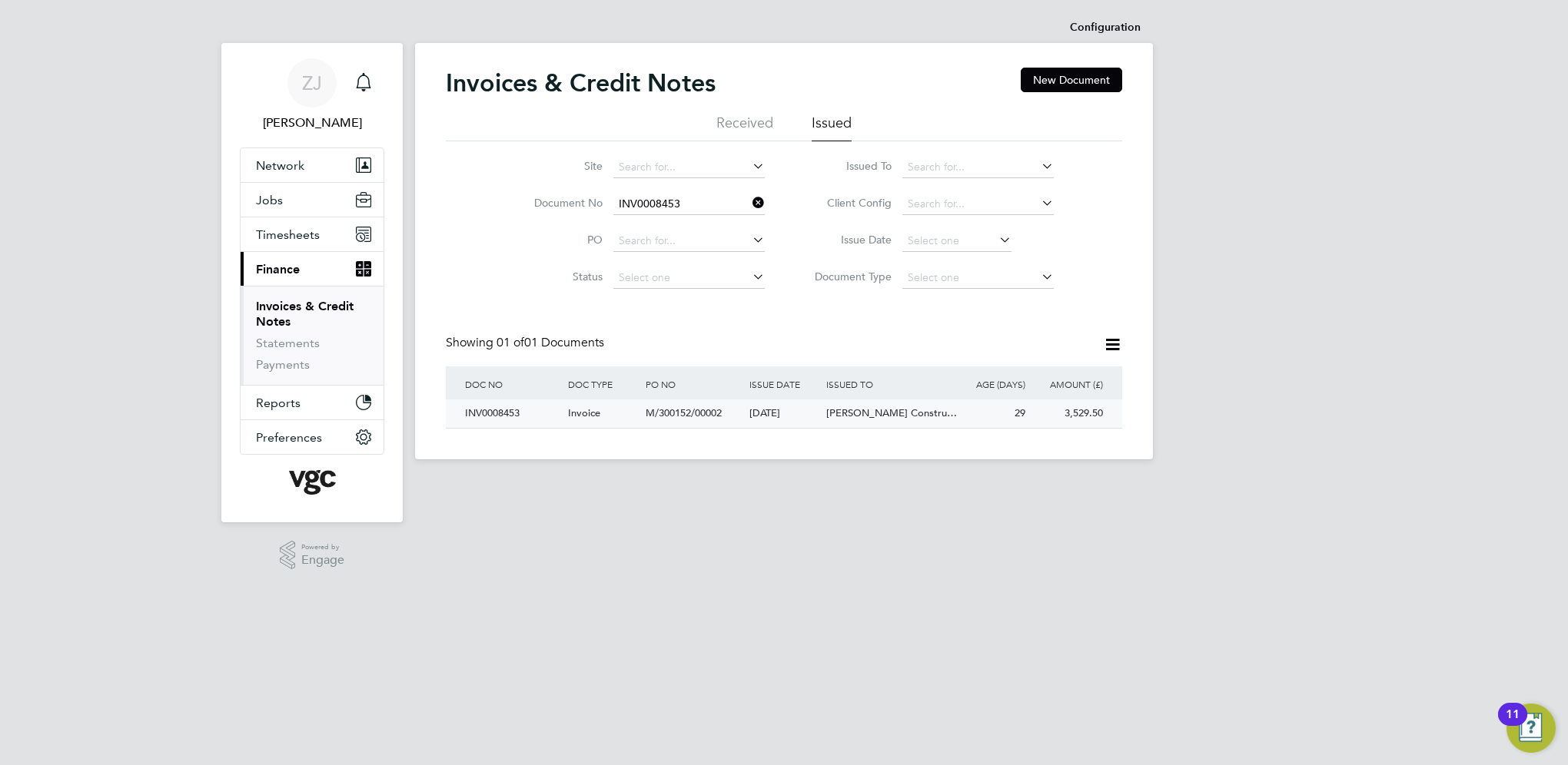
click at [495, 409] on div "INV0008453" at bounding box center [513, 414] width 103 height 28
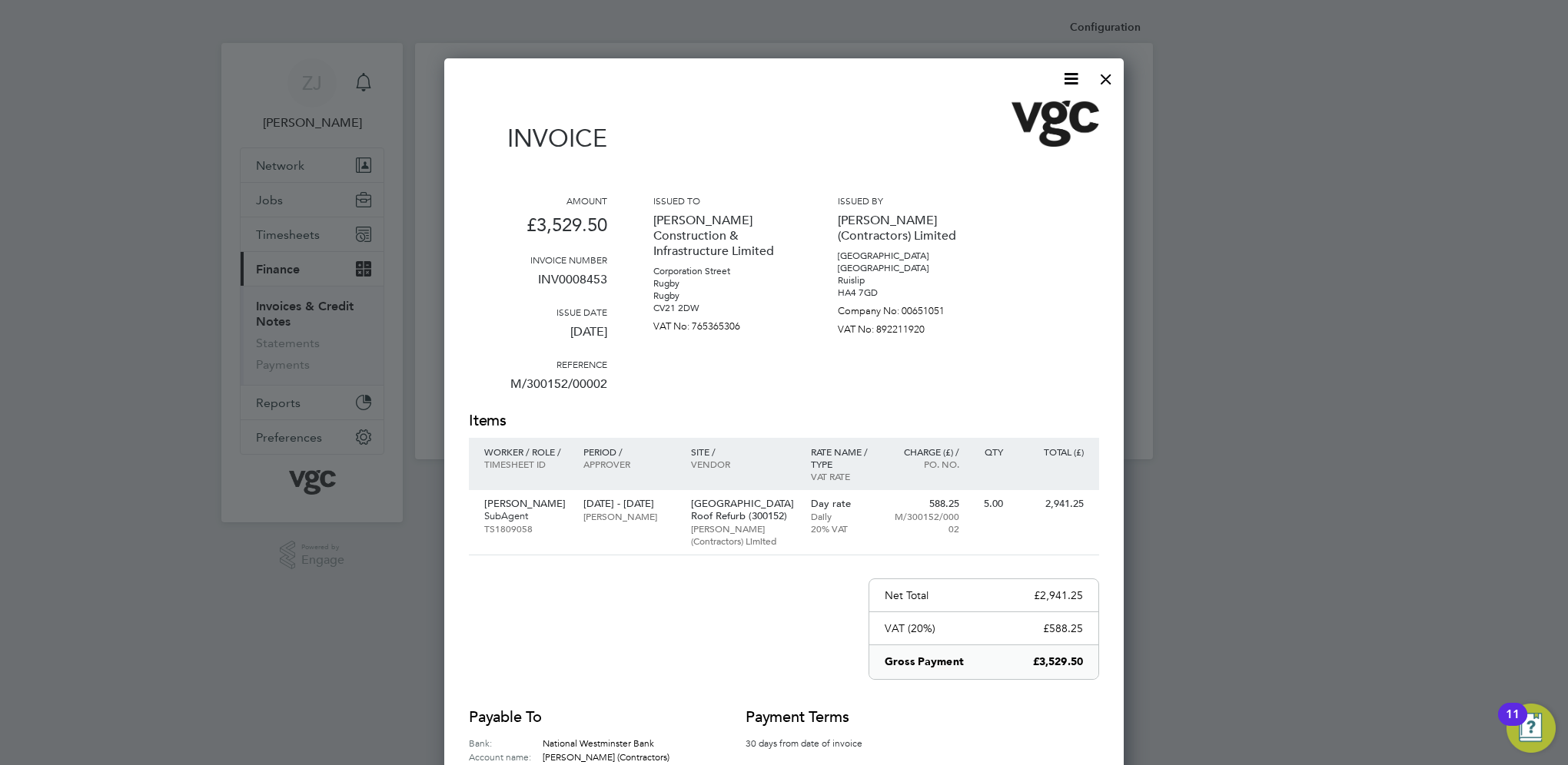
click at [1070, 79] on icon at bounding box center [1070, 79] width 19 height 19
click at [1008, 113] on li "Download Invoice" at bounding box center [1024, 115] width 106 height 22
click at [1104, 80] on div at bounding box center [1106, 75] width 27 height 27
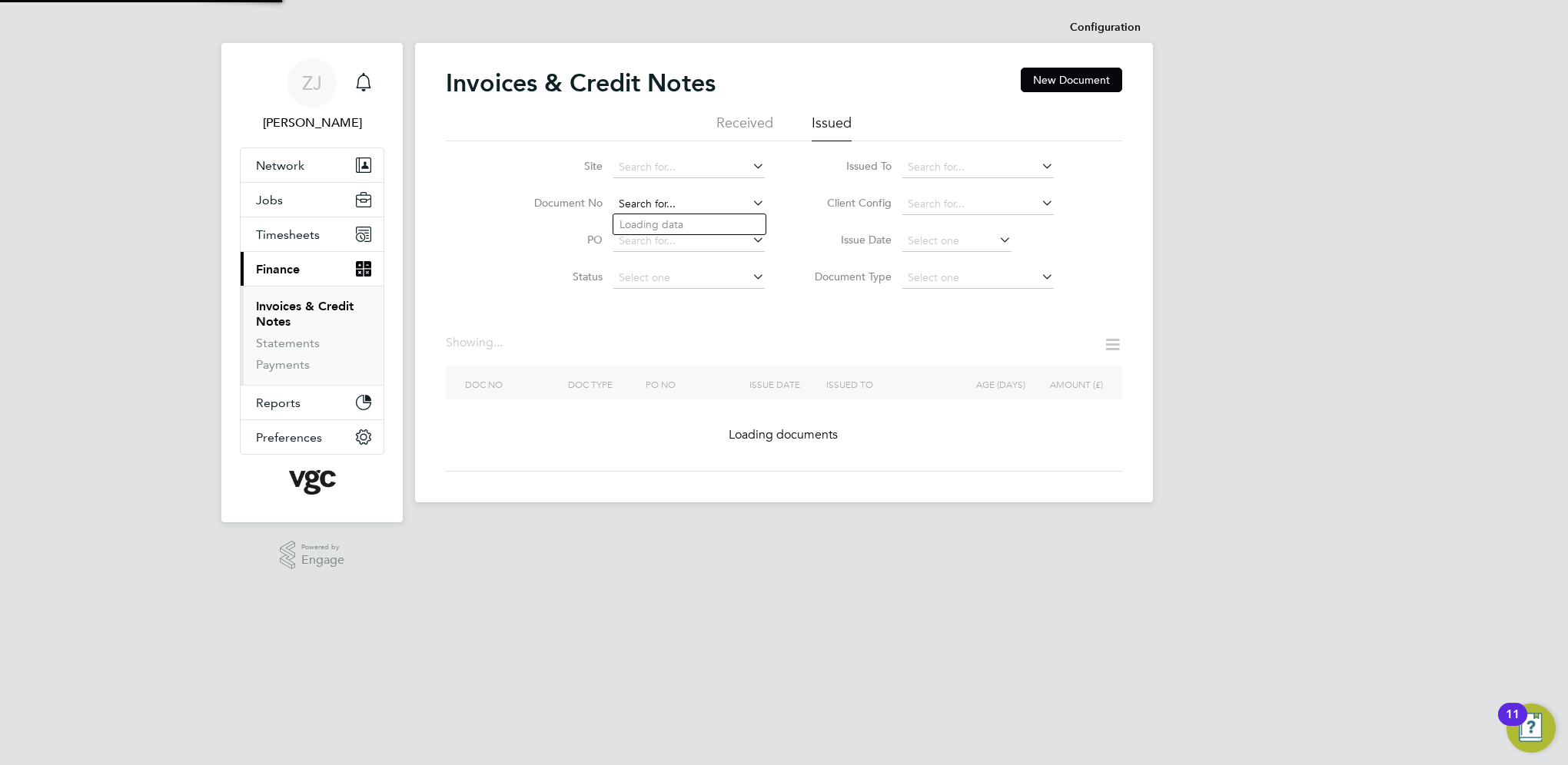
click at [691, 201] on input at bounding box center [688, 205] width 151 height 22
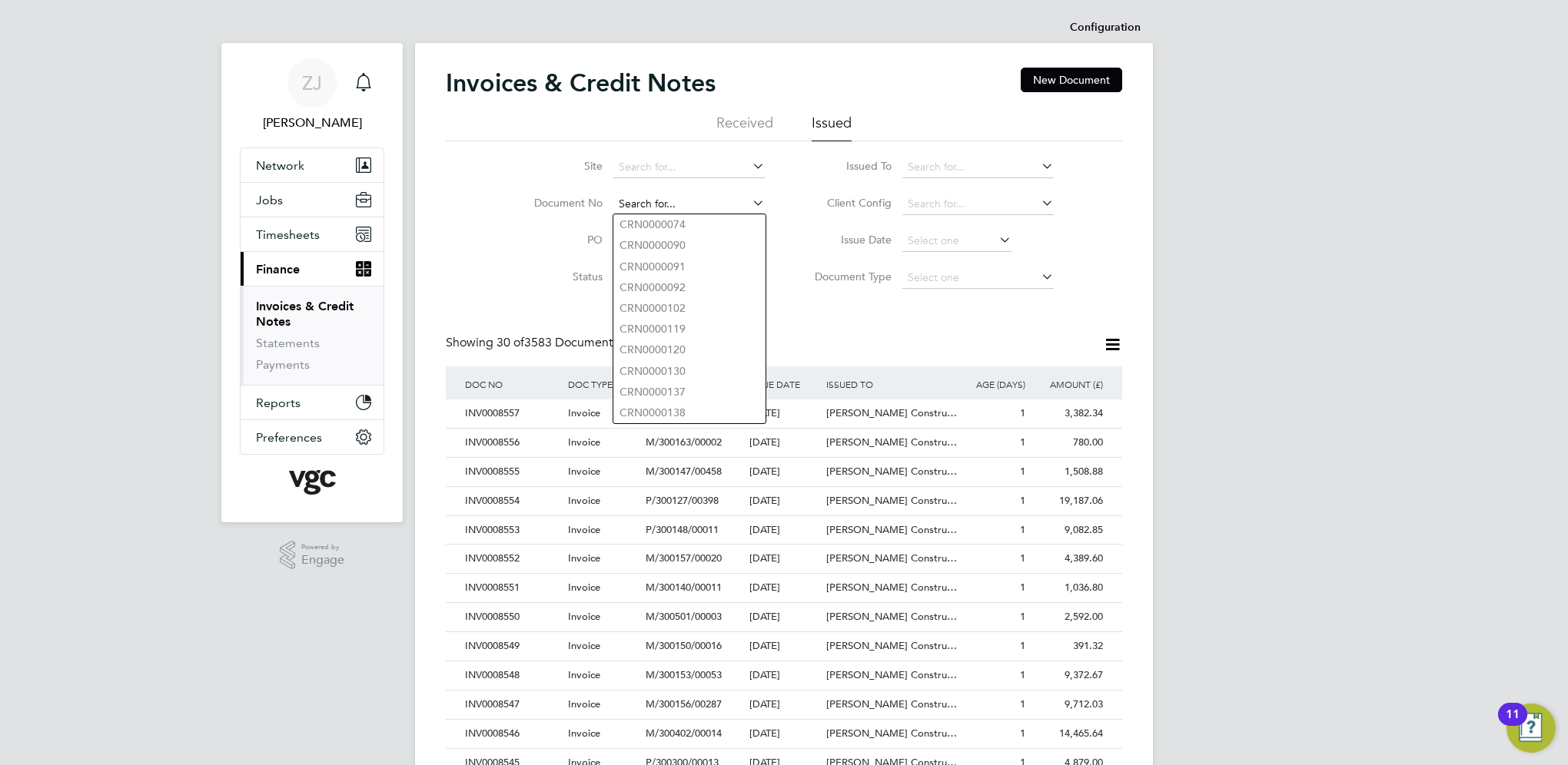
paste input "INV0008452"
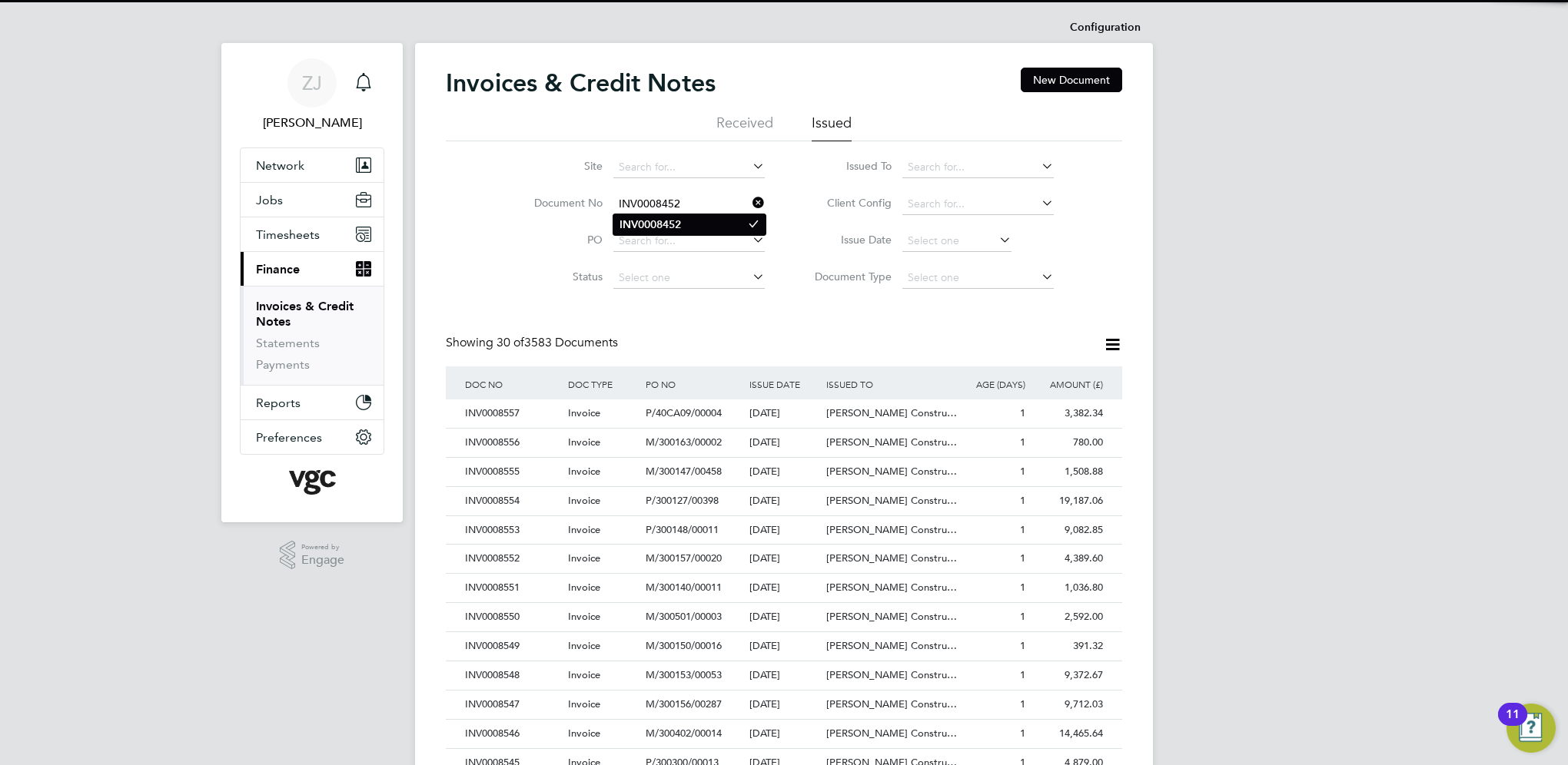
type input "INV0008452"
click at [641, 224] on b "INV0008452" at bounding box center [650, 224] width 61 height 13
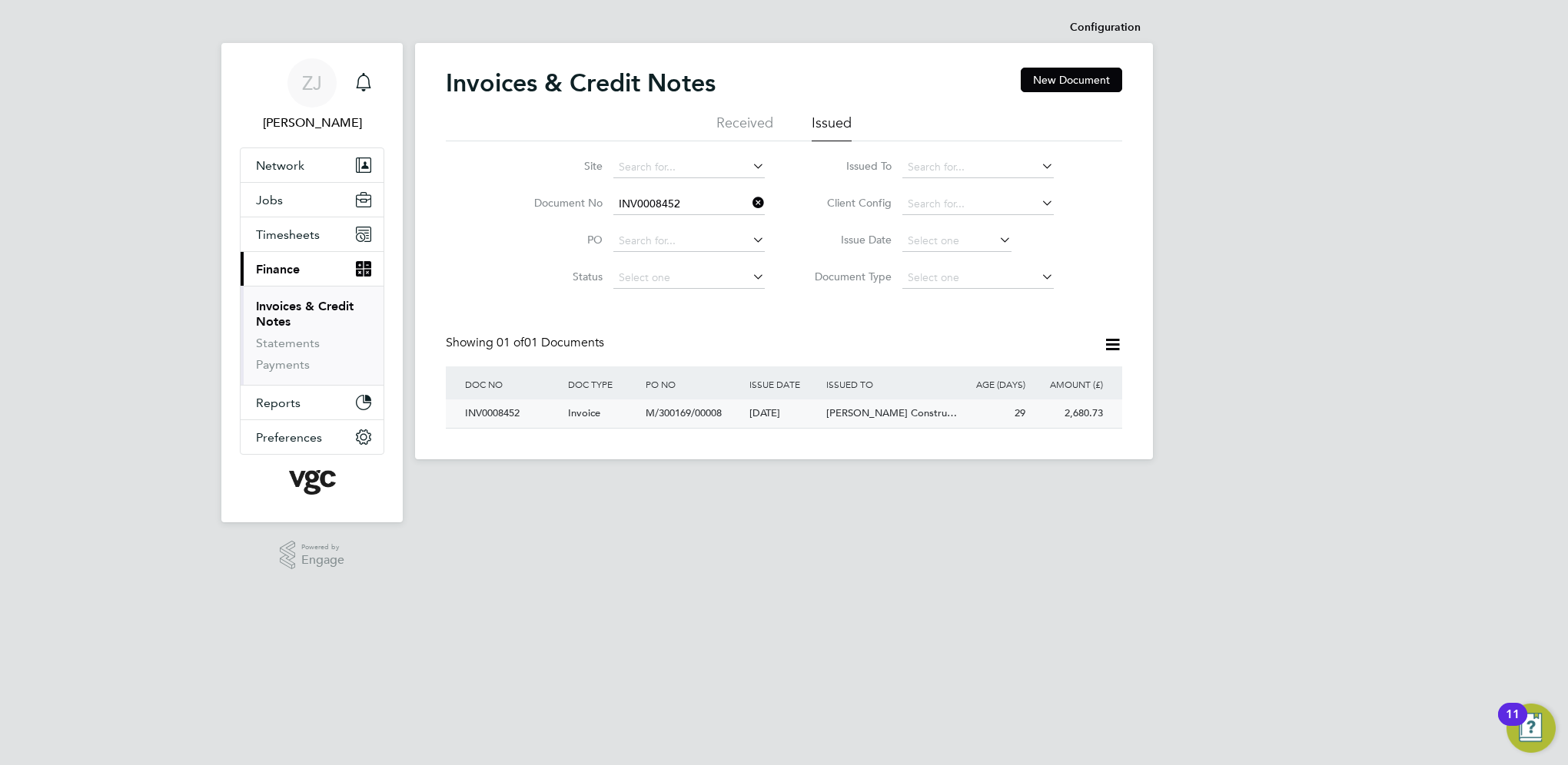
click at [486, 411] on div "INV0008452" at bounding box center [513, 414] width 103 height 28
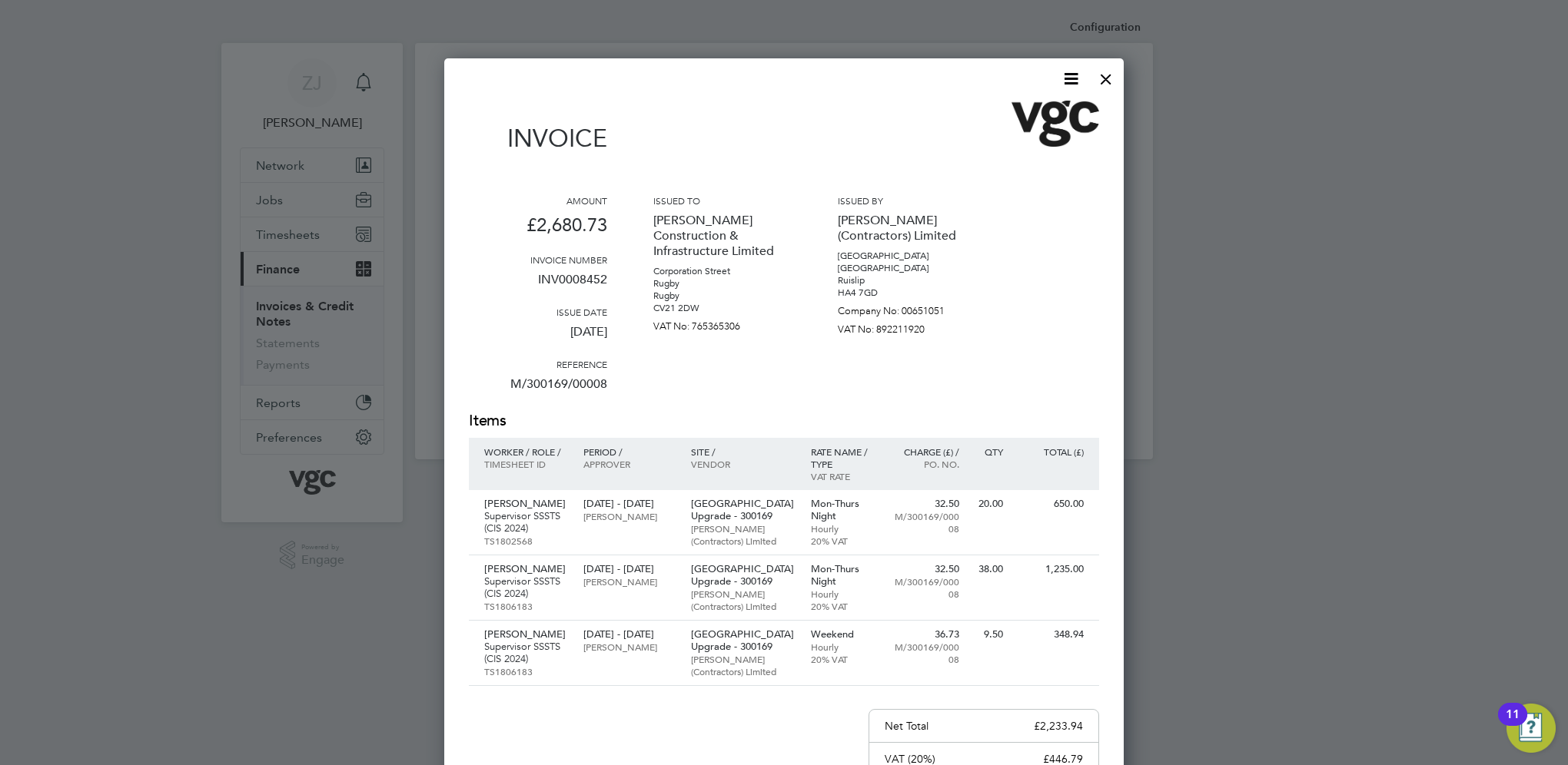
click at [1073, 79] on icon at bounding box center [1070, 79] width 19 height 19
click at [1001, 112] on li "Download Invoice" at bounding box center [1024, 115] width 106 height 22
click at [1104, 79] on div at bounding box center [1106, 75] width 27 height 27
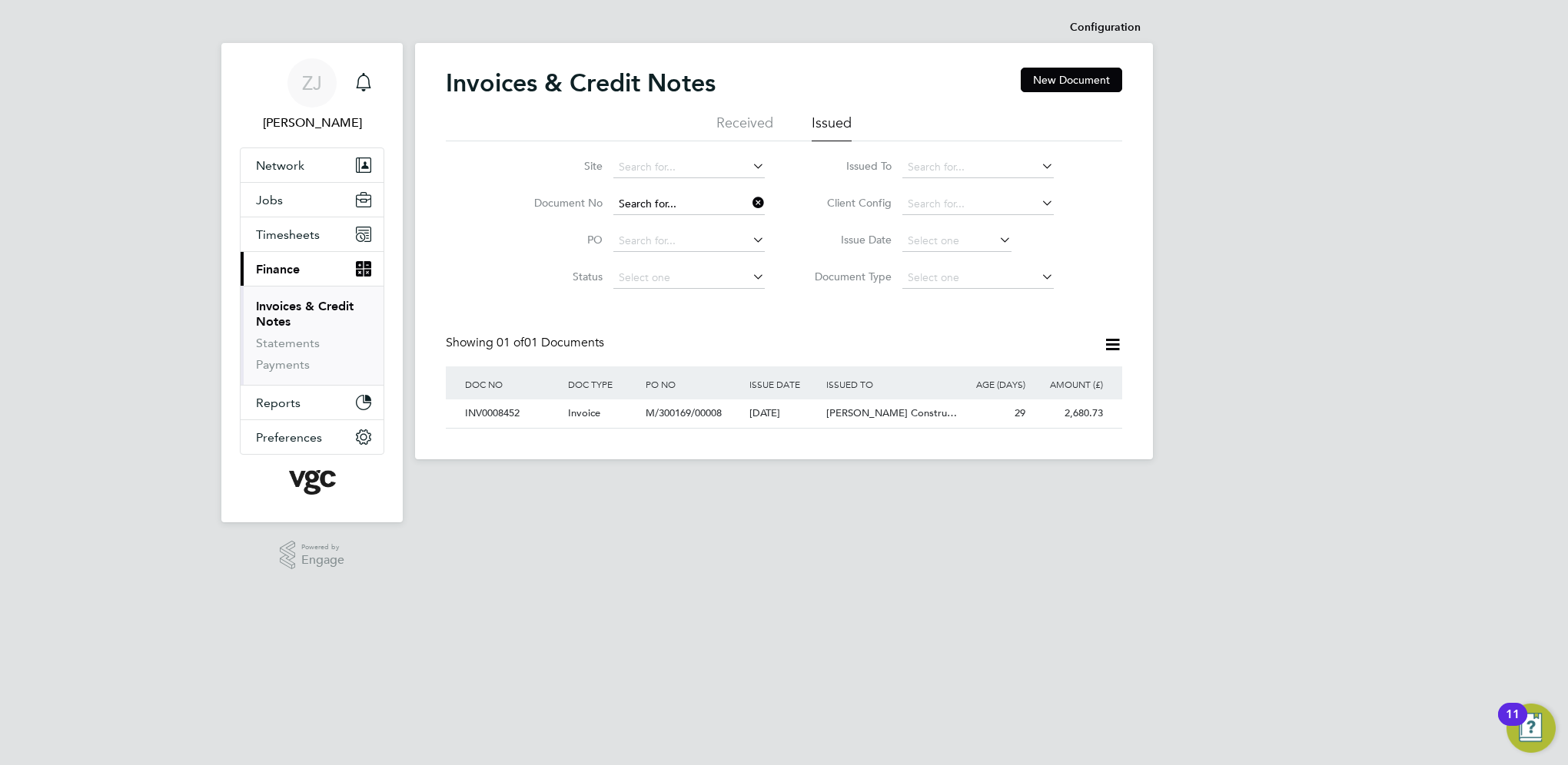
click at [679, 197] on input at bounding box center [688, 205] width 151 height 22
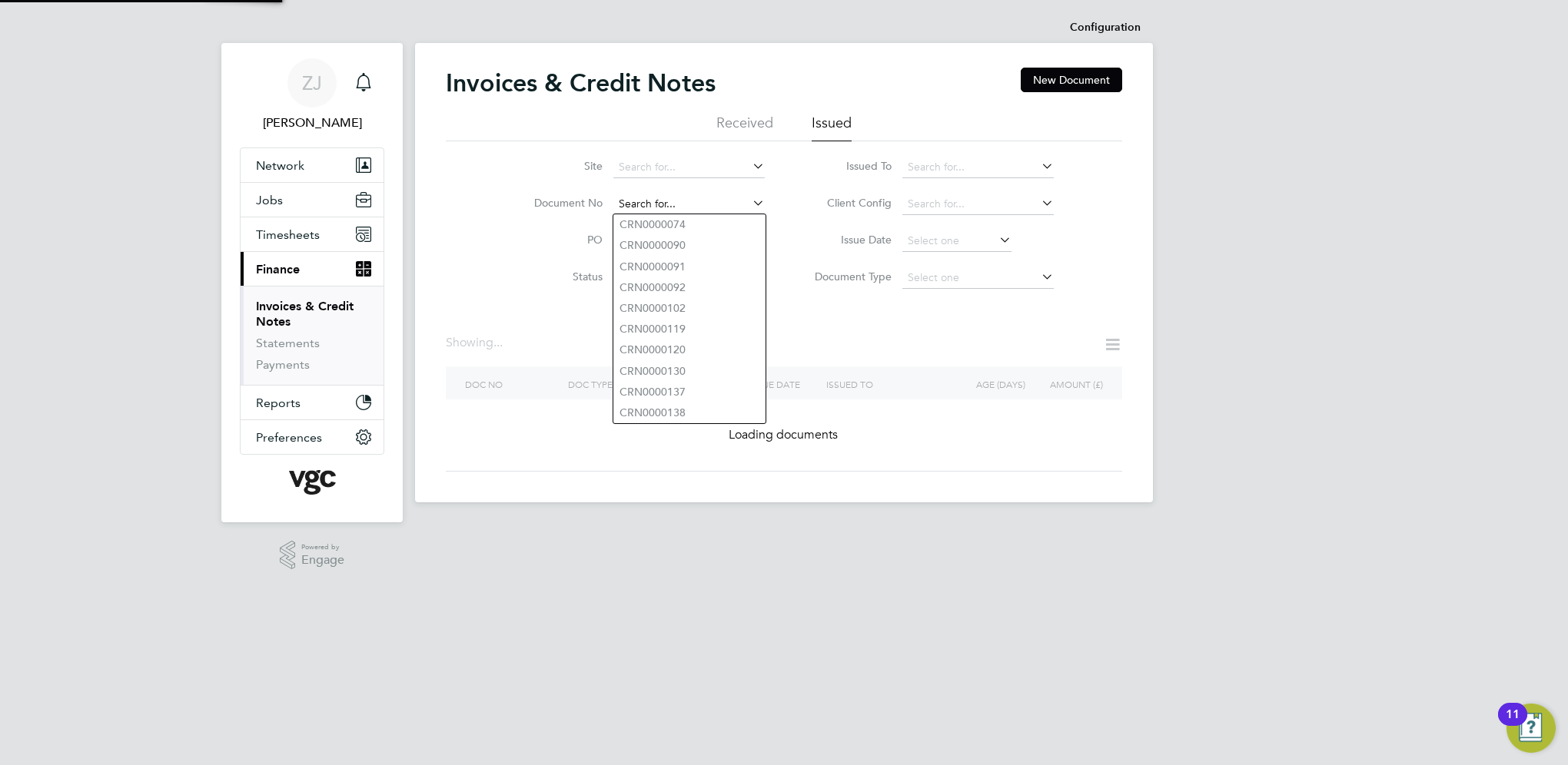
paste input "INV0008451"
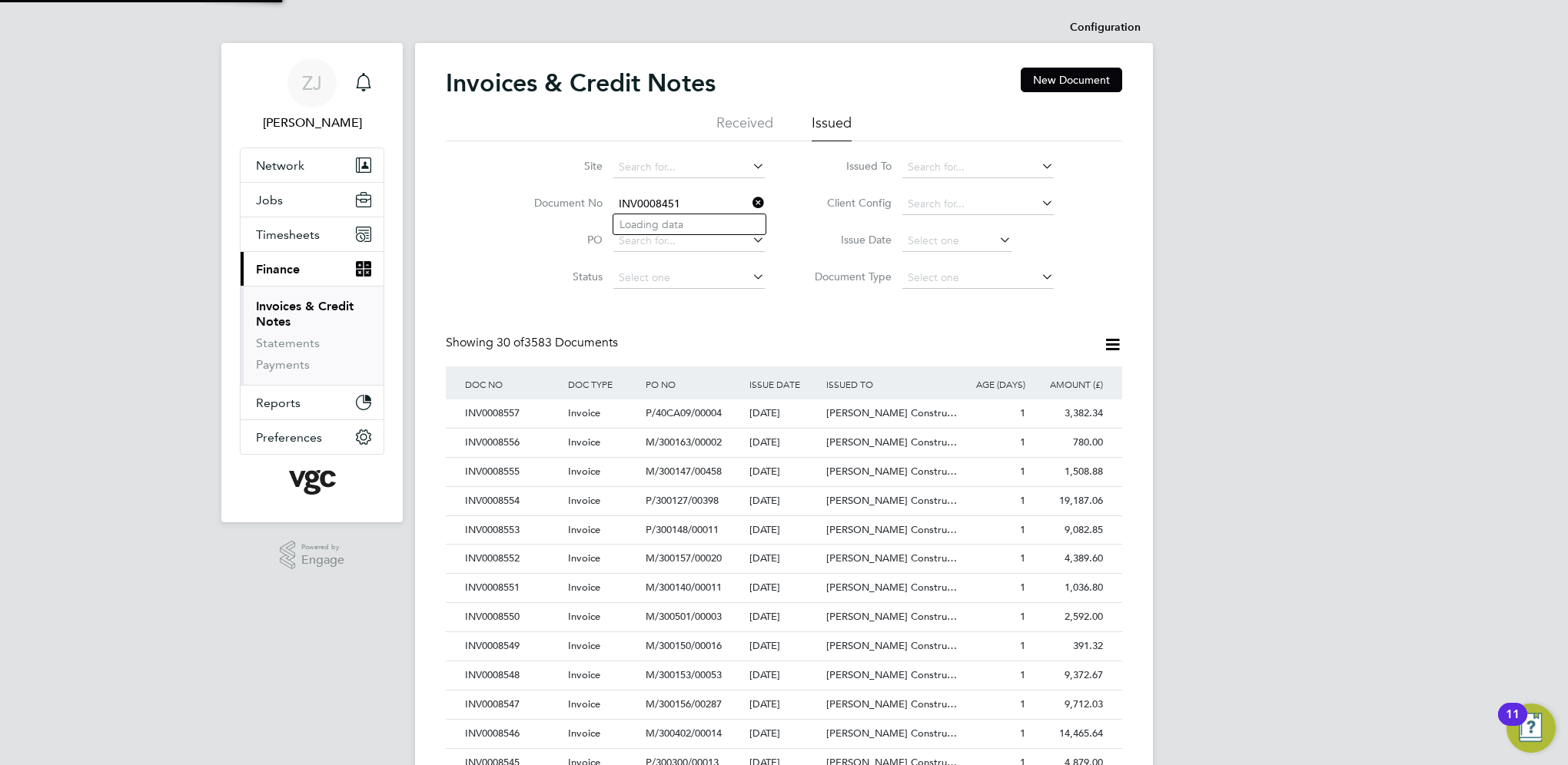
scroll to position [29, 104]
type input "INV0008451"
click at [636, 221] on b "INV0008451" at bounding box center [650, 224] width 61 height 13
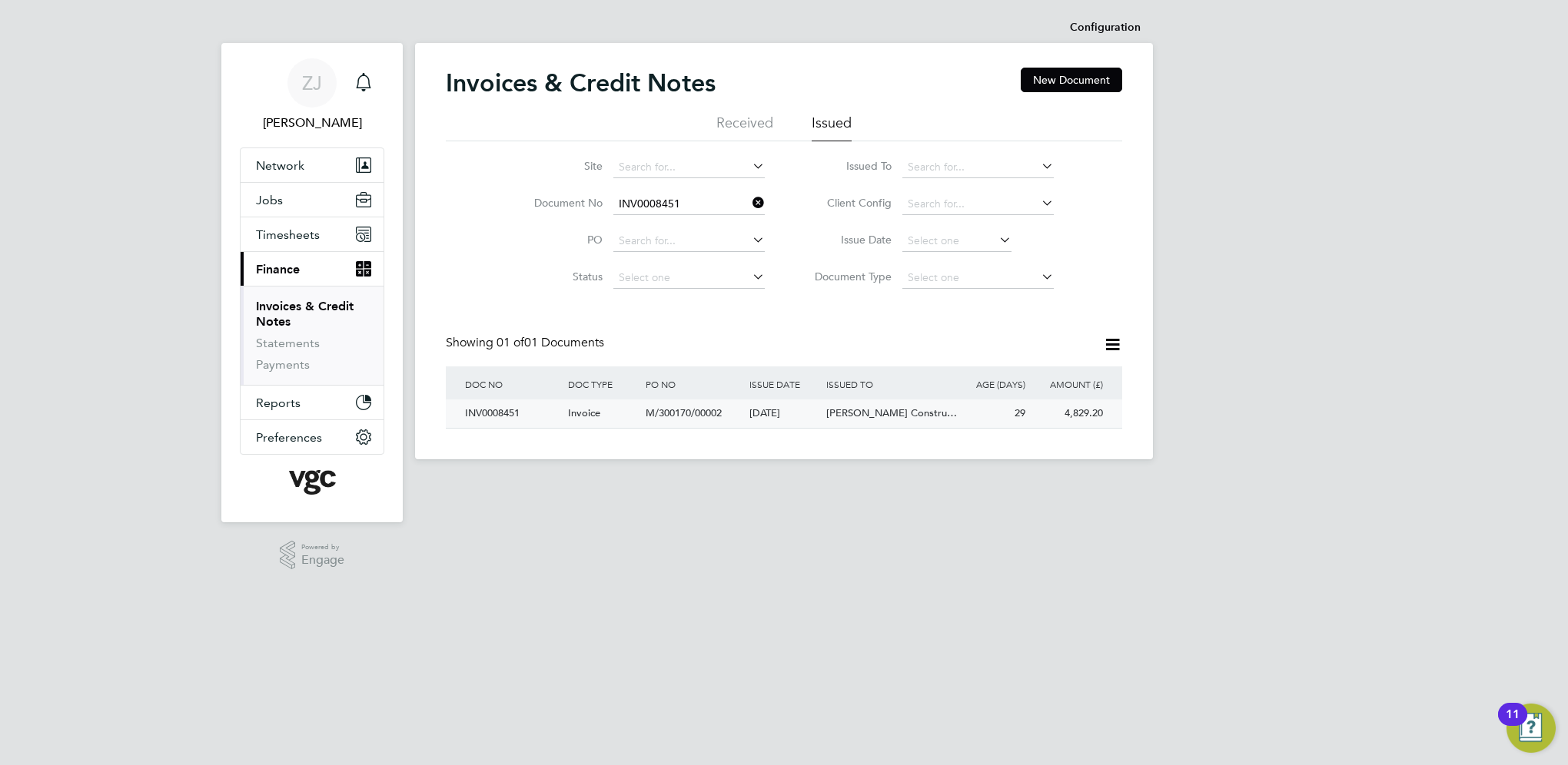
click at [481, 412] on div "INV0008451" at bounding box center [513, 414] width 103 height 28
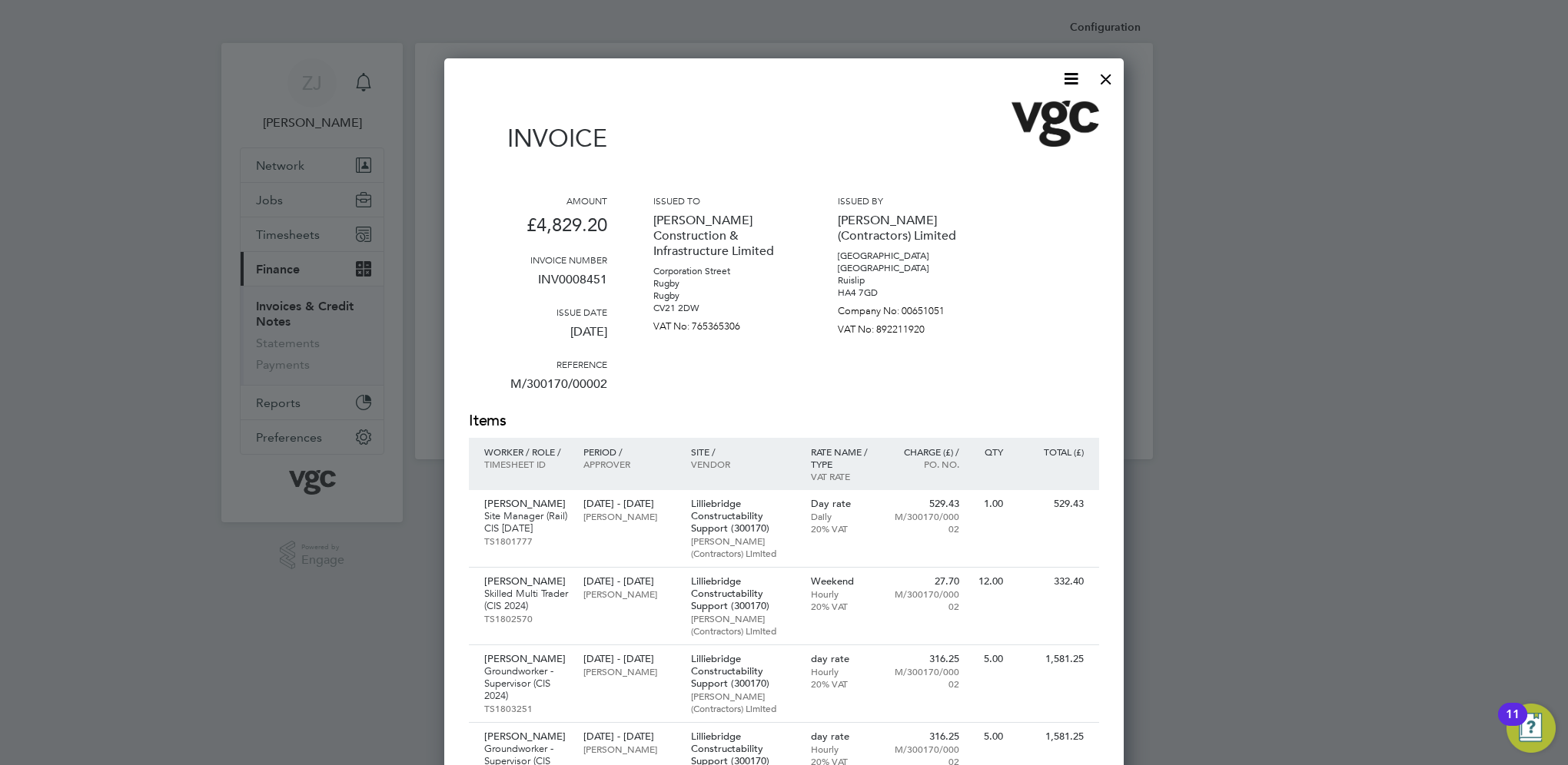
click at [1076, 78] on icon at bounding box center [1070, 79] width 19 height 19
click at [998, 113] on li "Download Invoice" at bounding box center [1024, 115] width 106 height 22
click at [1105, 78] on div at bounding box center [1106, 75] width 27 height 27
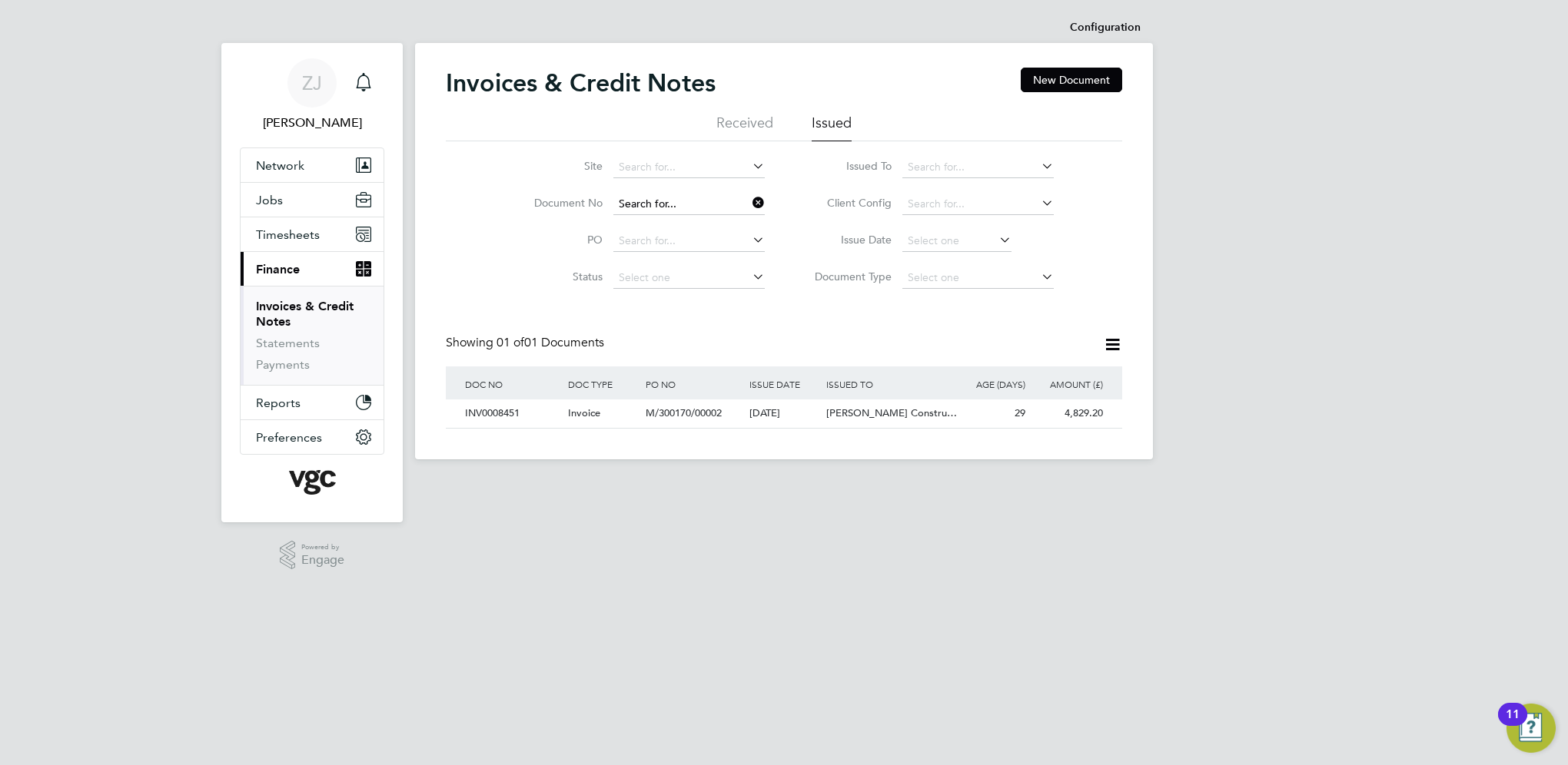
click at [684, 201] on input at bounding box center [688, 205] width 151 height 22
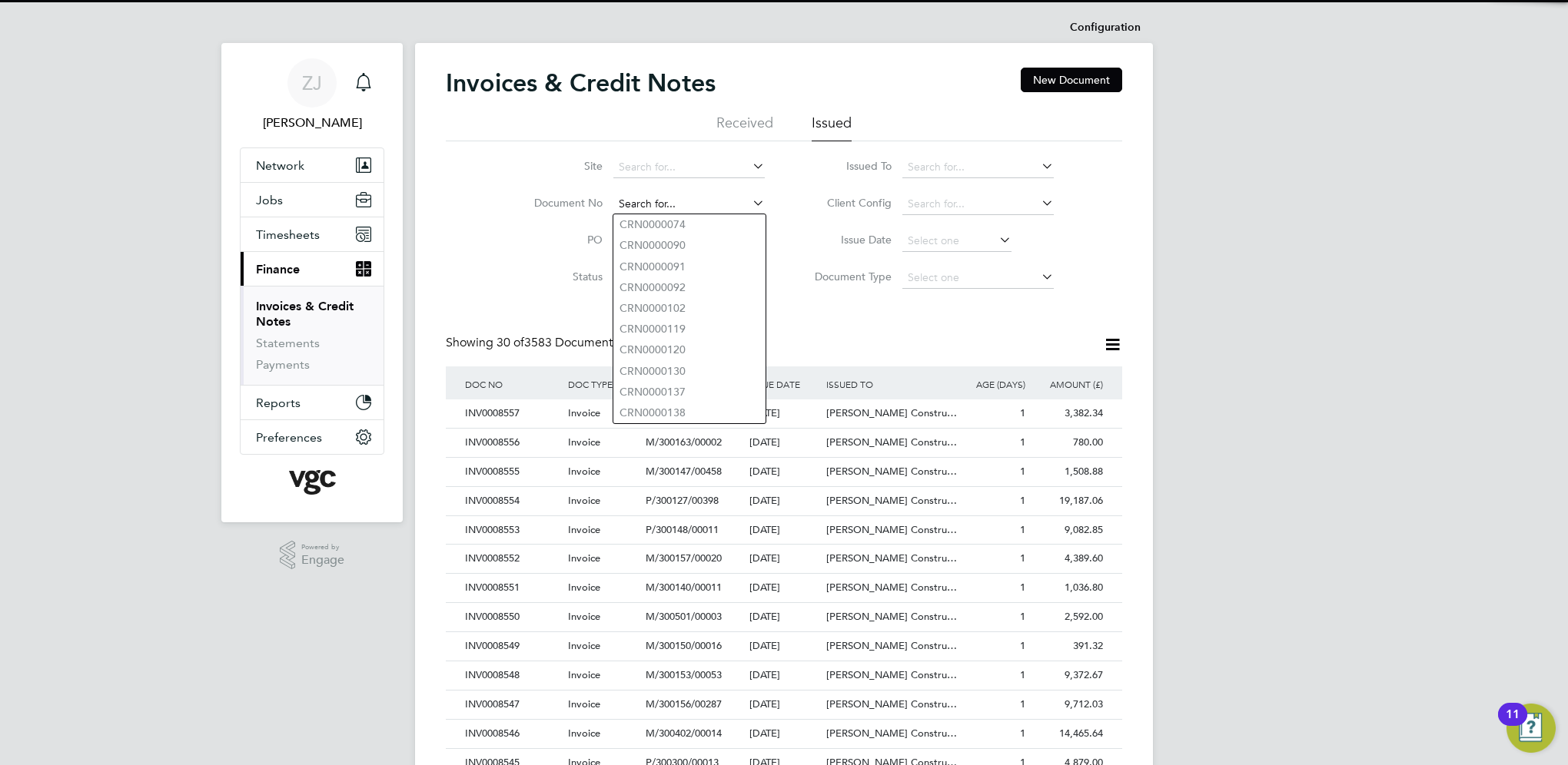
paste input "INV0008446"
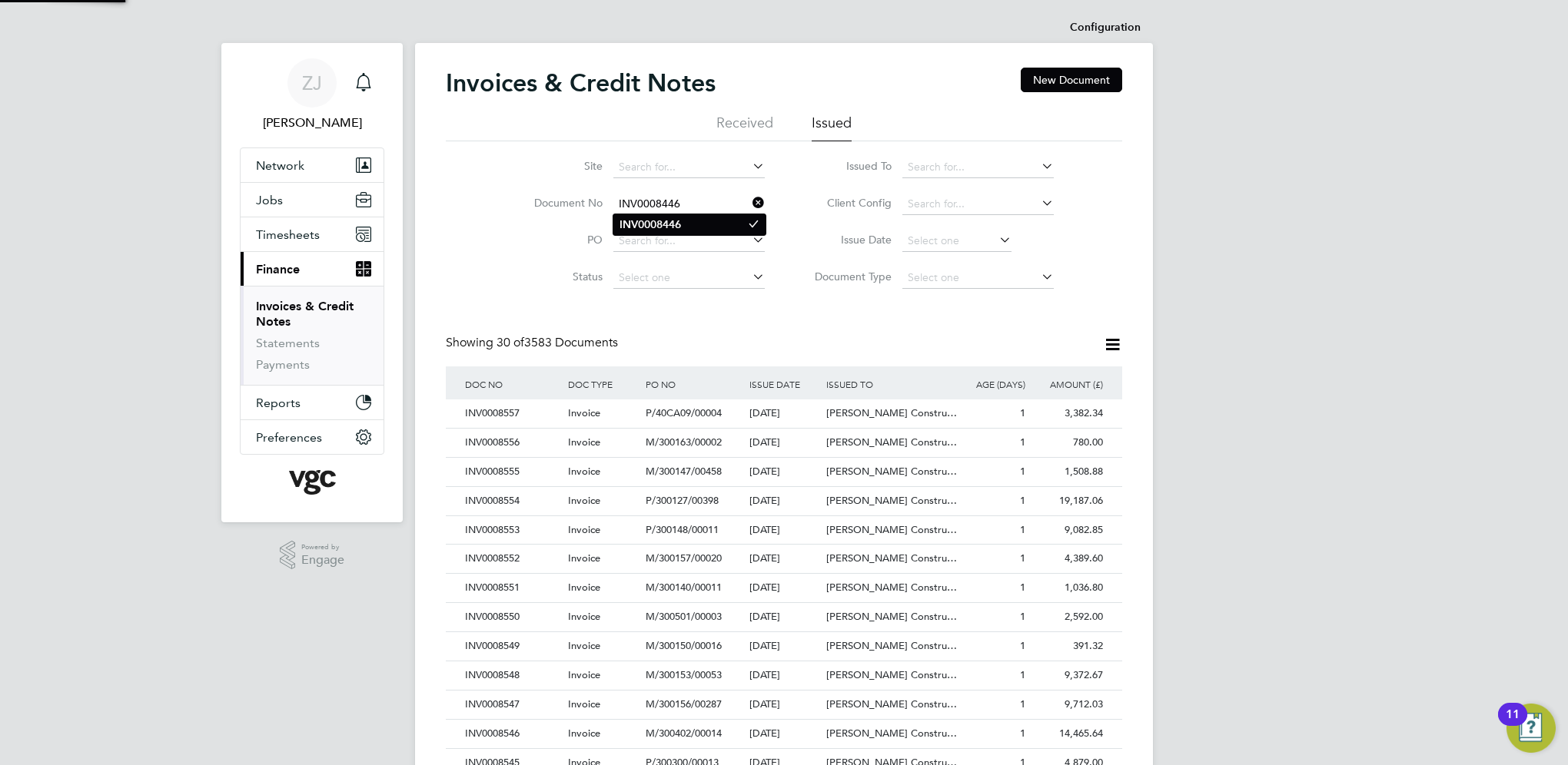
type input "INV0008446"
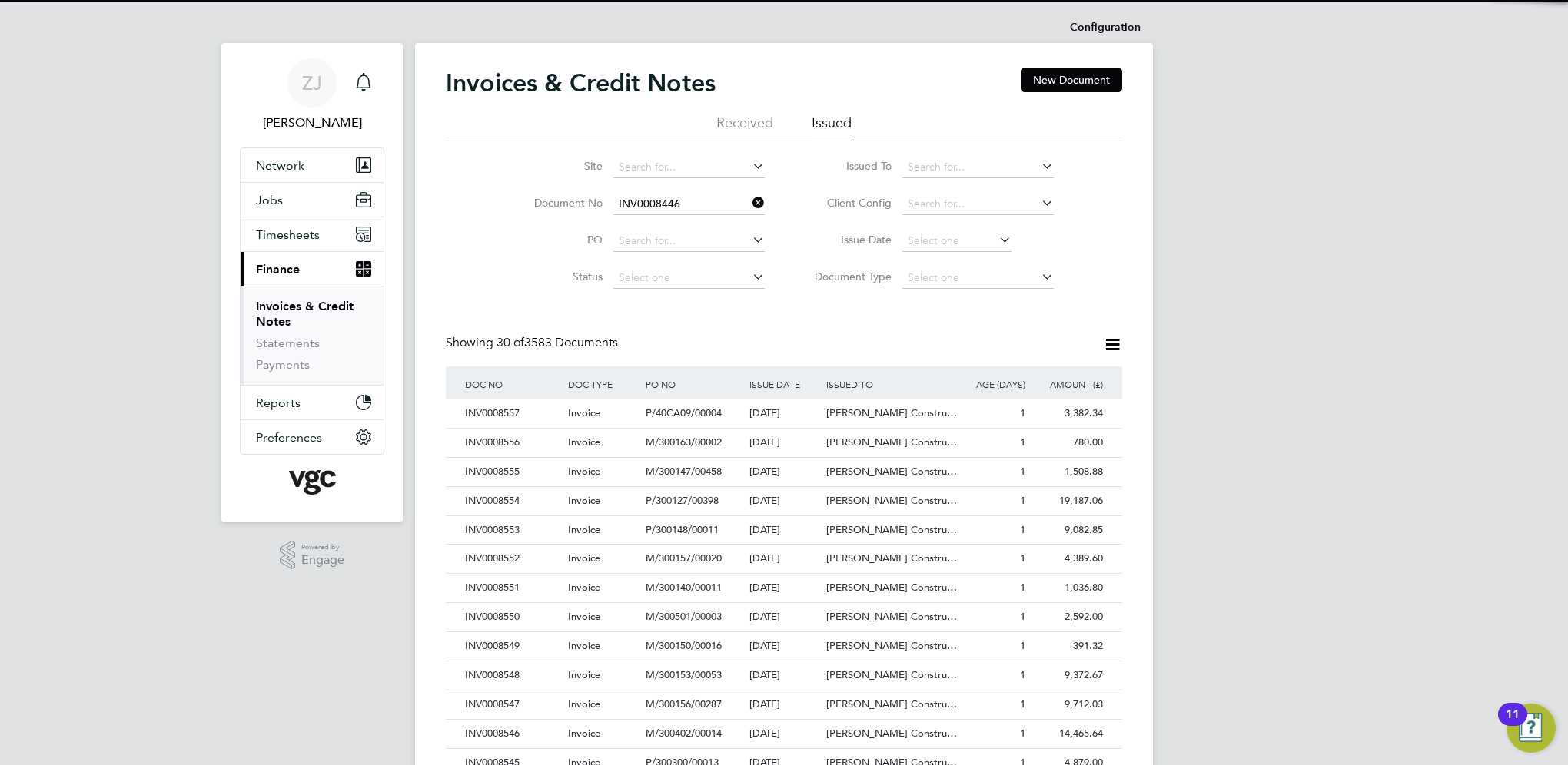
click at [649, 218] on b "INV0008446" at bounding box center [650, 224] width 61 height 13
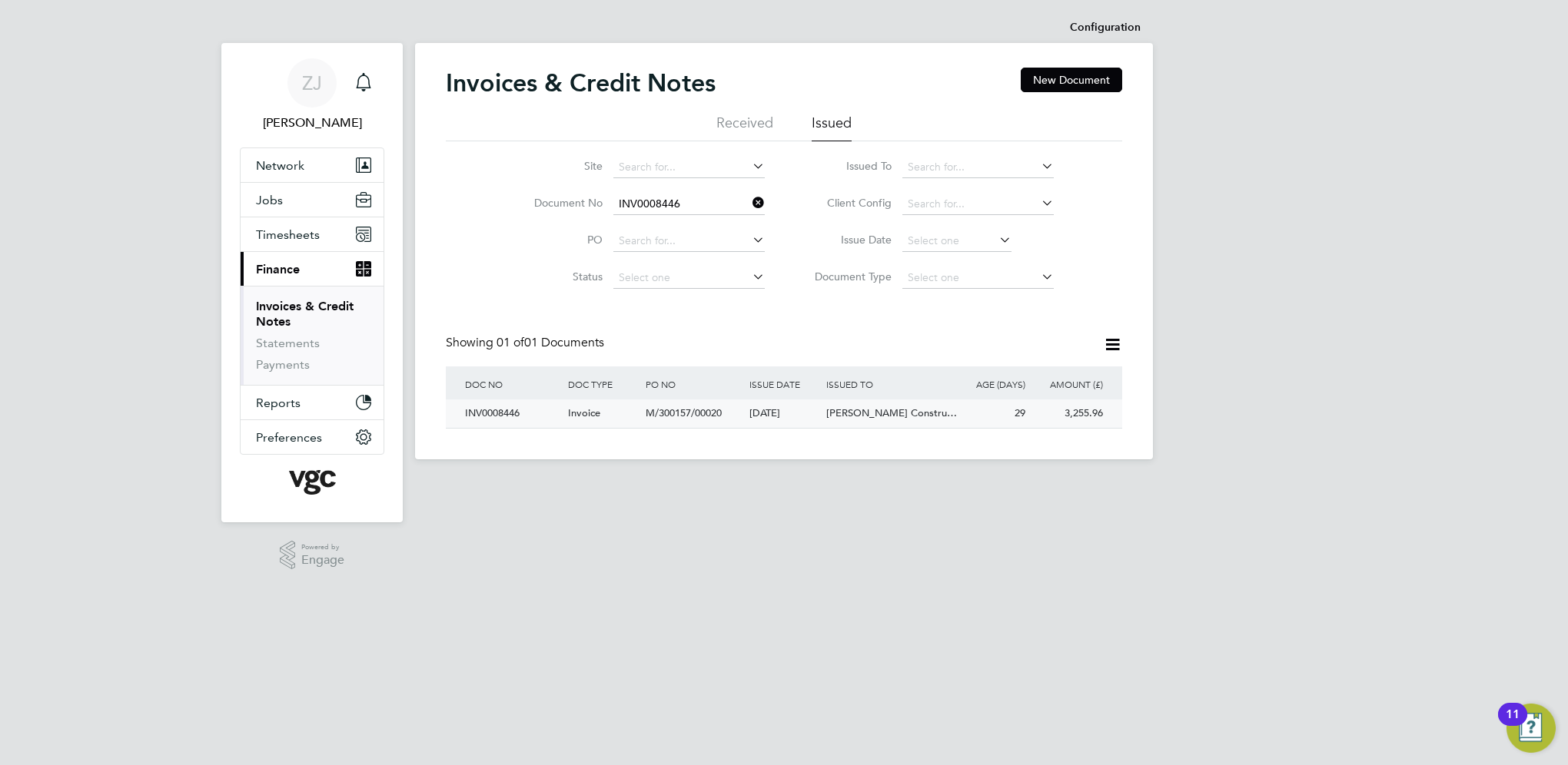
click at [506, 416] on div "INV0008446" at bounding box center [513, 414] width 103 height 28
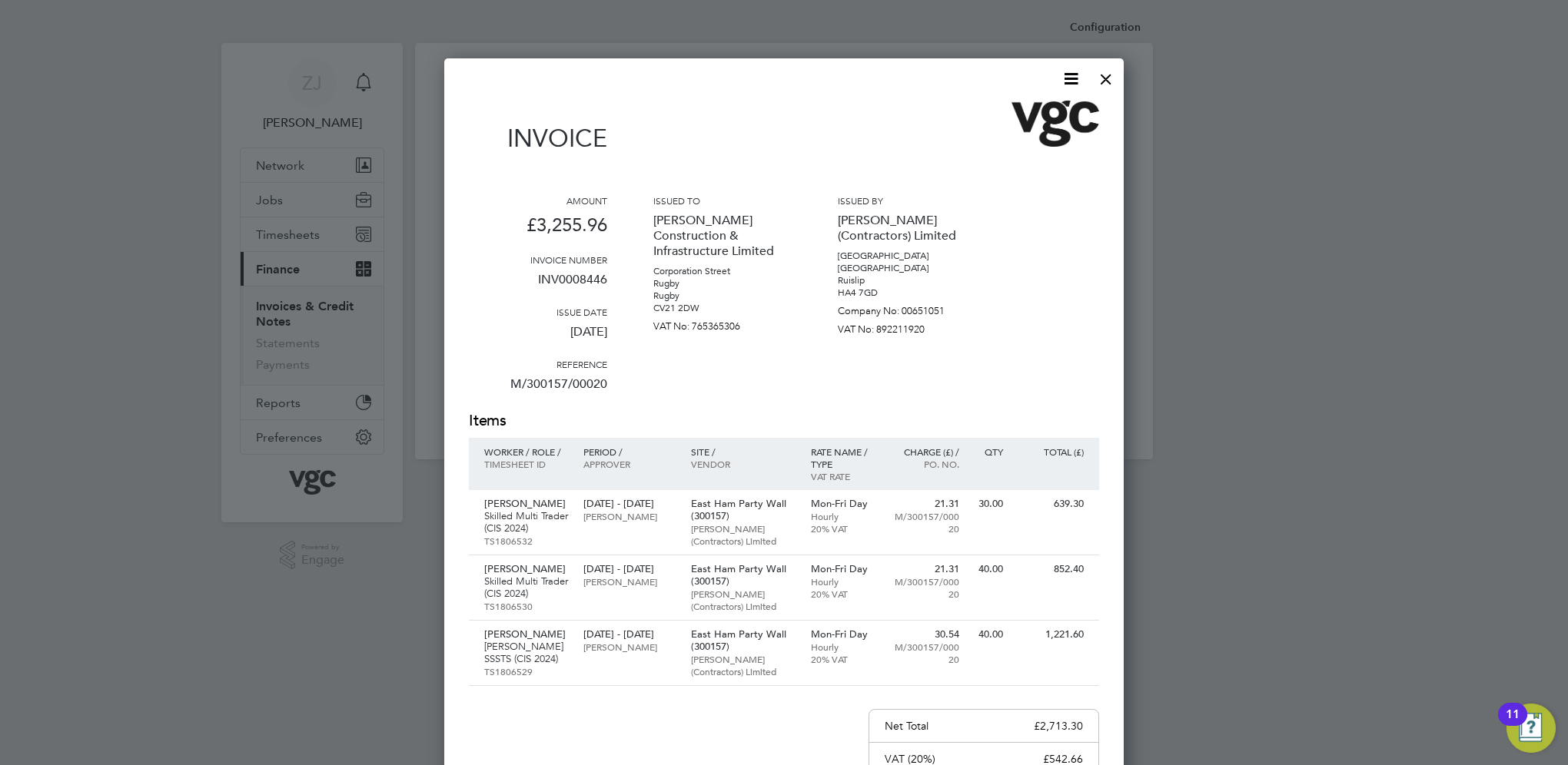
click at [1073, 74] on icon at bounding box center [1070, 79] width 19 height 19
click at [1018, 113] on li "Download Invoice" at bounding box center [1024, 115] width 106 height 22
click at [1104, 82] on div at bounding box center [1106, 75] width 27 height 27
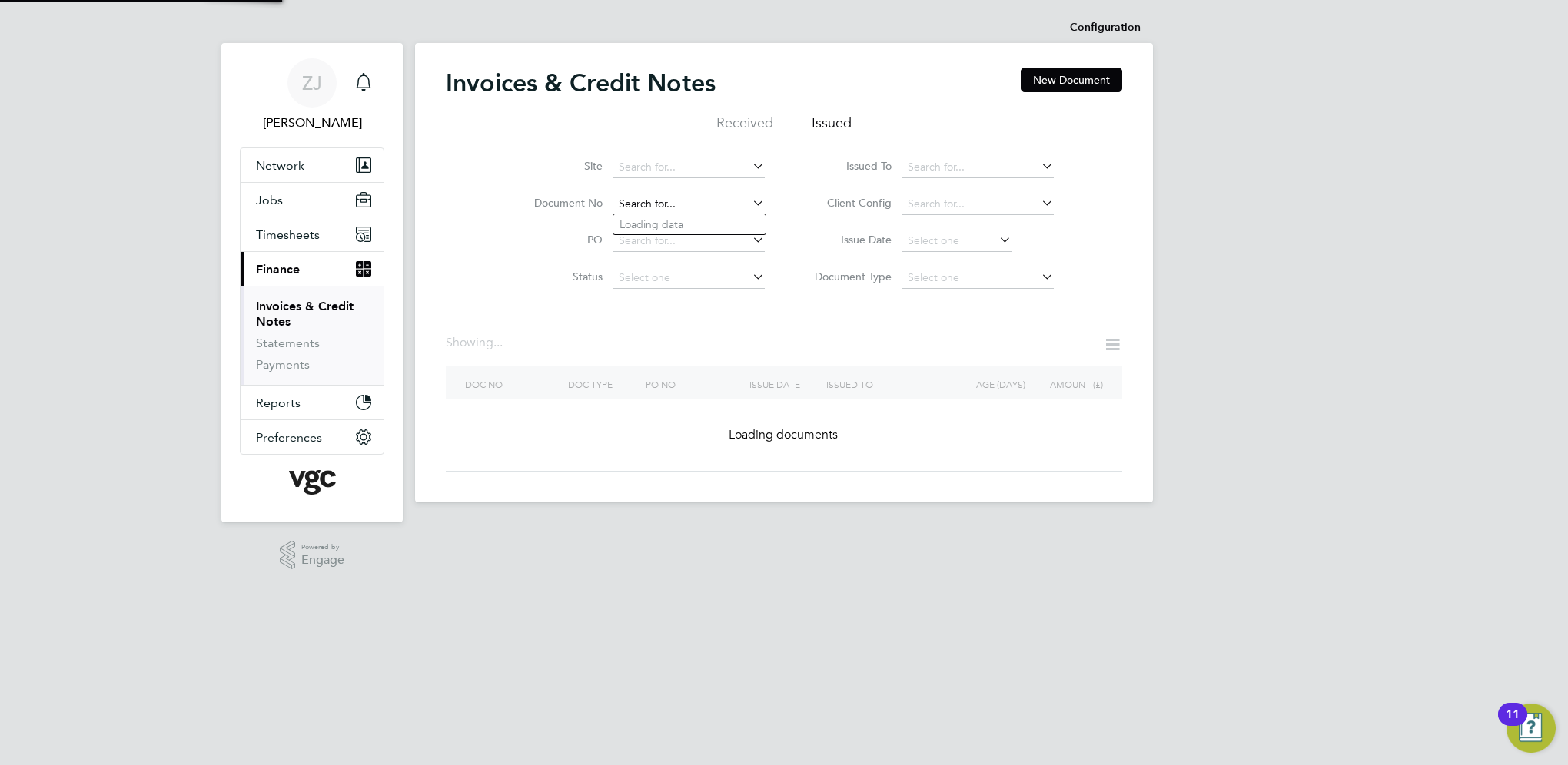
click at [692, 202] on input at bounding box center [688, 205] width 151 height 22
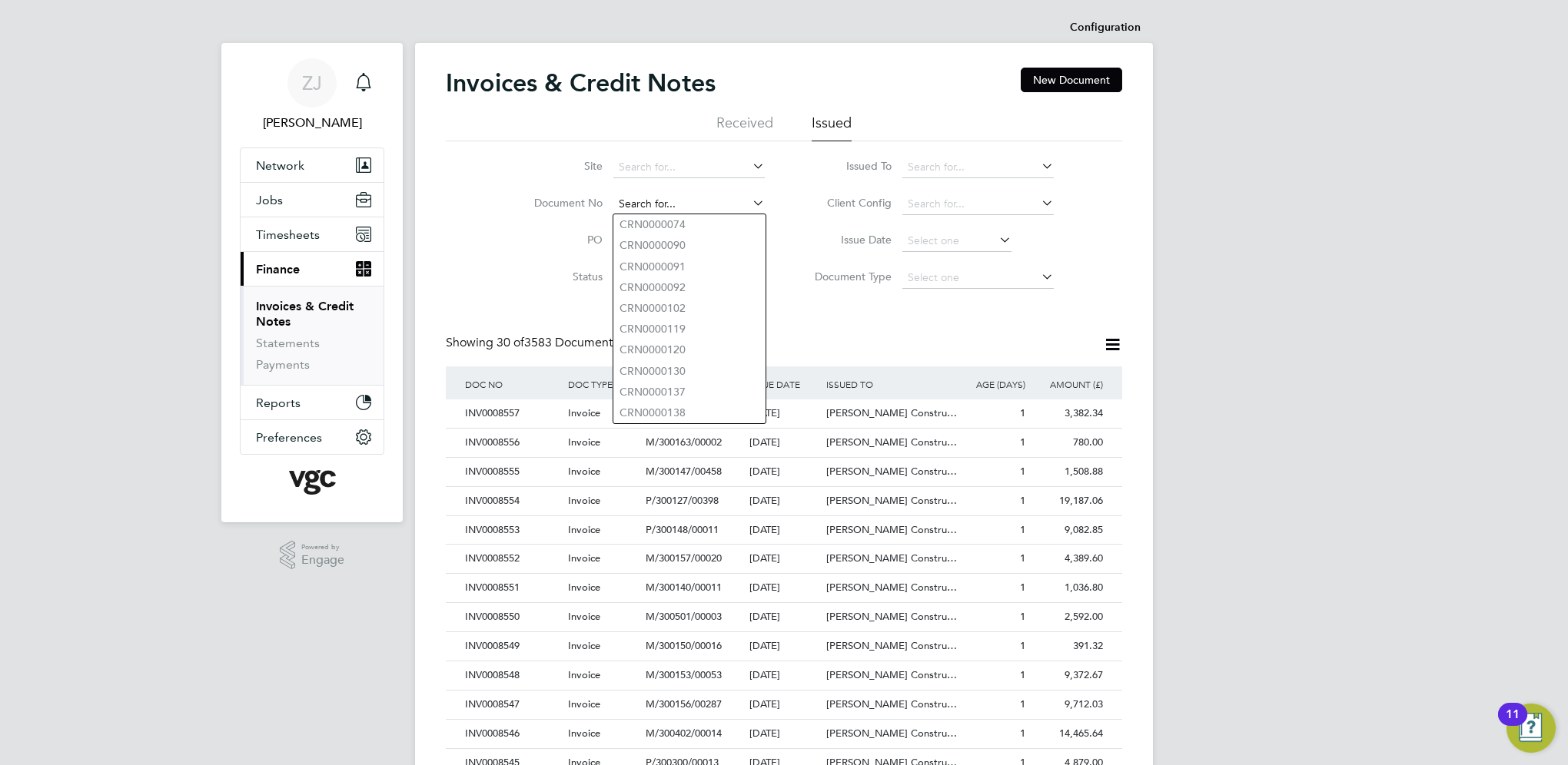
paste input "INV0008443"
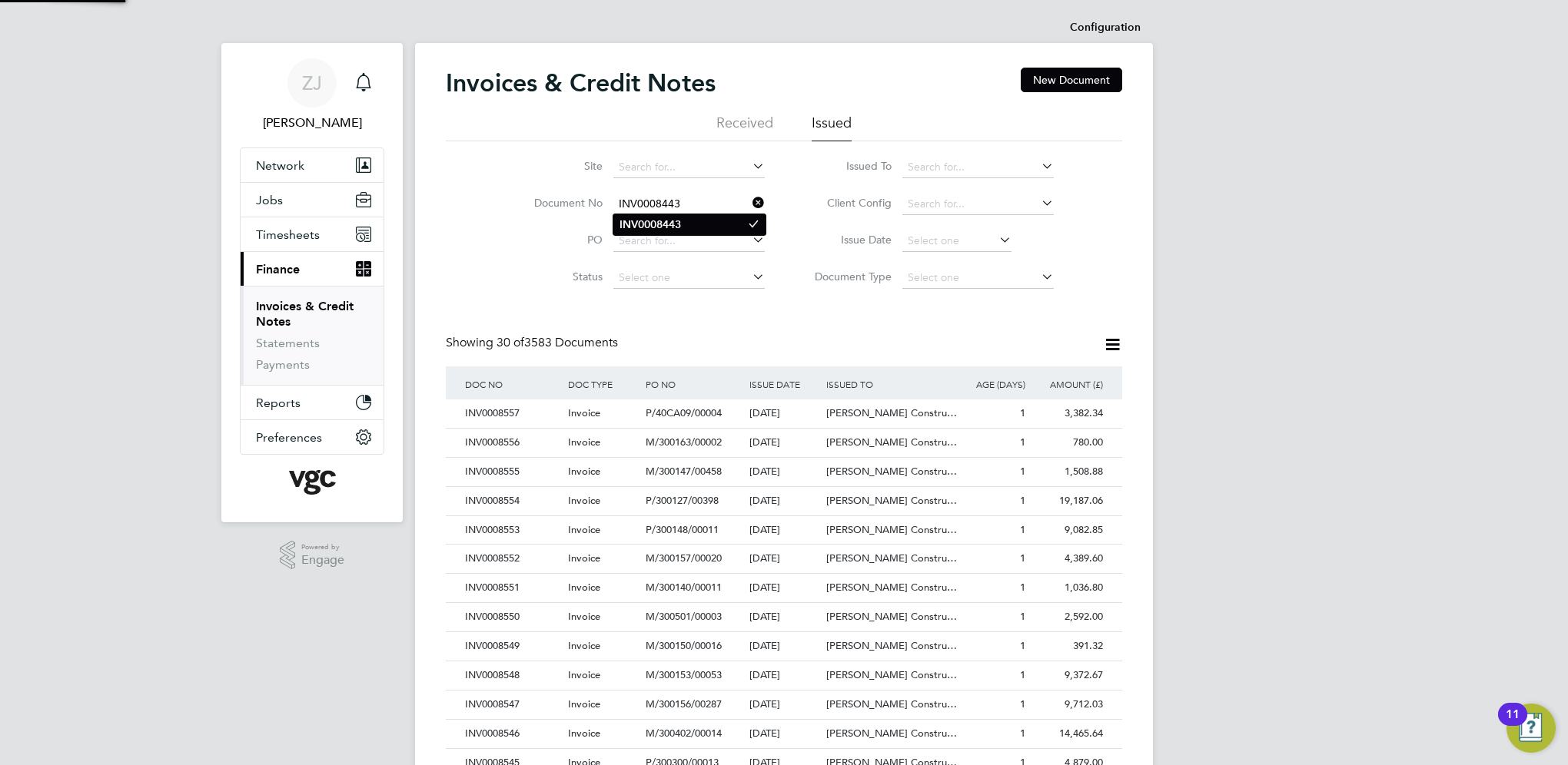
type input "INV0008443"
click at [665, 221] on b "INV0008443" at bounding box center [650, 224] width 61 height 13
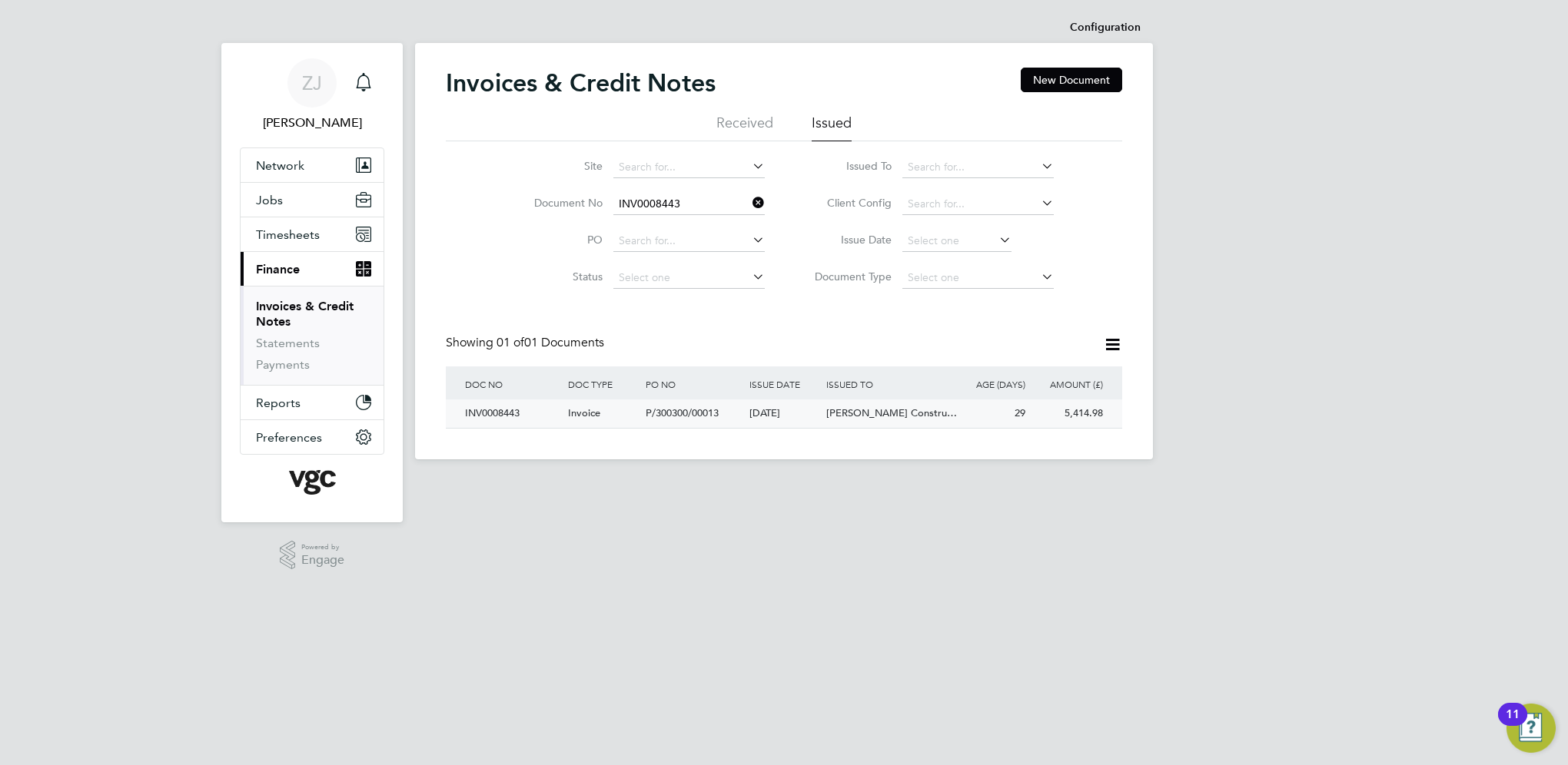
click at [494, 412] on div "INV0008443" at bounding box center [513, 414] width 103 height 28
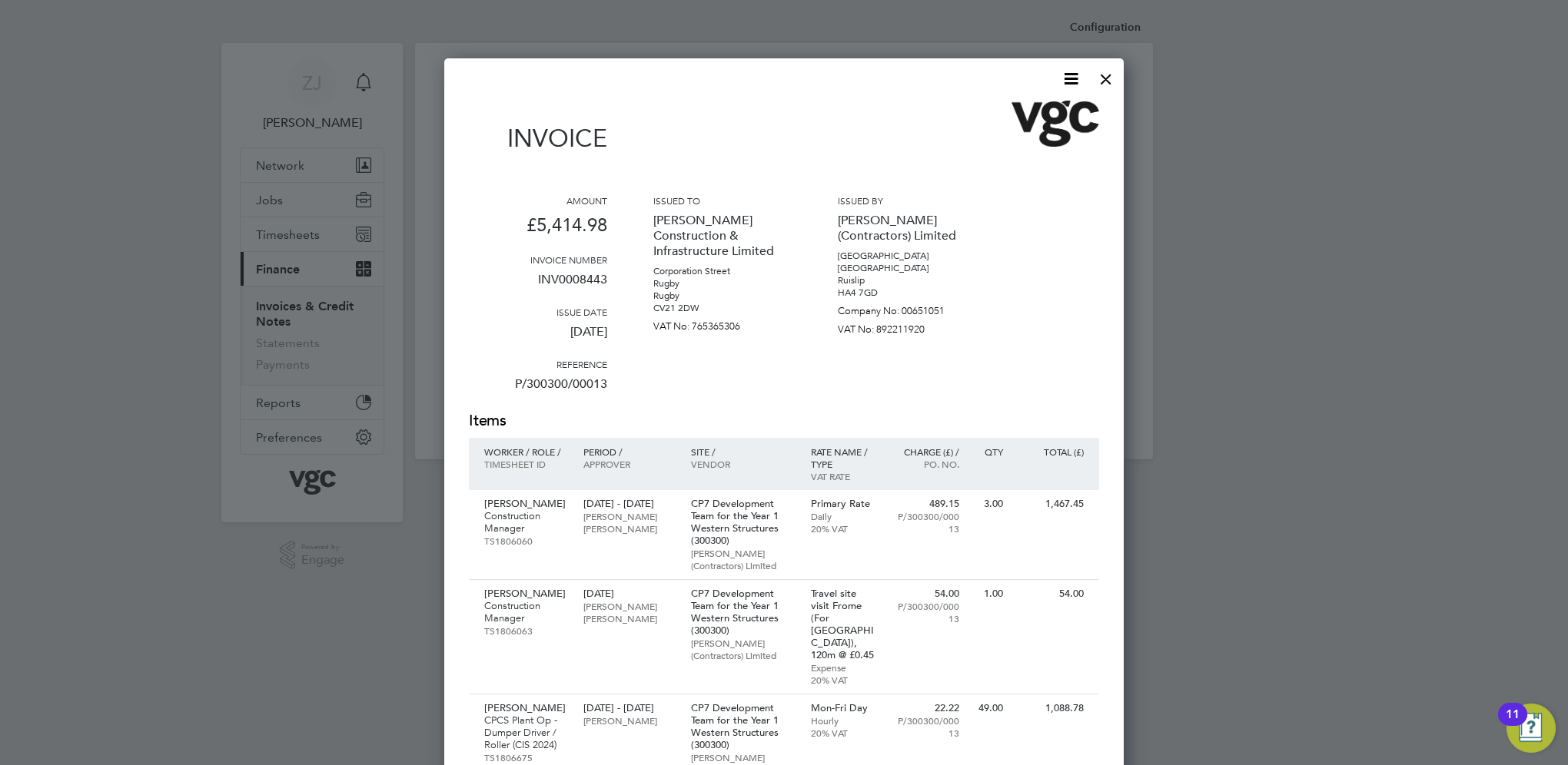
click at [1066, 75] on icon at bounding box center [1070, 79] width 19 height 19
click at [994, 113] on li "Download Invoice" at bounding box center [1024, 115] width 106 height 22
